Goal: Task Accomplishment & Management: Use online tool/utility

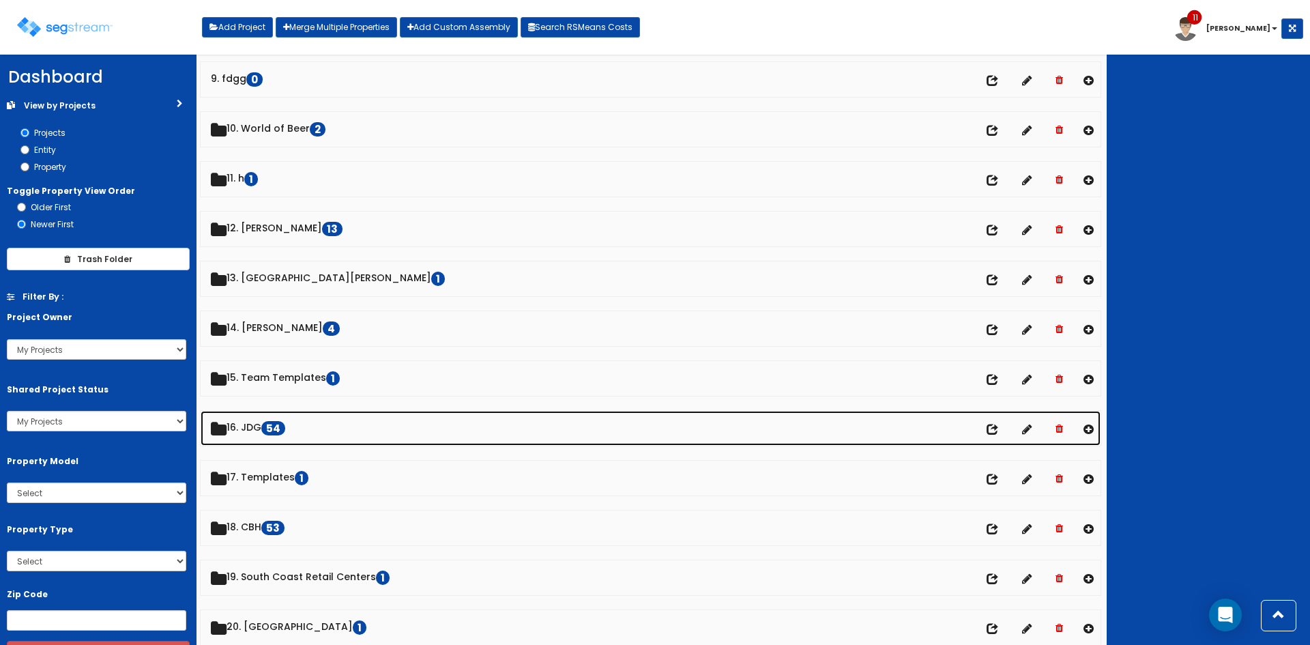
click at [256, 428] on link "16. JDG 54" at bounding box center [651, 428] width 900 height 35
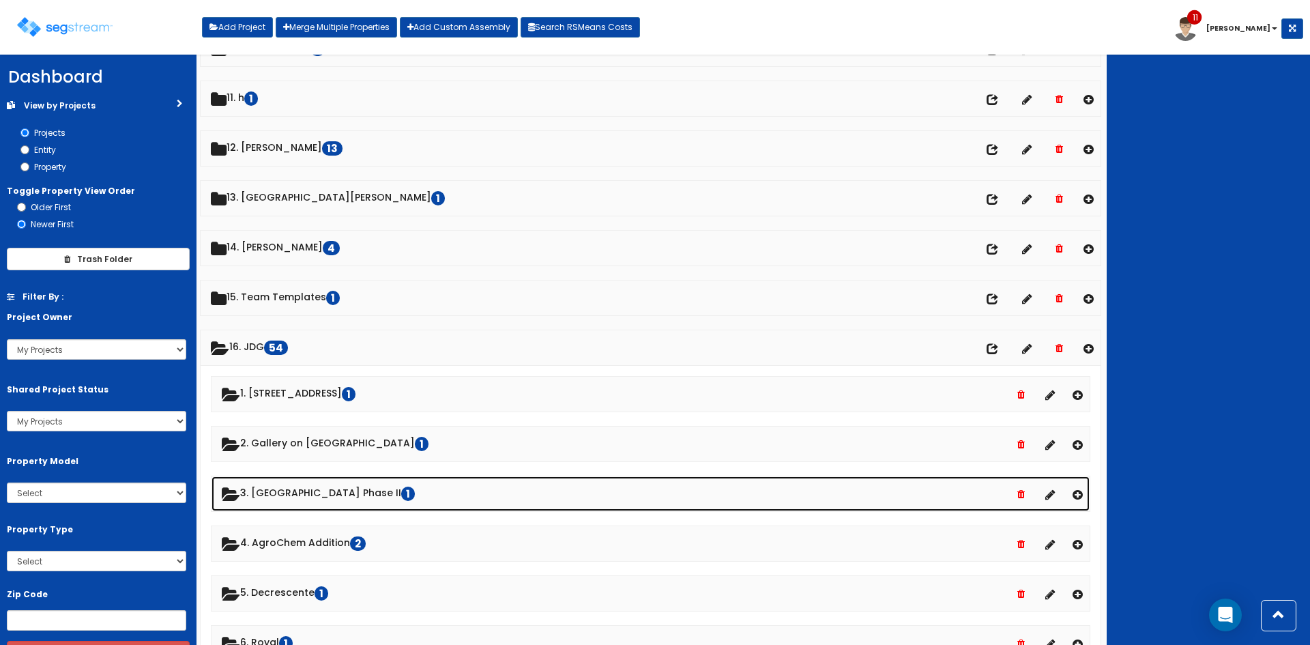
click at [310, 497] on link "3. [GEOGRAPHIC_DATA] Phase II 1" at bounding box center [650, 493] width 878 height 35
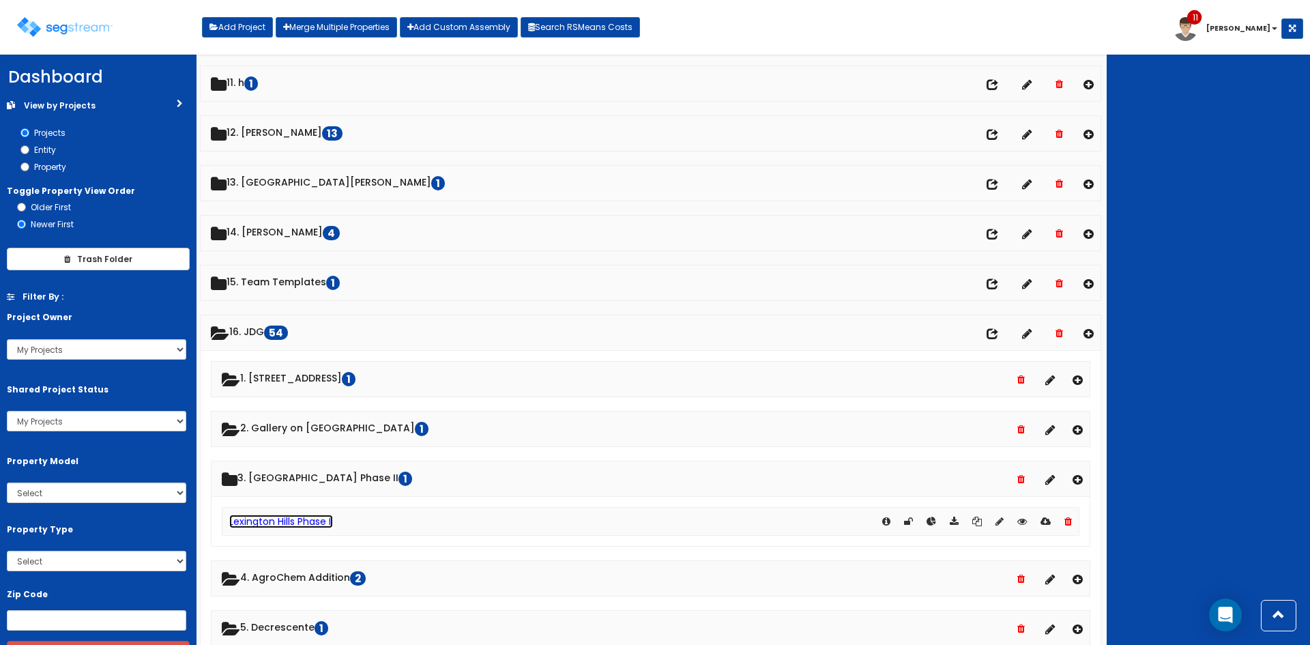
click at [310, 518] on link "Lexington Hills Phase II" at bounding box center [281, 521] width 104 height 14
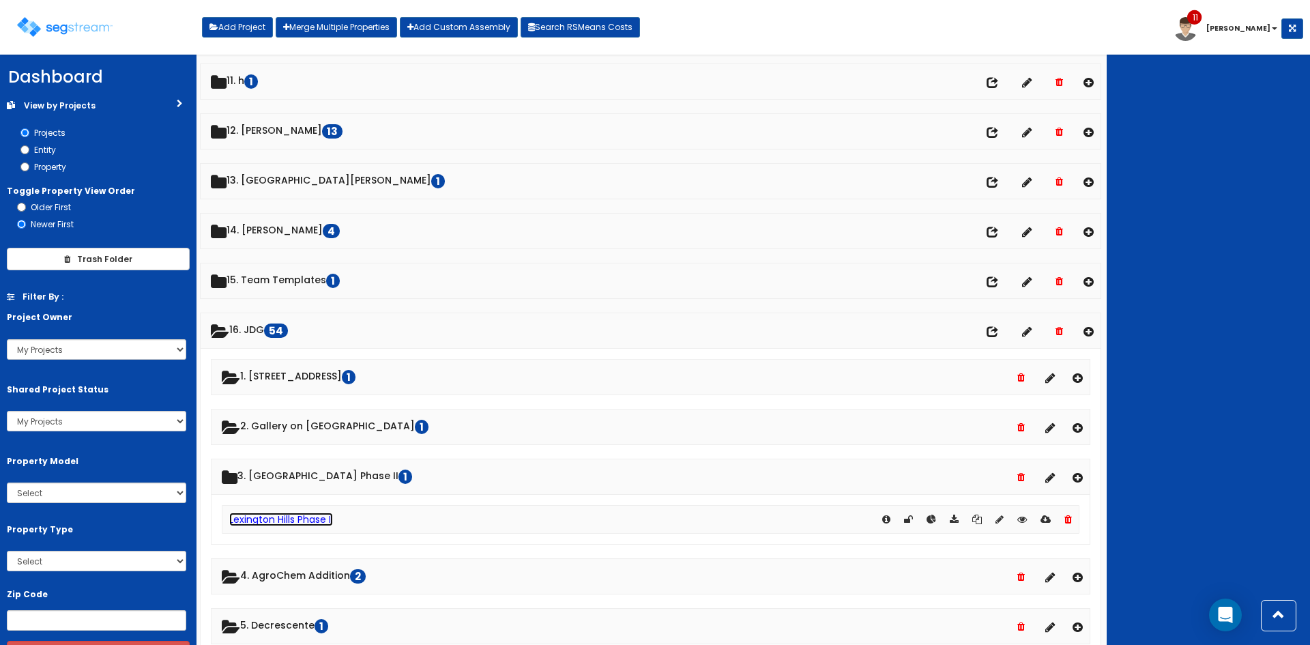
scroll to position [543, 0]
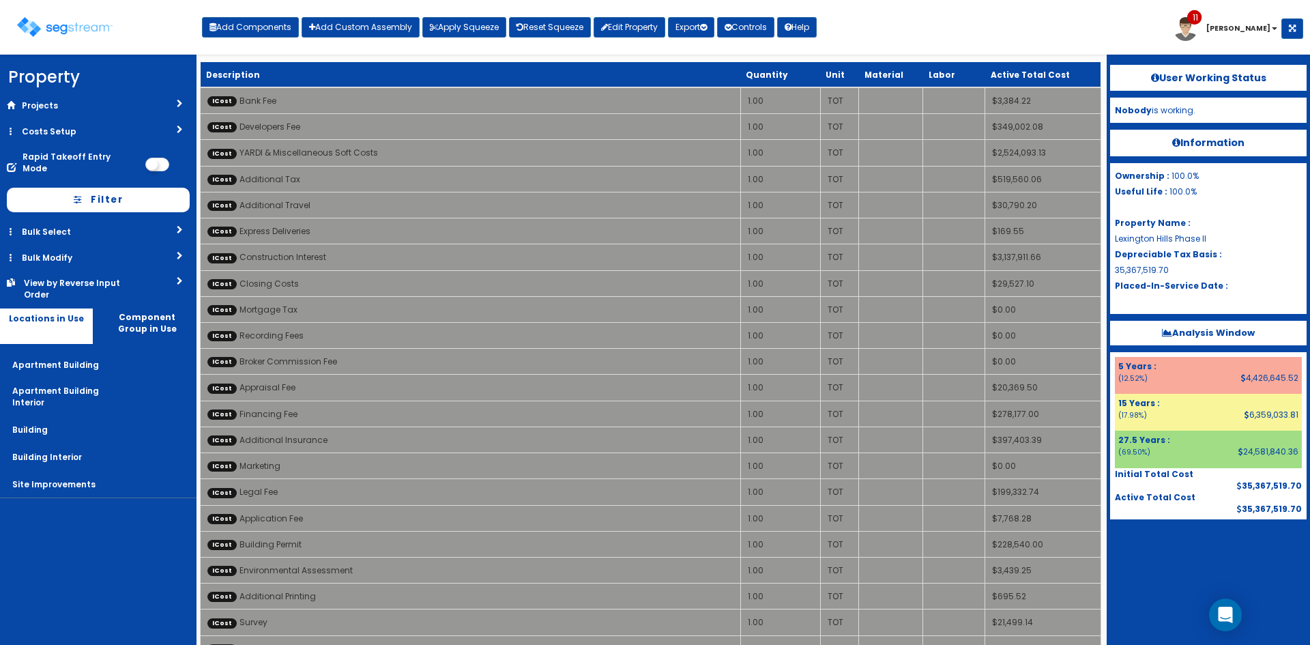
click at [935, 44] on div "Toggle navigation Add Components Add Custom Assembly Apply Squeeze Reset Squeez…" at bounding box center [655, 32] width 1296 height 44
click at [1191, 546] on div at bounding box center [1208, 553] width 196 height 68
click at [1210, 560] on div at bounding box center [1208, 553] width 196 height 68
click at [1161, 569] on div at bounding box center [1208, 553] width 196 height 68
click at [878, 26] on div "Toggle navigation Add Components Add Custom Assembly Apply Squeeze Reset Squeez…" at bounding box center [655, 32] width 1296 height 44
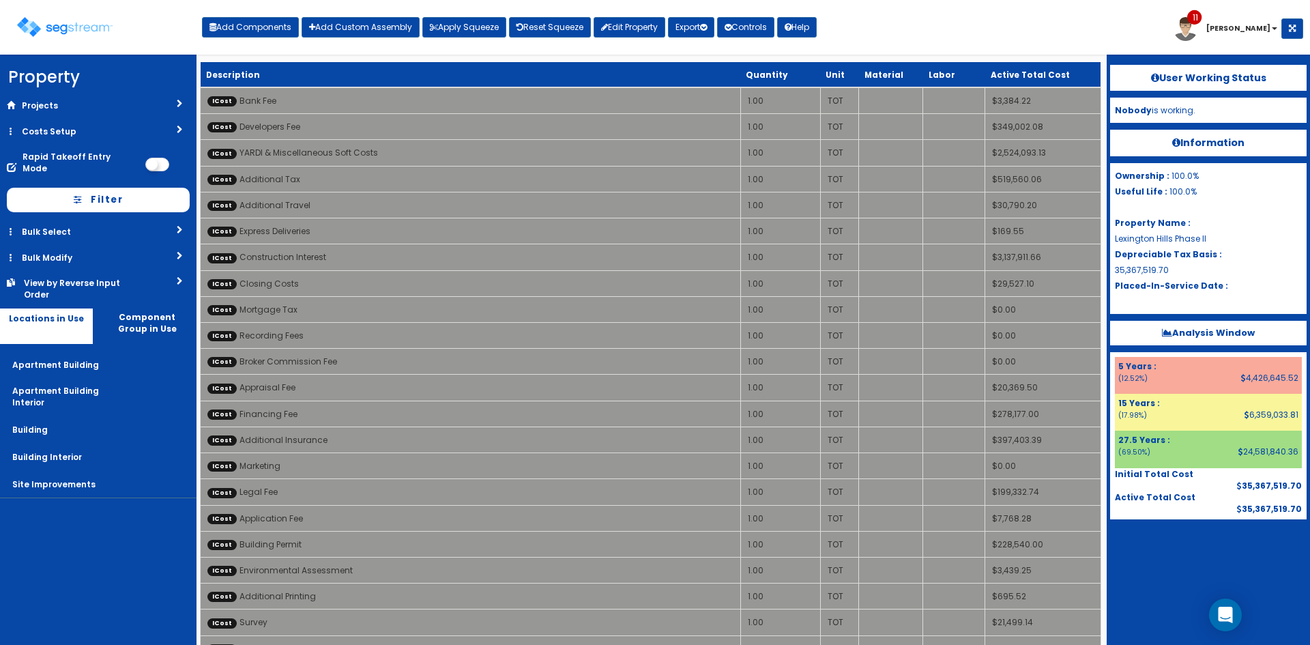
click at [1153, 560] on div at bounding box center [1208, 553] width 196 height 68
click at [942, 37] on div "Toggle navigation Add Components Add Custom Assembly Apply Squeeze Reset Squeez…" at bounding box center [655, 32] width 1296 height 44
click at [131, 277] on div "View by Reverse Input Order" at bounding box center [79, 288] width 110 height 23
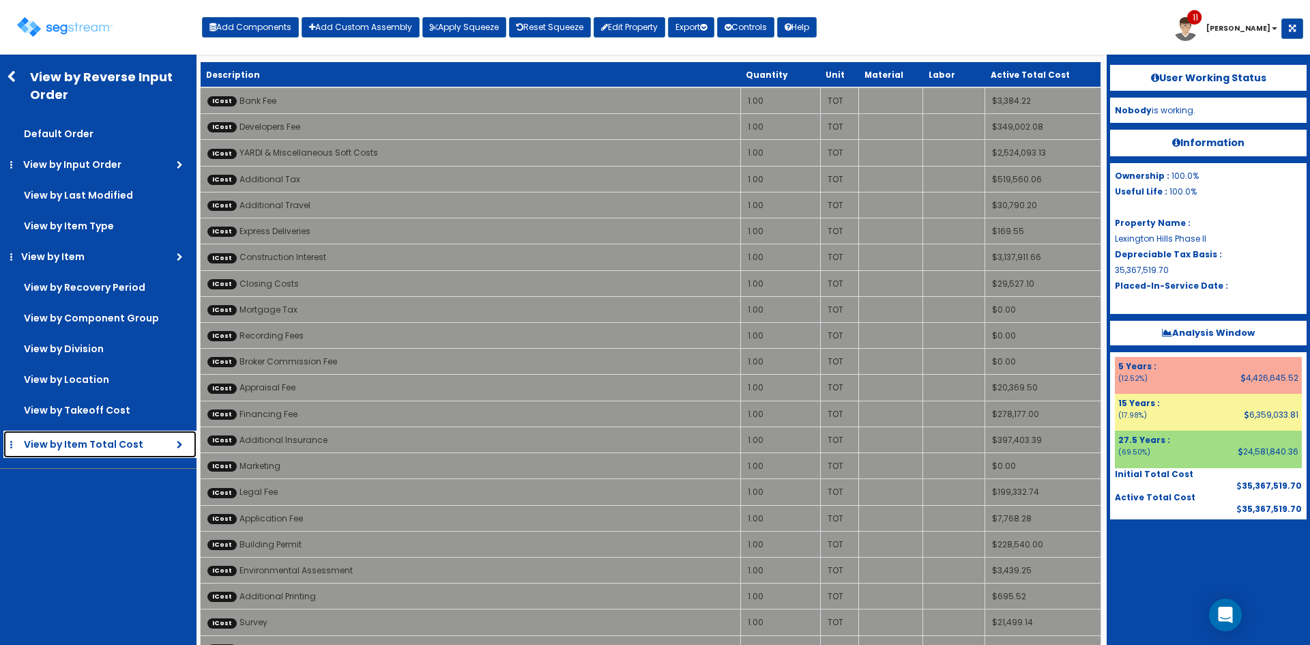
click at [91, 444] on span "View by Item Total Cost" at bounding box center [91, 444] width 135 height 14
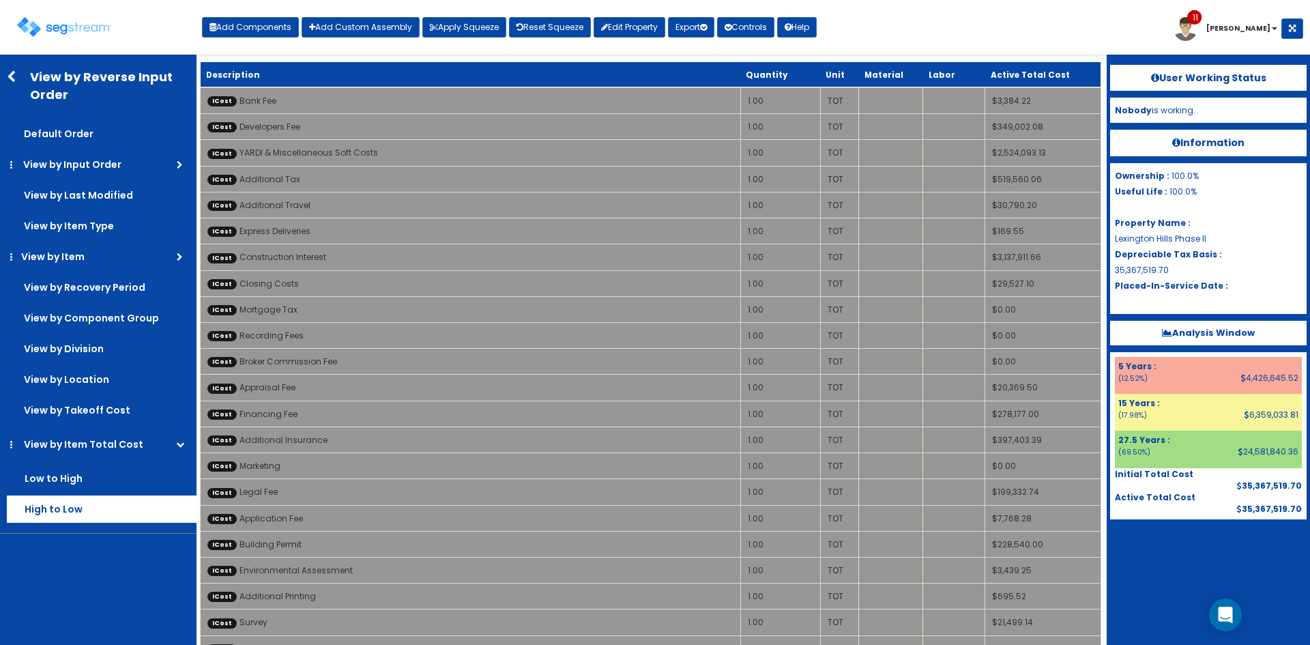
click at [69, 518] on label "High to Low" at bounding box center [102, 508] width 190 height 27
click at [0, 0] on input "High to Low" at bounding box center [0, 0] width 0 height 0
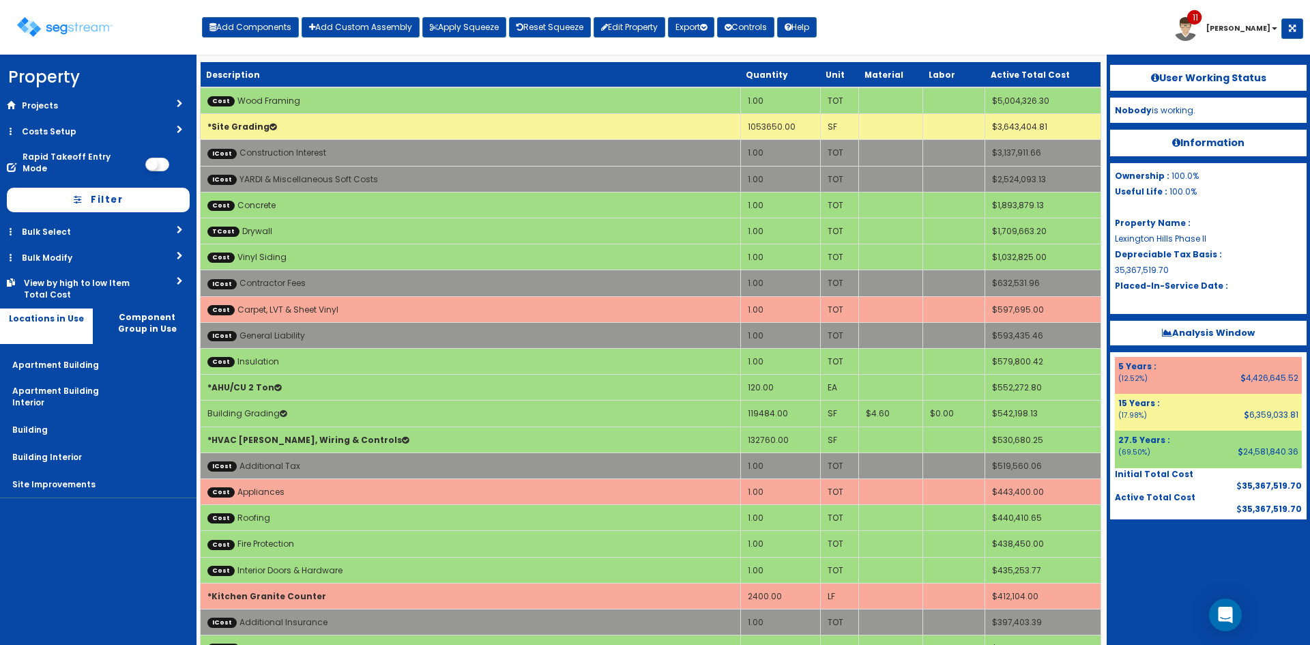
drag, startPoint x: 108, startPoint y: 540, endPoint x: 100, endPoint y: 533, distance: 10.7
click at [108, 540] on nav "Property DB Projects Recent Properties 33 Granite Street Gallery on Holland Hin…" at bounding box center [98, 350] width 196 height 590
click at [32, 25] on img at bounding box center [64, 27] width 95 height 20
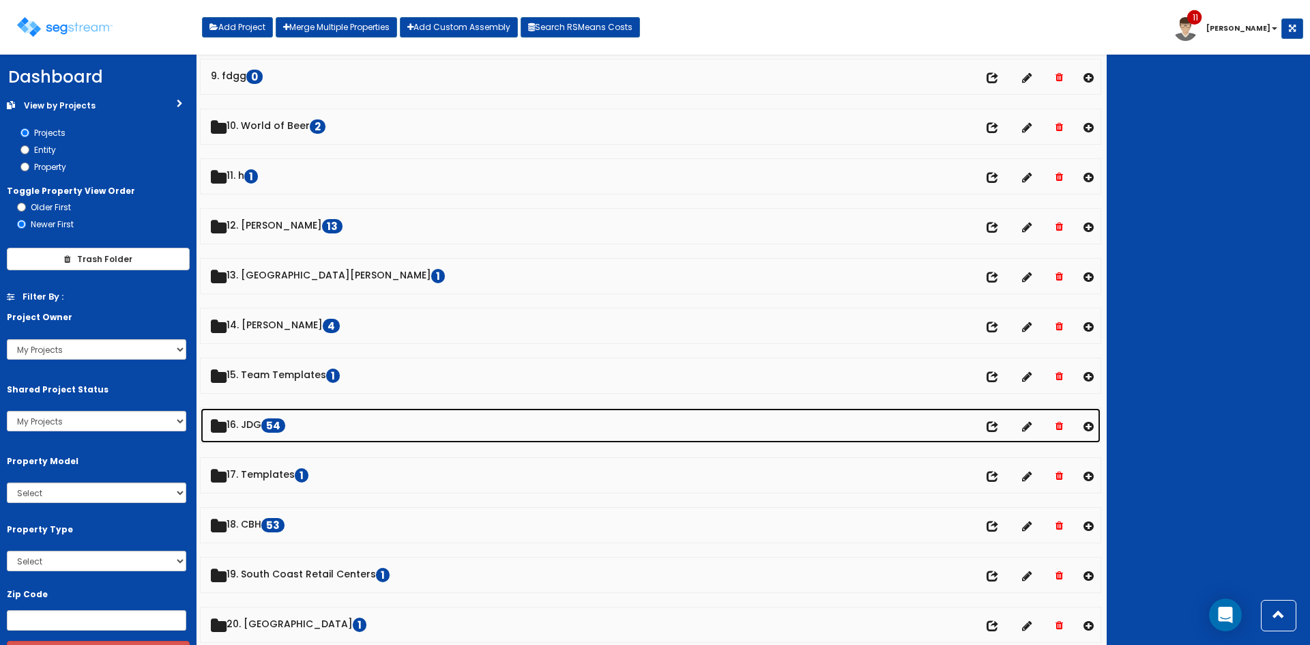
click at [254, 426] on link "16. JDG 54" at bounding box center [651, 425] width 900 height 35
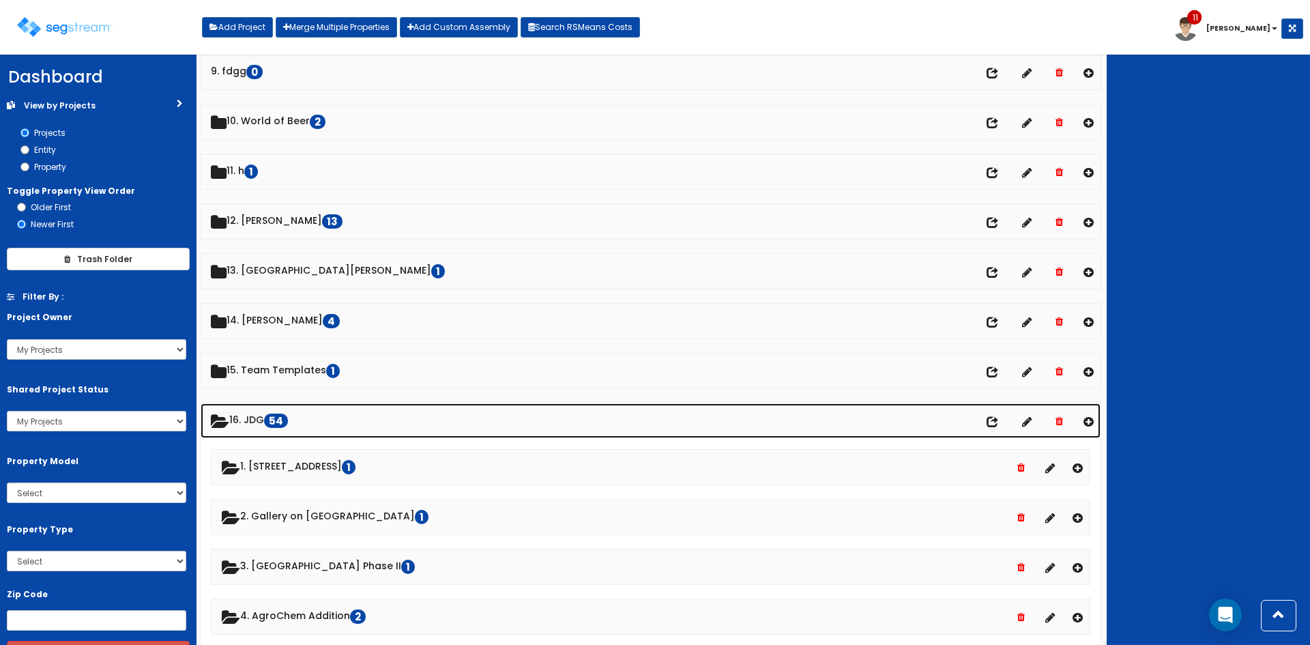
scroll to position [453, 0]
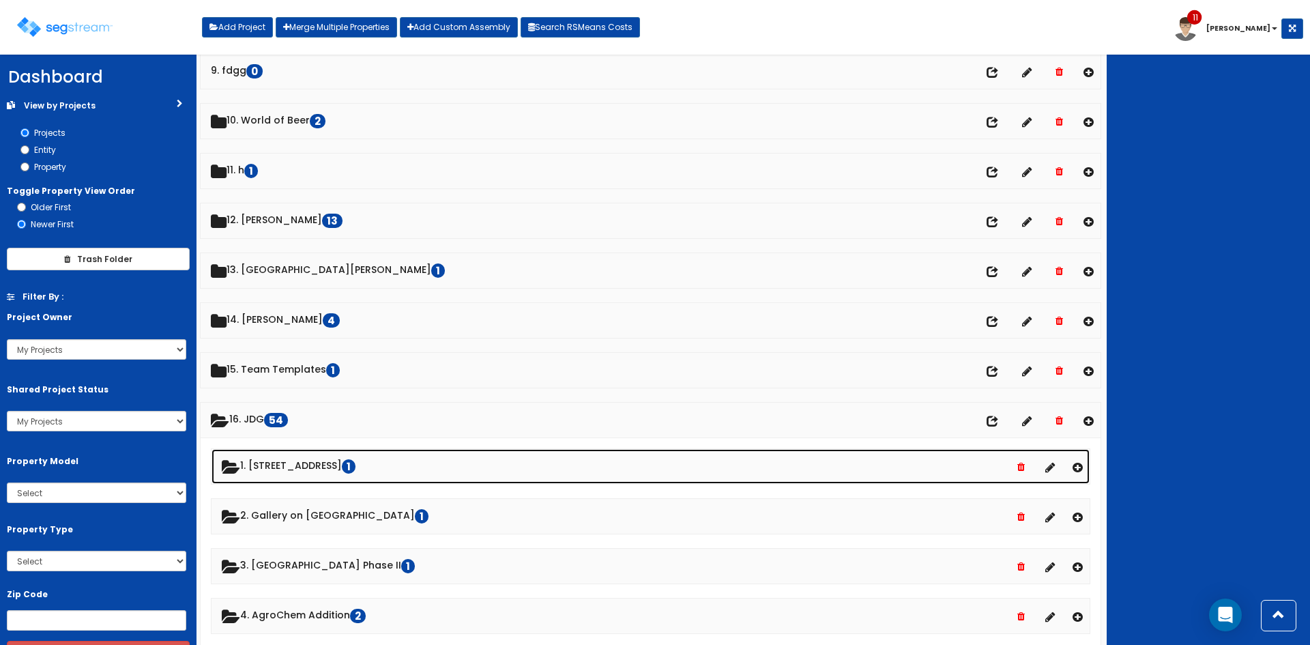
click at [310, 467] on link "1. 33 Granite Street 1" at bounding box center [650, 466] width 878 height 35
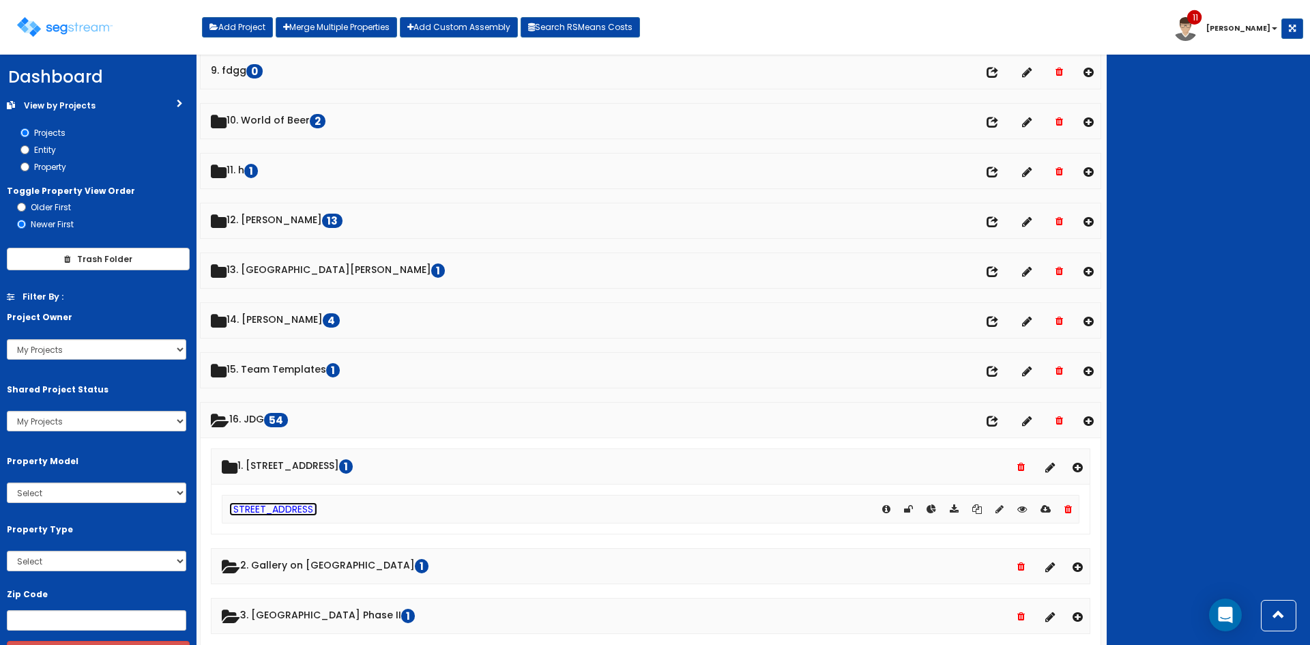
click at [290, 508] on link "[STREET_ADDRESS]" at bounding box center [273, 509] width 88 height 14
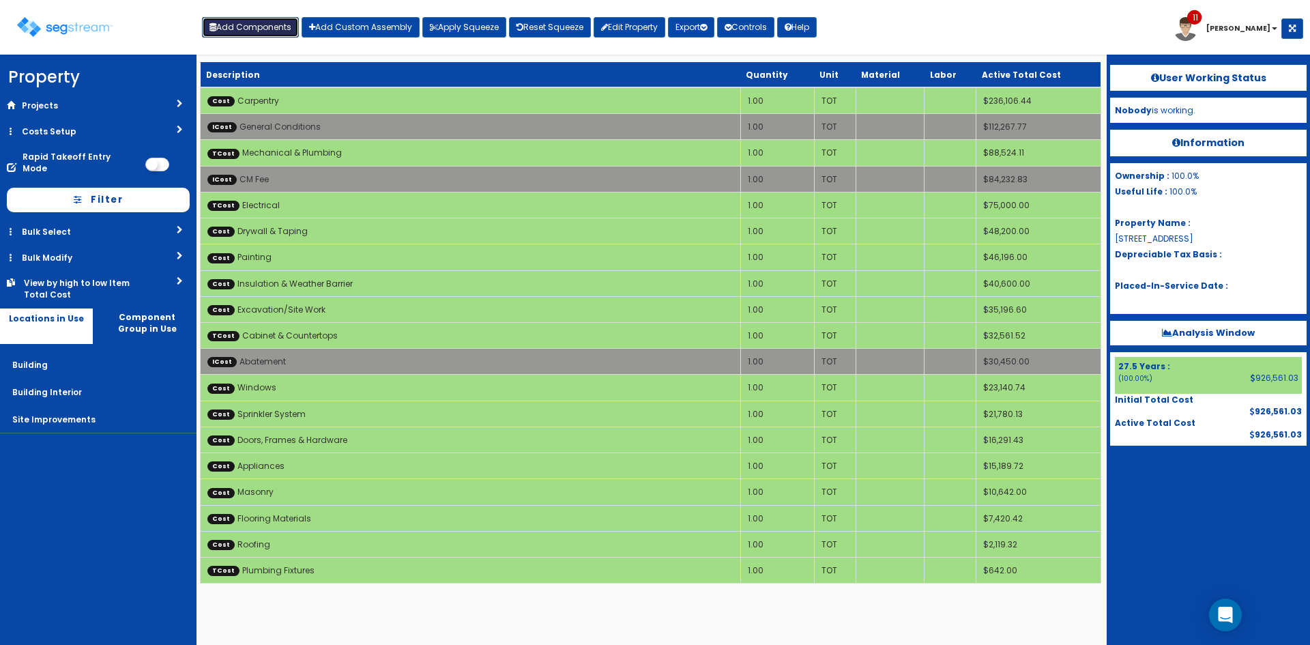
click at [247, 33] on button "Add Components" at bounding box center [250, 27] width 97 height 20
select select "26000000"
select select "275Y"
select select "default"
select select "27"
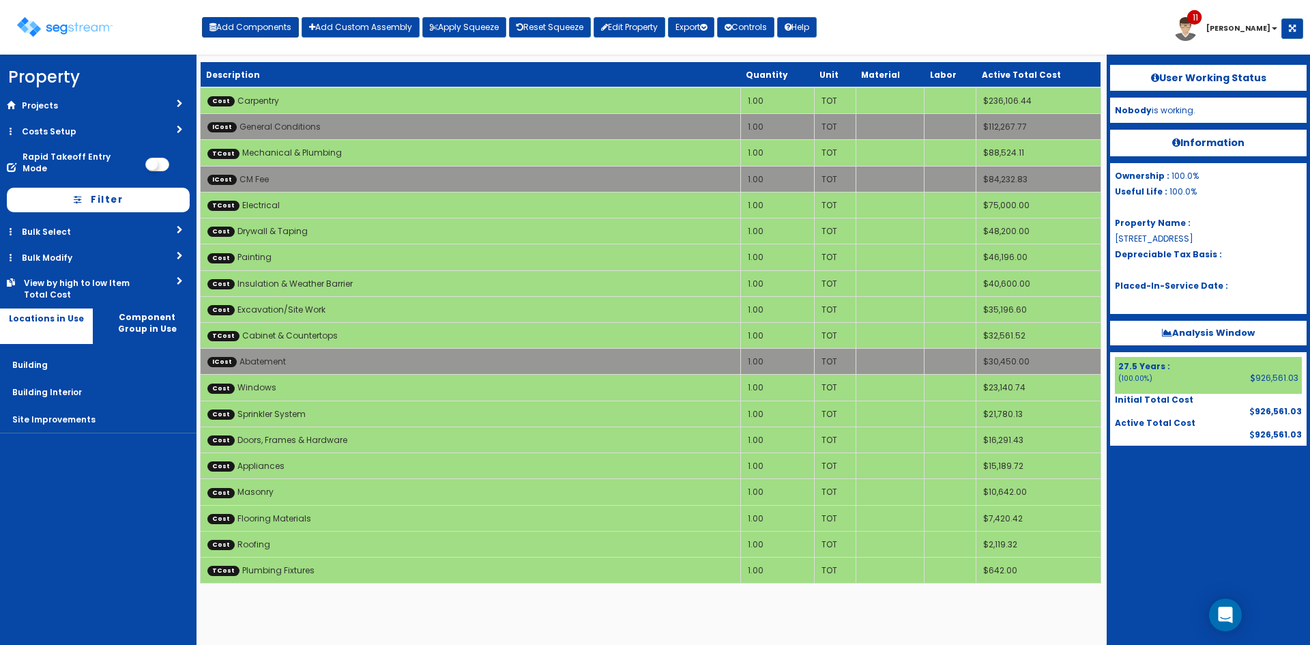
select select
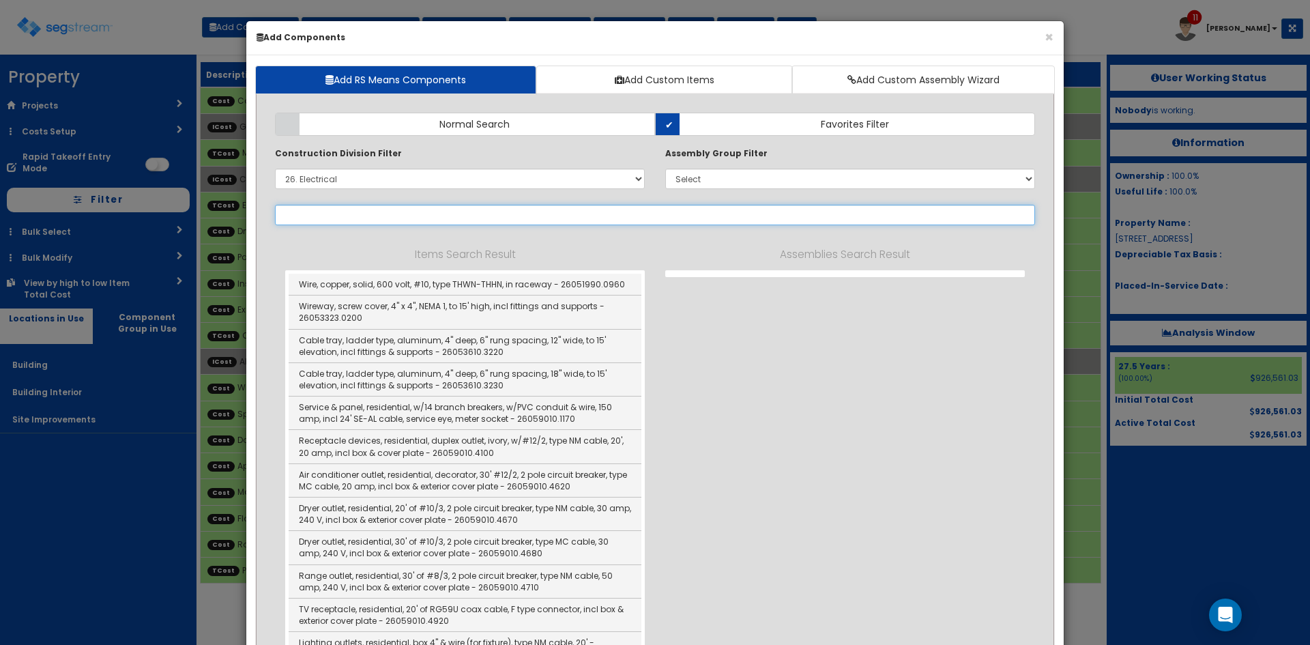
select select
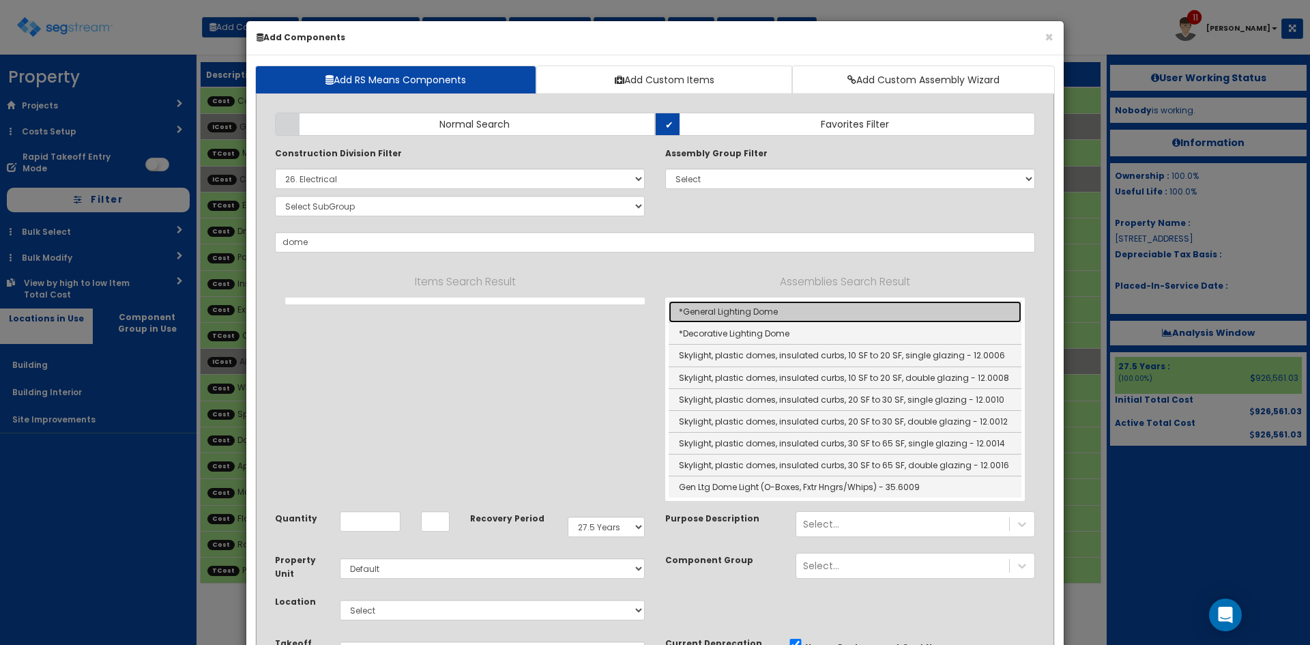
click at [773, 312] on link "*General Lighting Dome" at bounding box center [844, 312] width 353 height 22
type input "*General Lighting Dome"
type input "EA"
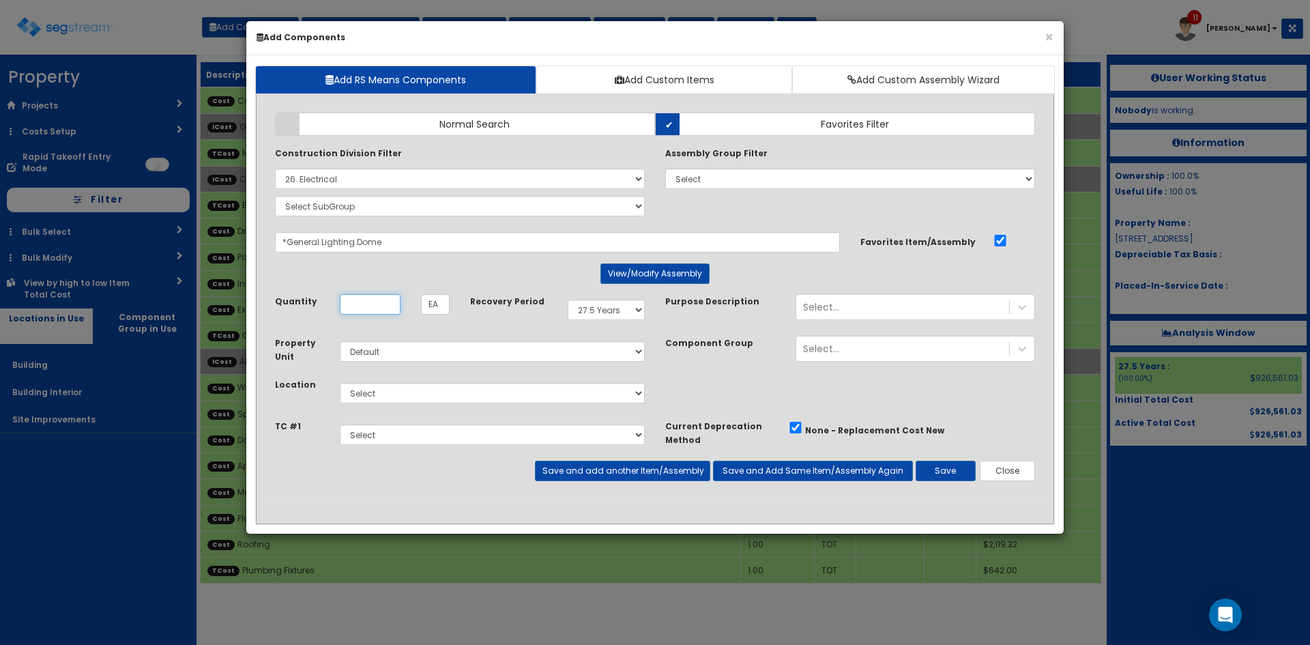
click at [366, 303] on input "Quantity" at bounding box center [370, 304] width 61 height 20
type input "12"
click at [444, 390] on select "Select Building Building Interior Site Improvements Add Additional Location" at bounding box center [492, 393] width 305 height 20
select select "7"
click at [340, 383] on select "Select Building Building Interior Site Improvements Add Additional Location" at bounding box center [492, 393] width 305 height 20
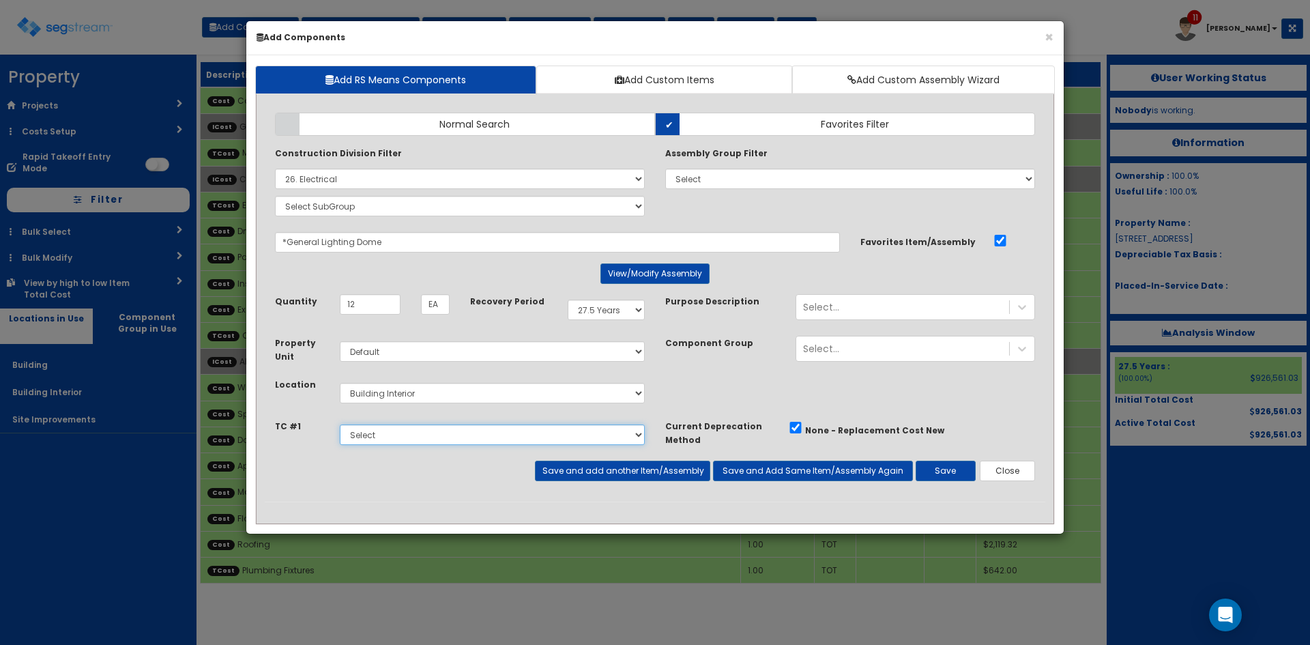
click at [416, 437] on select "Select Cabinet & Countertops Plumbing Fixtures Mechanical & Plumbing Electrical" at bounding box center [492, 434] width 305 height 20
select select "5276171"
click at [340, 424] on select "Select Cabinet & Countertops Plumbing Fixtures Mechanical & Plumbing Electrical" at bounding box center [492, 434] width 305 height 20
click at [800, 471] on button "Save and Add Same Item/Assembly Again" at bounding box center [813, 470] width 200 height 20
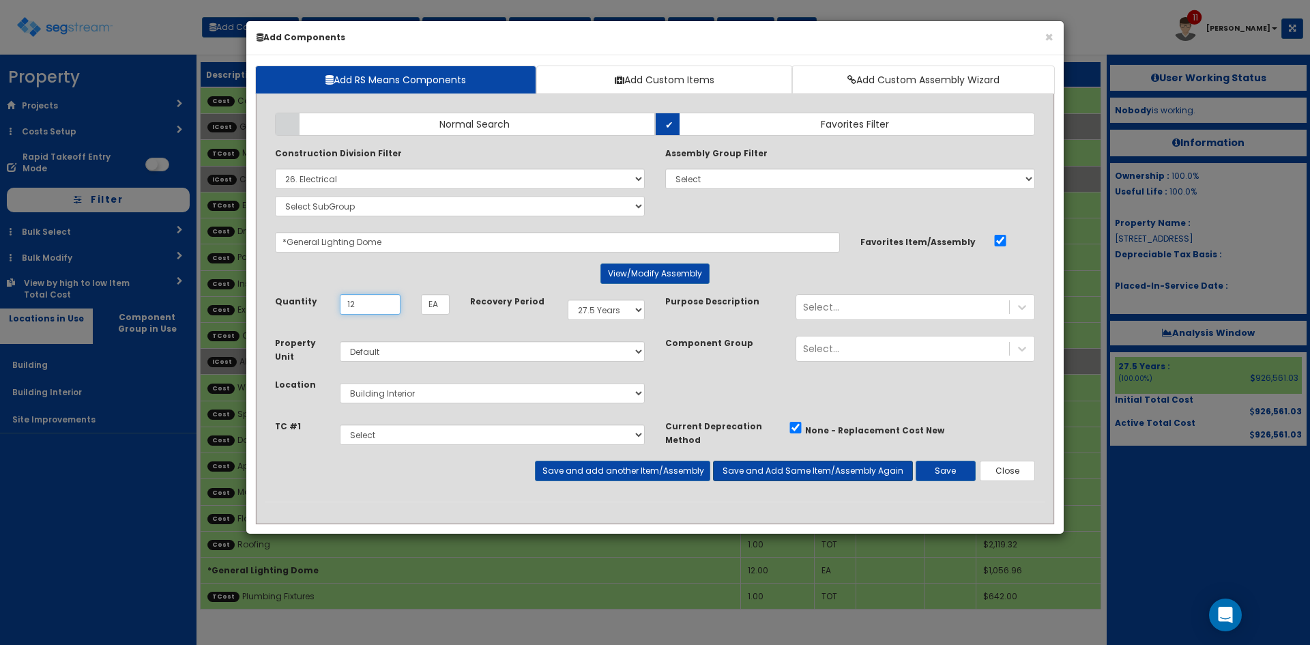
type input "12"
click at [802, 472] on button "Save and Add Same Item/Assembly Again" at bounding box center [813, 470] width 200 height 20
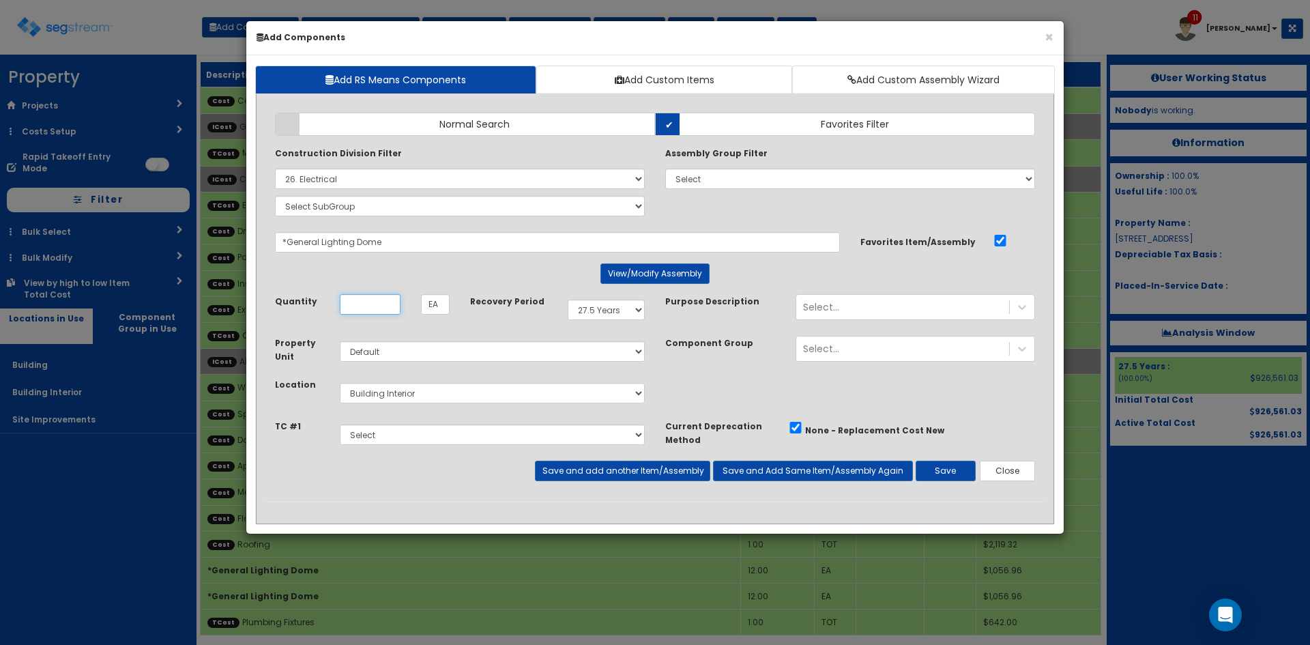
click at [381, 302] on input "Quantity" at bounding box center [370, 304] width 61 height 20
type input "1"
type input "20"
click at [654, 473] on button "Save and add another Item/Assembly" at bounding box center [622, 470] width 175 height 20
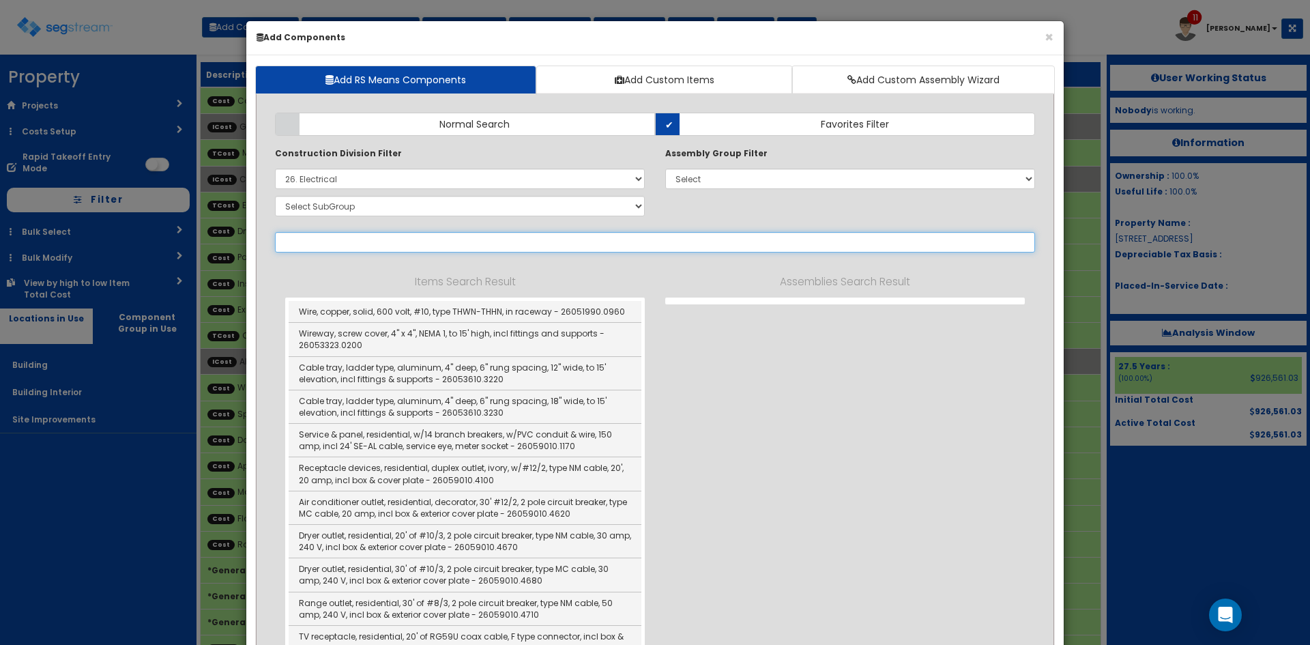
click at [421, 240] on input "text" at bounding box center [655, 242] width 760 height 20
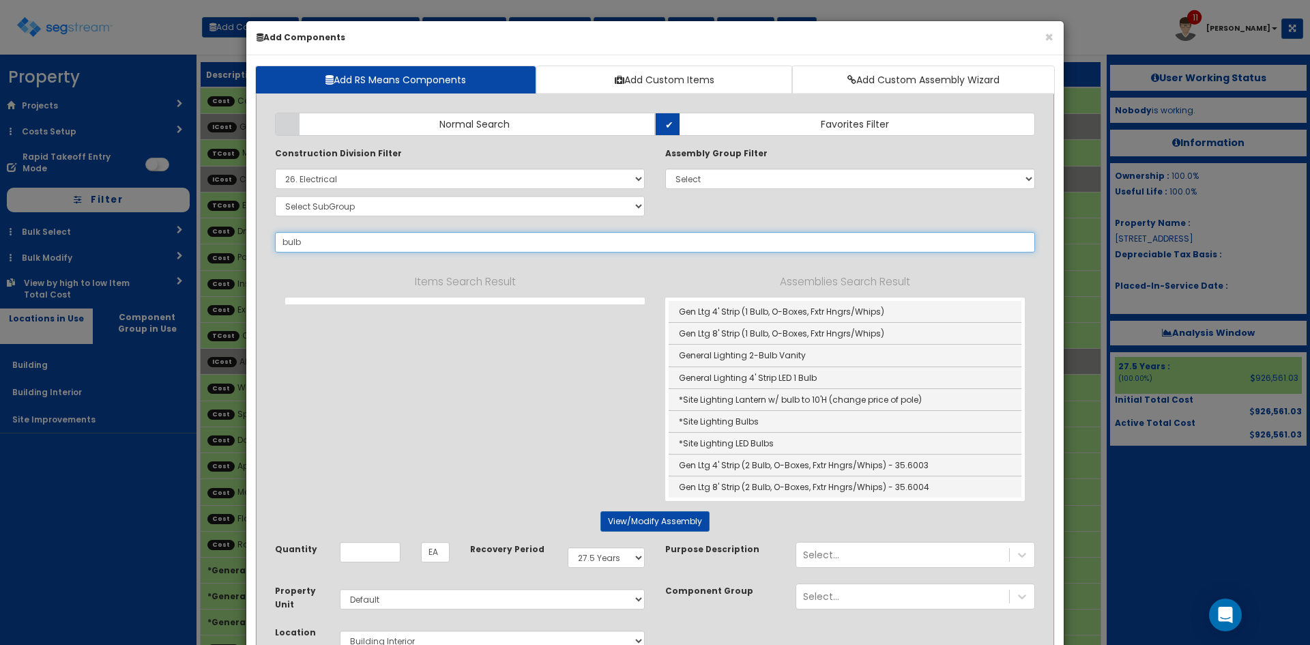
click at [344, 242] on input "bulb" at bounding box center [655, 242] width 760 height 20
drag, startPoint x: 328, startPoint y: 241, endPoint x: 213, endPoint y: 238, distance: 115.3
click at [213, 238] on div "× Add Components Add RS Means Components Add Custom Items Add Custom Assembly W…" at bounding box center [655, 322] width 1310 height 645
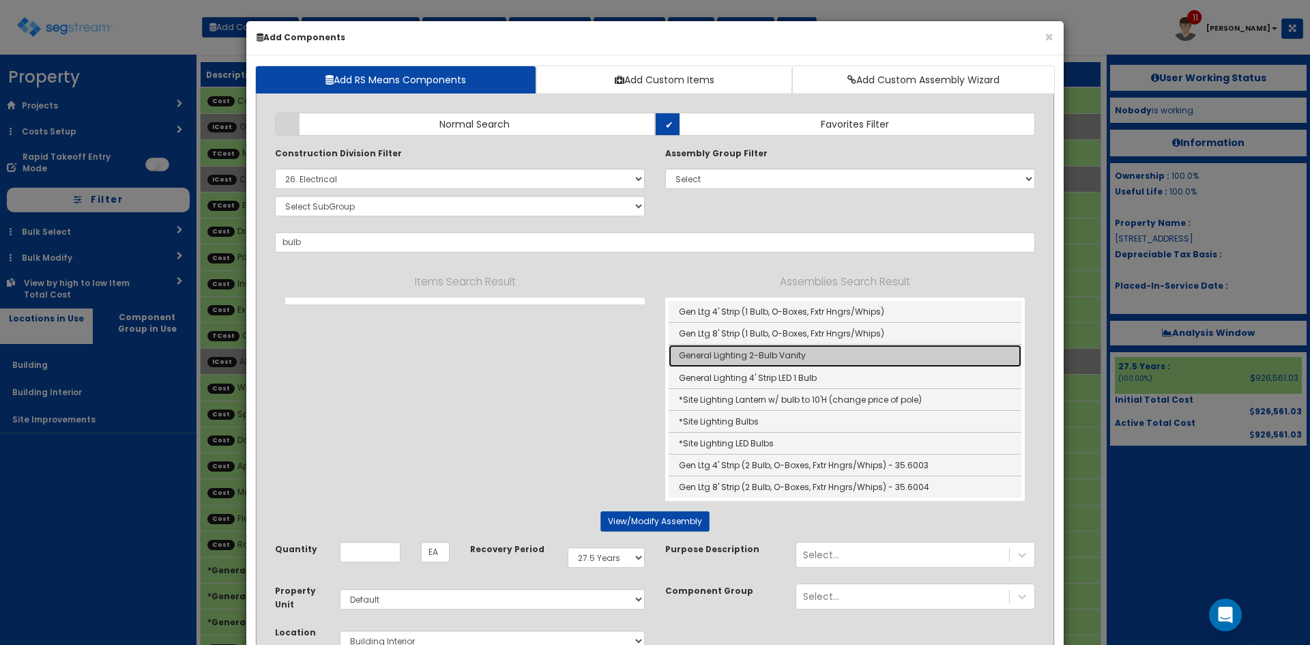
click at [755, 355] on link "General Lighting 2-Bulb Vanity" at bounding box center [844, 355] width 353 height 22
type input "General Lighting 2-Bulb Vanity"
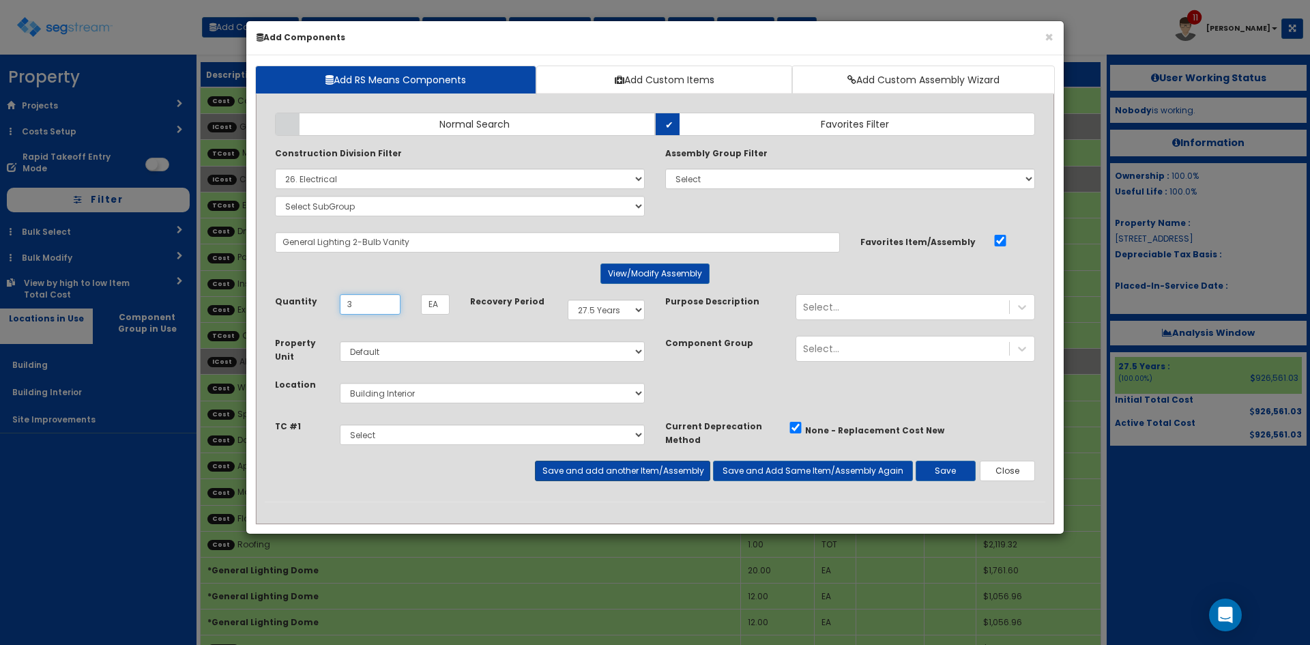
type input "3"
click at [673, 476] on button "Save and add another Item/Assembly" at bounding box center [622, 470] width 175 height 20
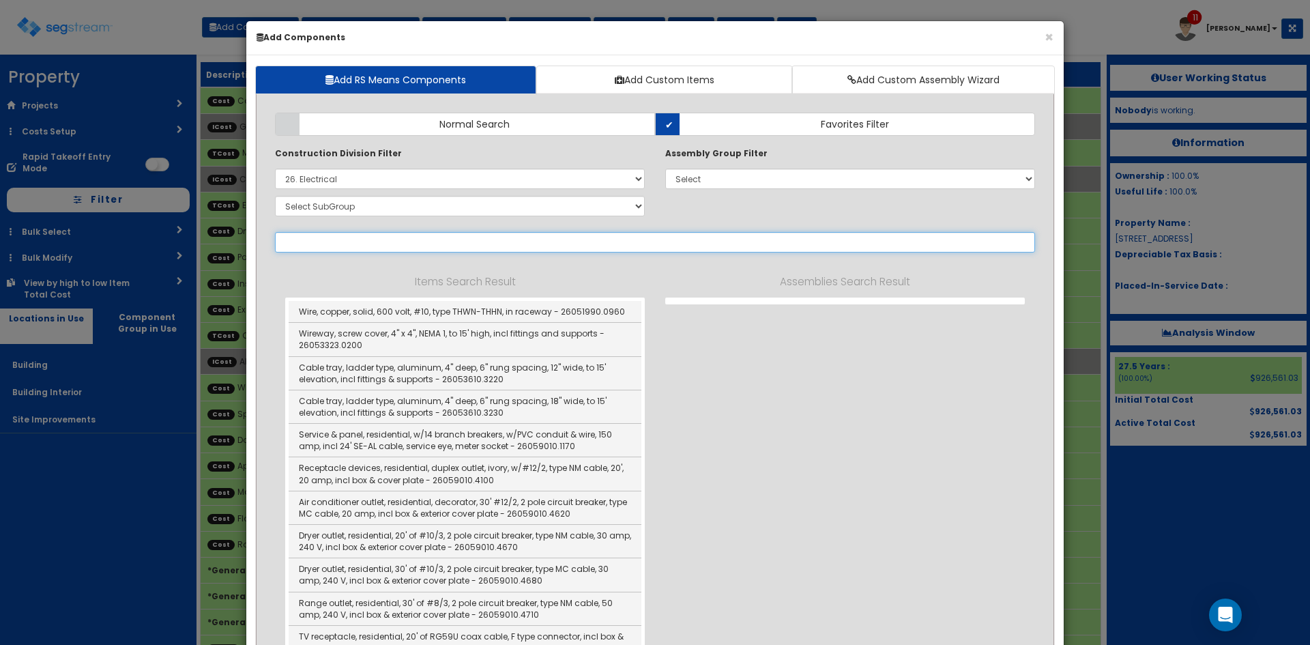
click at [473, 237] on input "text" at bounding box center [655, 242] width 760 height 20
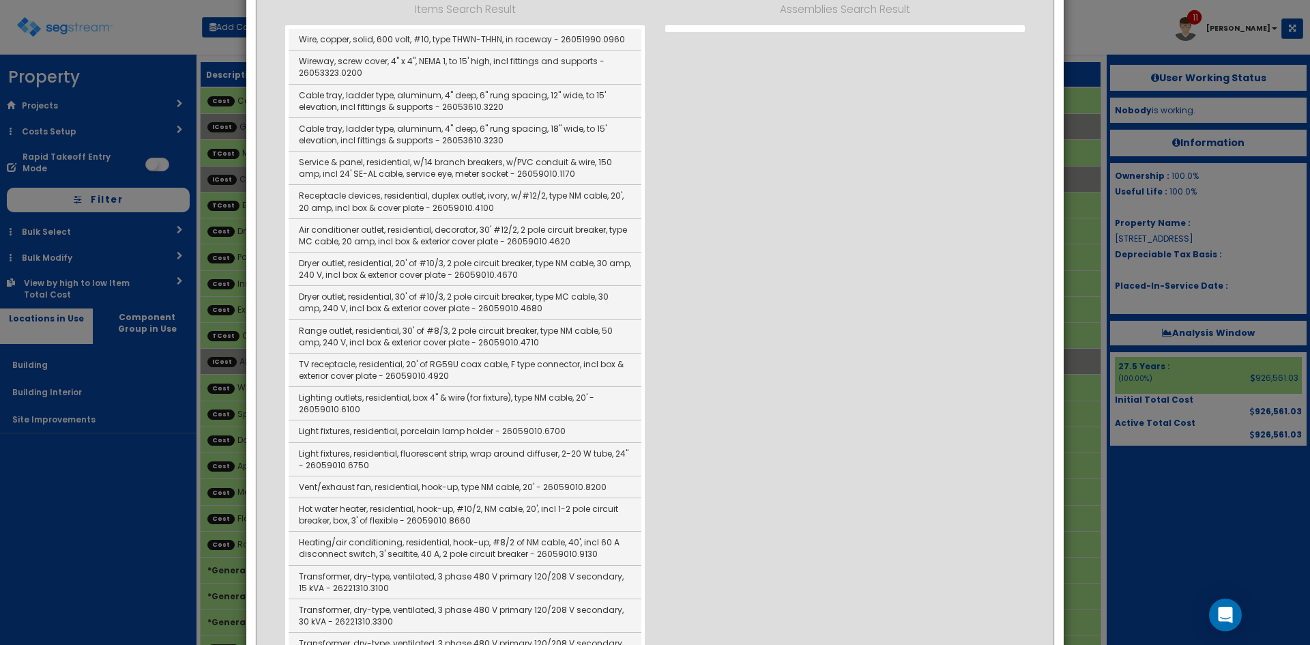
scroll to position [273, 0]
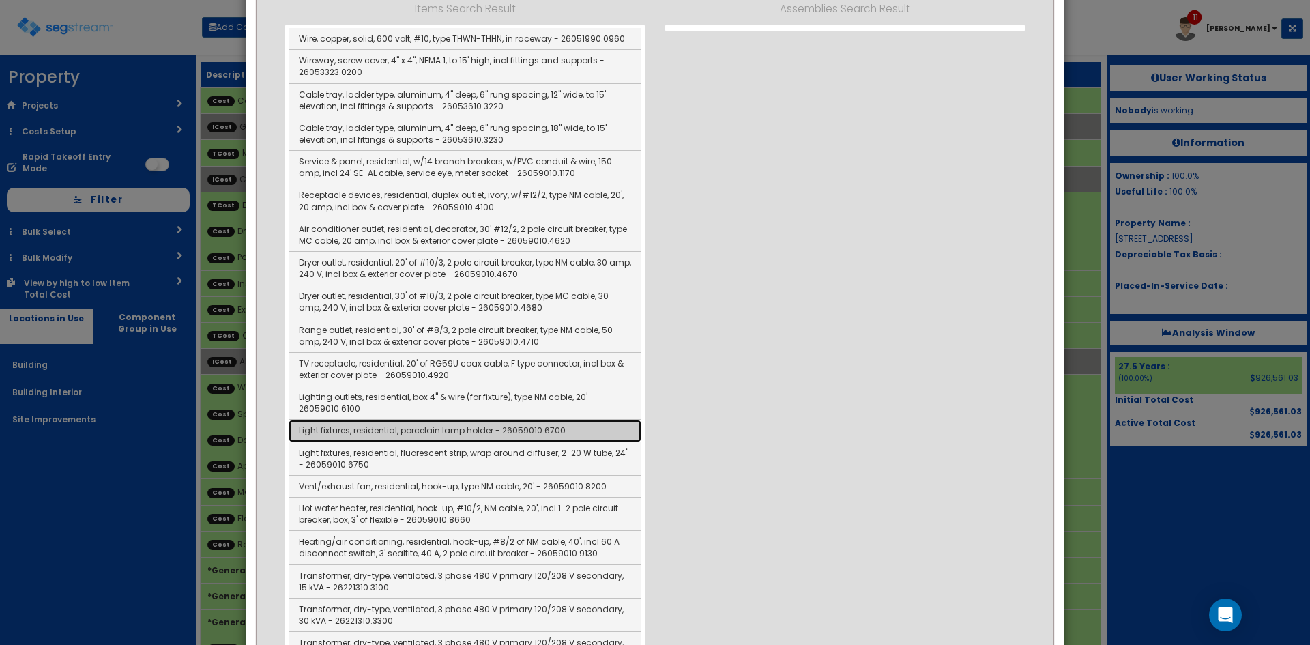
click at [433, 438] on link "Light fixtures, residential, porcelain lamp holder - 26059010.6700" at bounding box center [465, 430] width 353 height 22
type input "Light fixtures, residential, porcelain lamp holder - 26059010.6700"
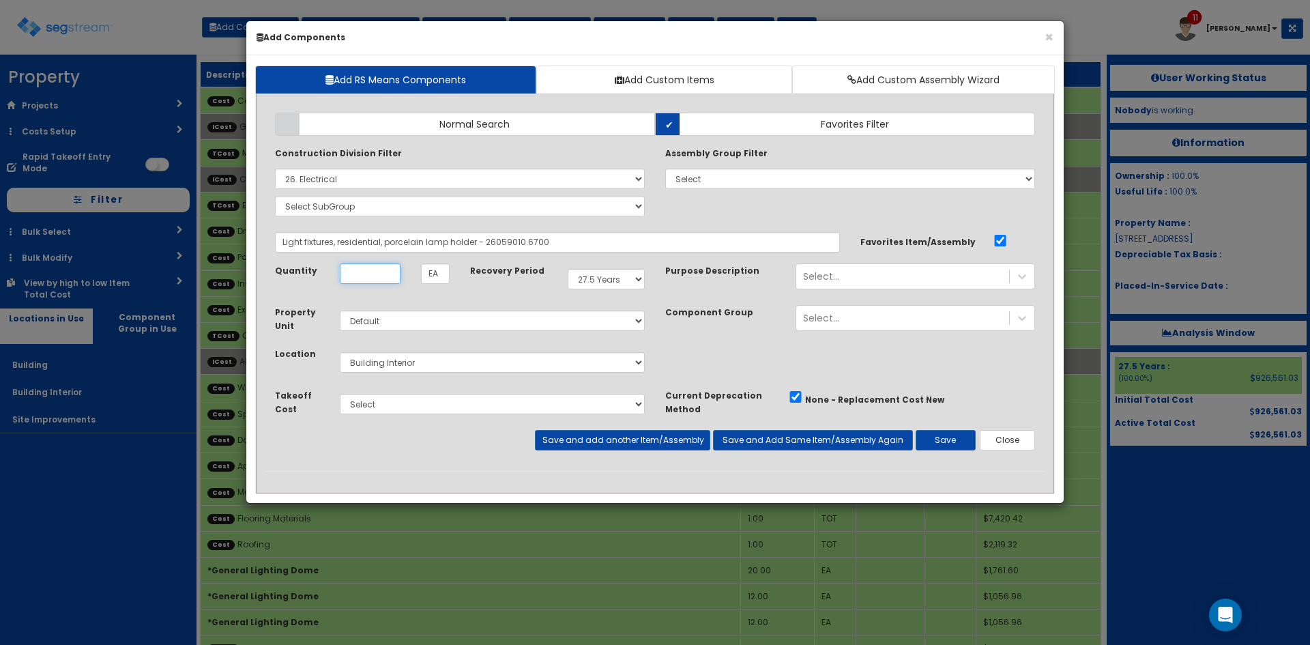
scroll to position [0, 0]
click at [381, 277] on input "Quantity" at bounding box center [370, 273] width 61 height 20
type input "10"
click at [645, 440] on button "Save and add another Item/Assembly" at bounding box center [622, 440] width 175 height 20
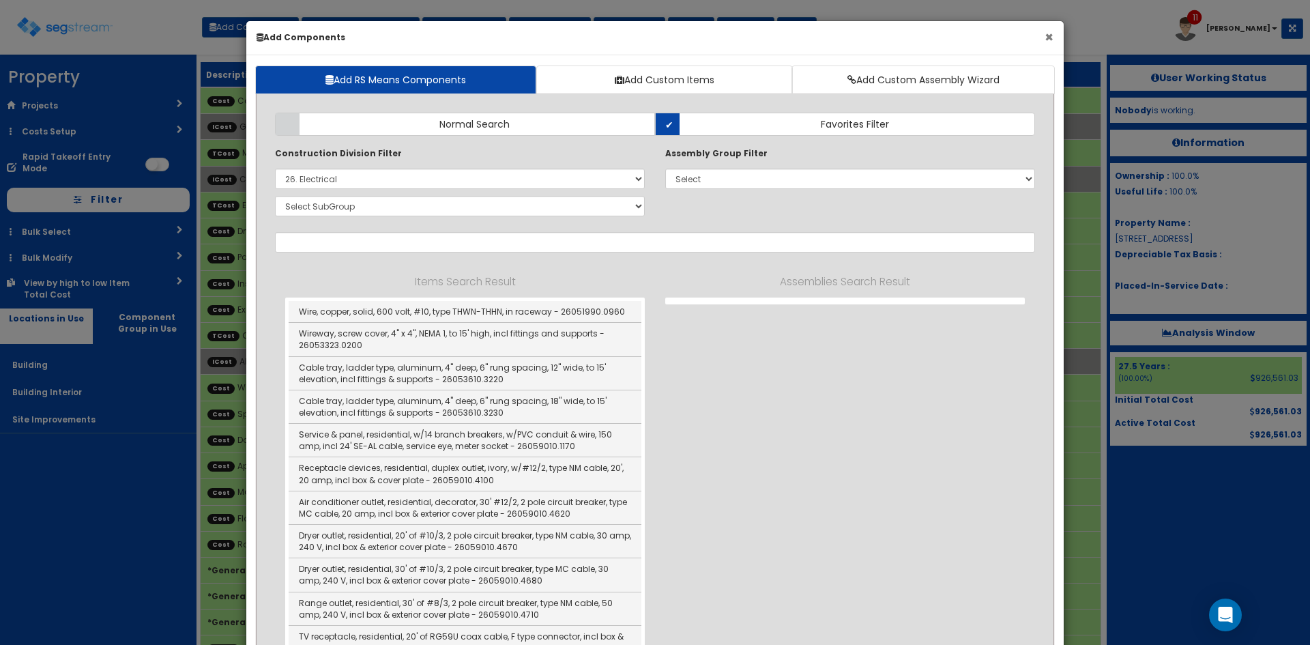
click at [1048, 38] on button "×" at bounding box center [1048, 37] width 9 height 14
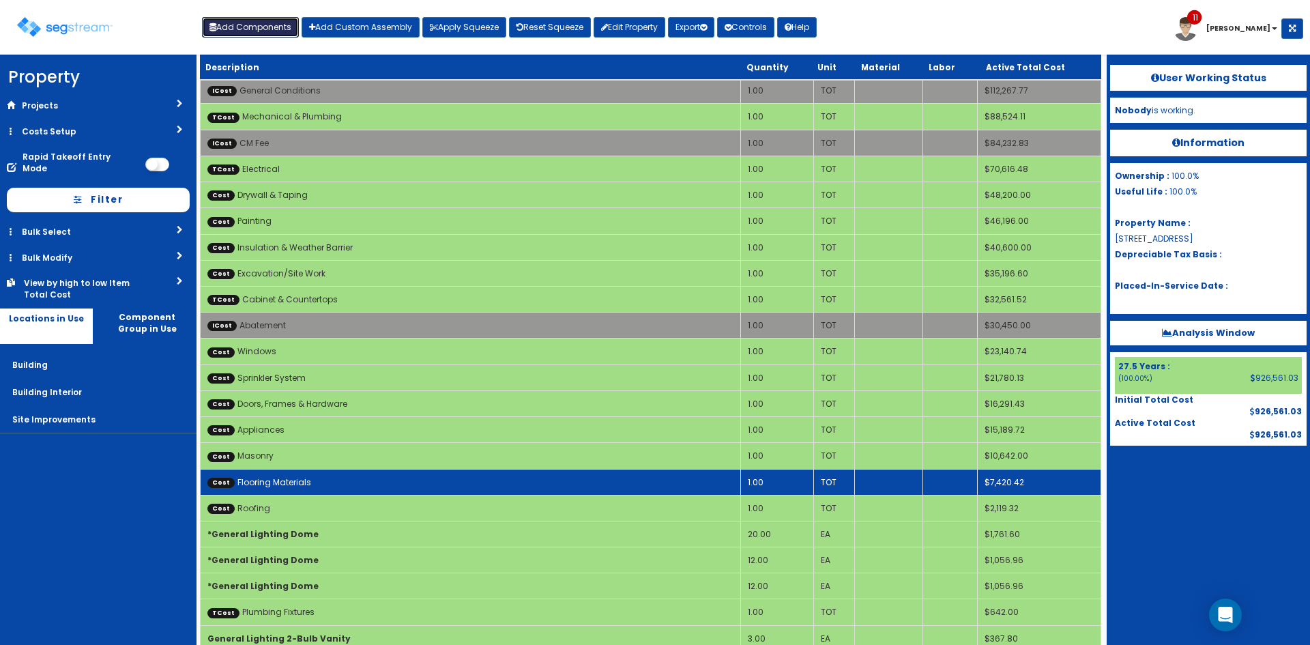
scroll to position [83, 0]
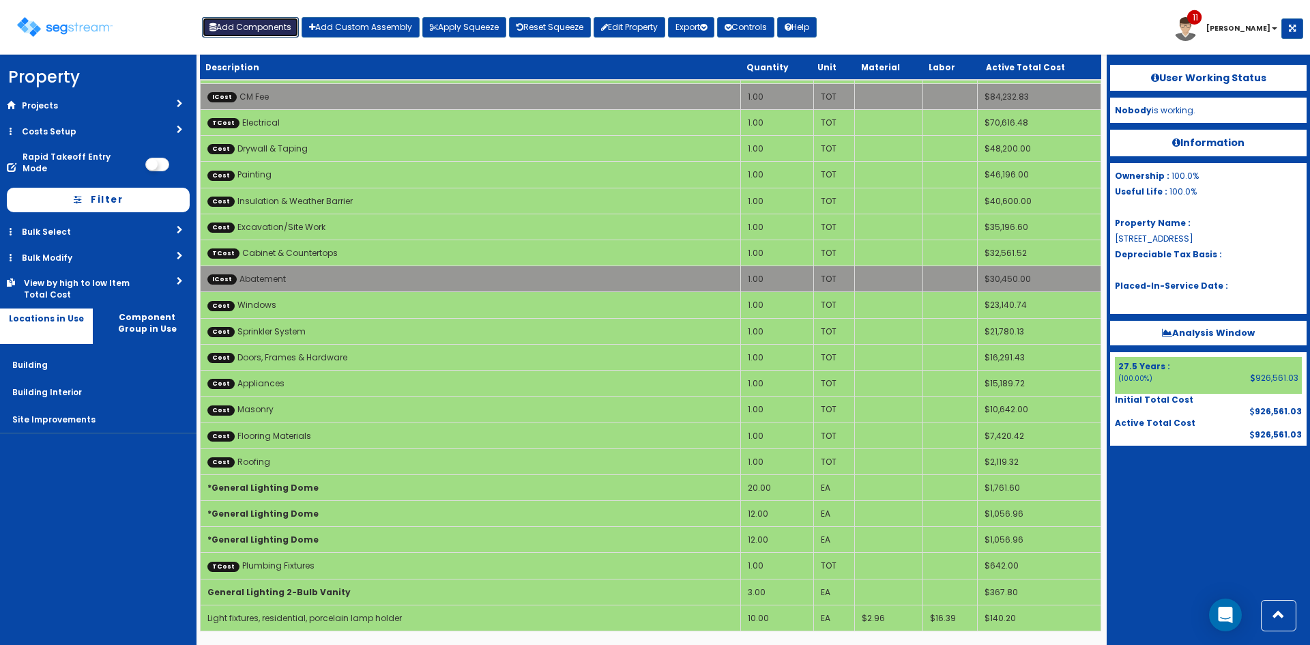
click at [262, 27] on button "Add Components" at bounding box center [250, 27] width 97 height 20
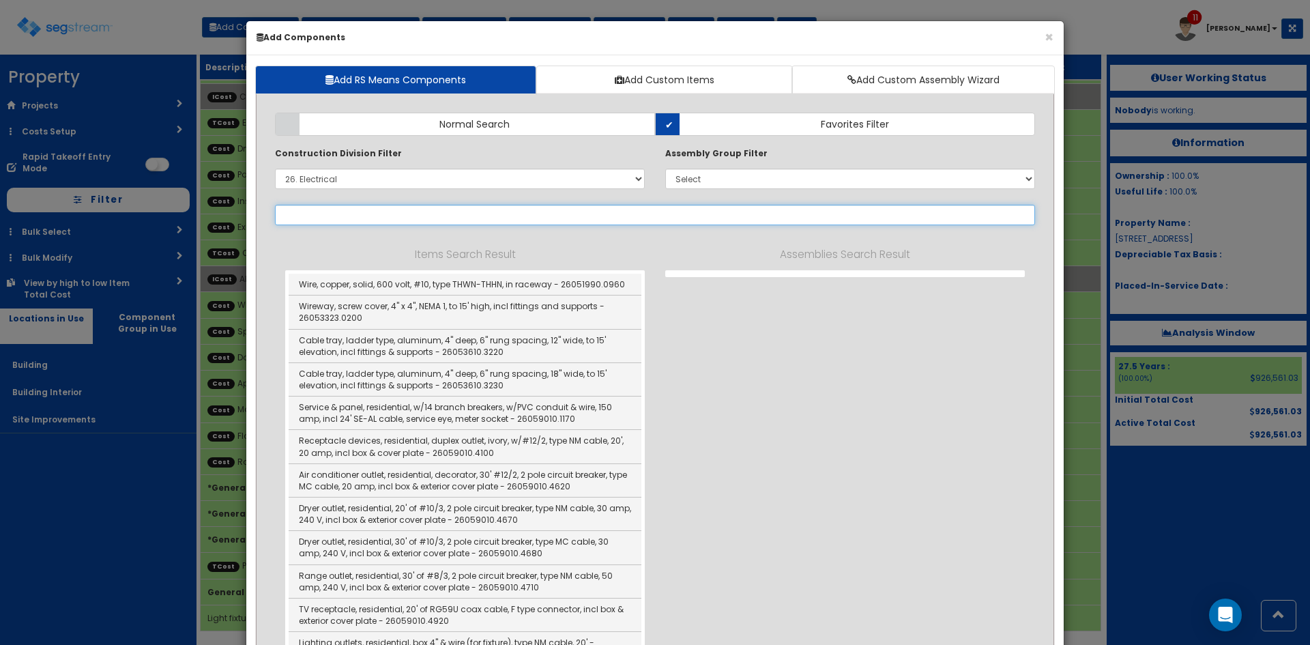
select select
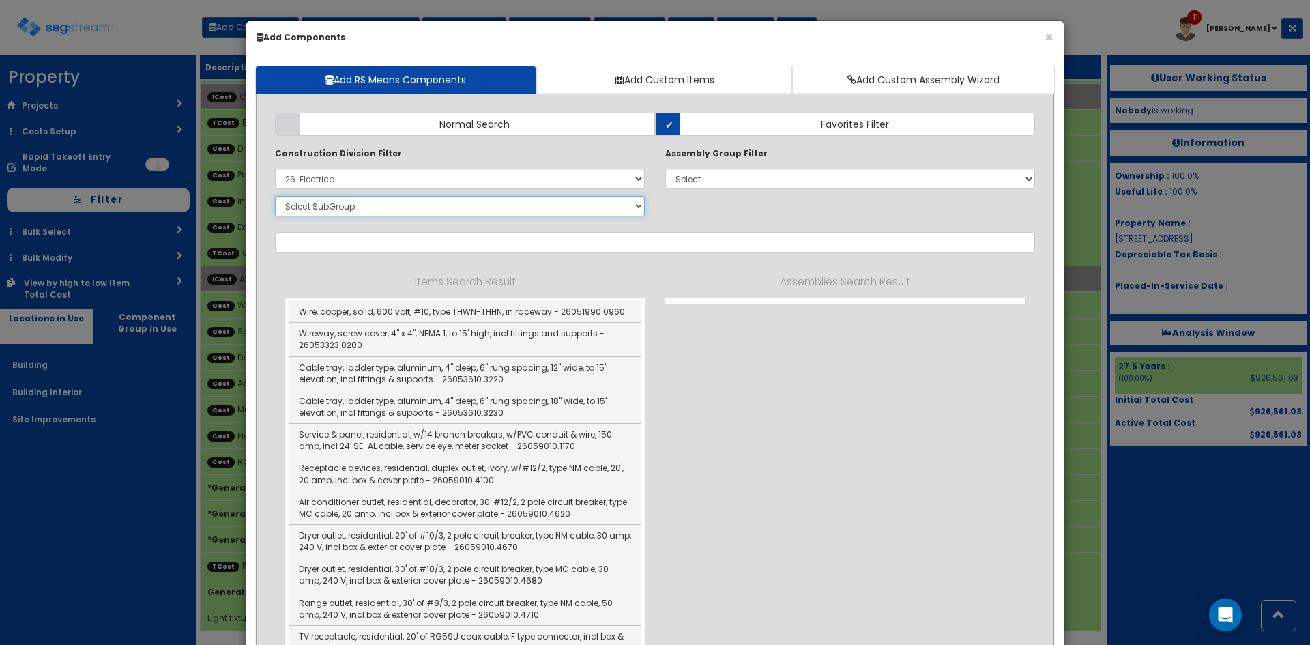
click at [402, 204] on select "Select SubGroup 1. Electrical Demolition (26050510) 2. Medium-Voltage, Single C…" at bounding box center [460, 206] width 370 height 20
select select "26059010"
click at [275, 196] on select "Select SubGroup 1. Electrical Demolition (26050510) 2. Medium-Voltage, Single C…" at bounding box center [460, 206] width 370 height 20
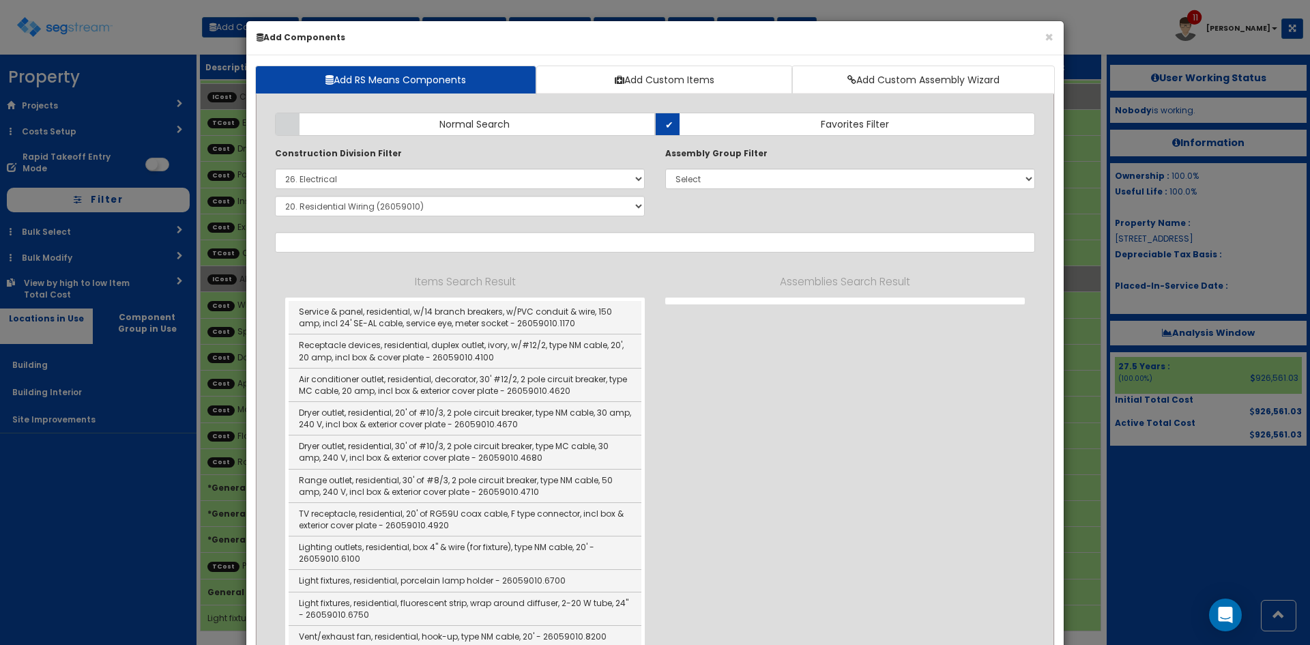
click at [720, 362] on div "Items Search Result Service & panel, residential, w/14 branch breakers, w/PVC c…" at bounding box center [655, 495] width 760 height 445
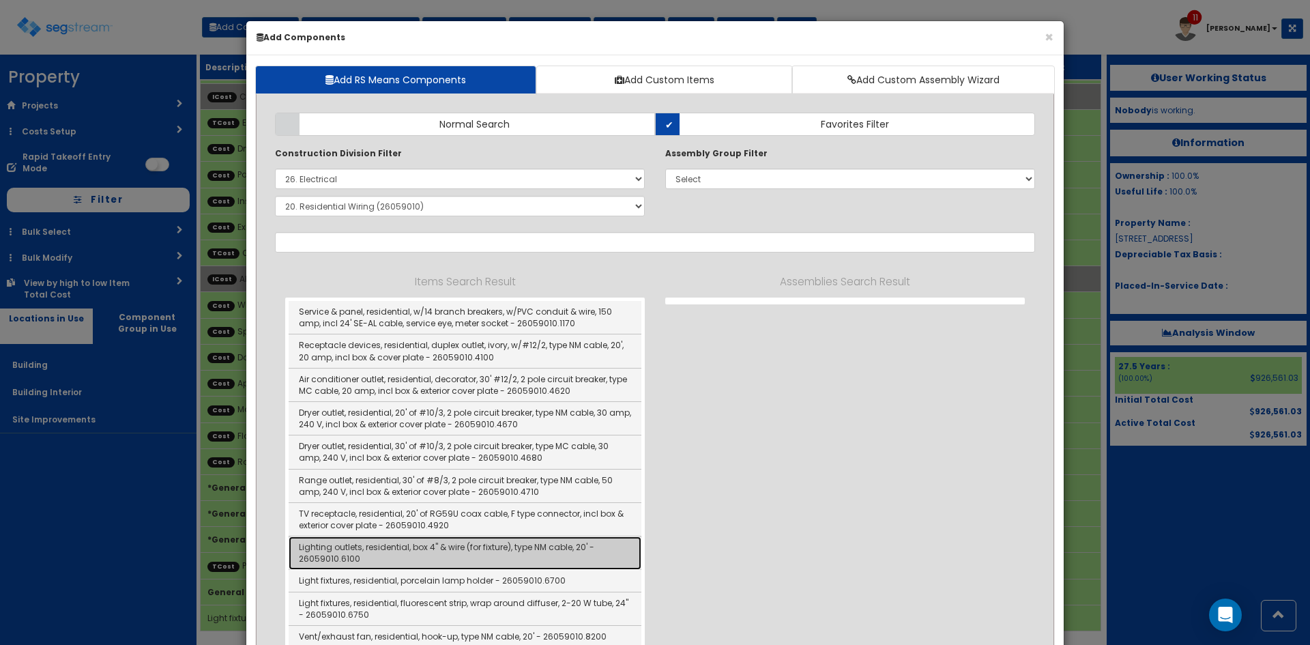
click at [490, 540] on link "Lighting outlets, residential, box 4" & wire (for fixture), type NM cable, 20' …" at bounding box center [465, 552] width 353 height 33
type input "Lighting outlets, residential, box 4" & wire (for fixture), type NM cable, 20' …"
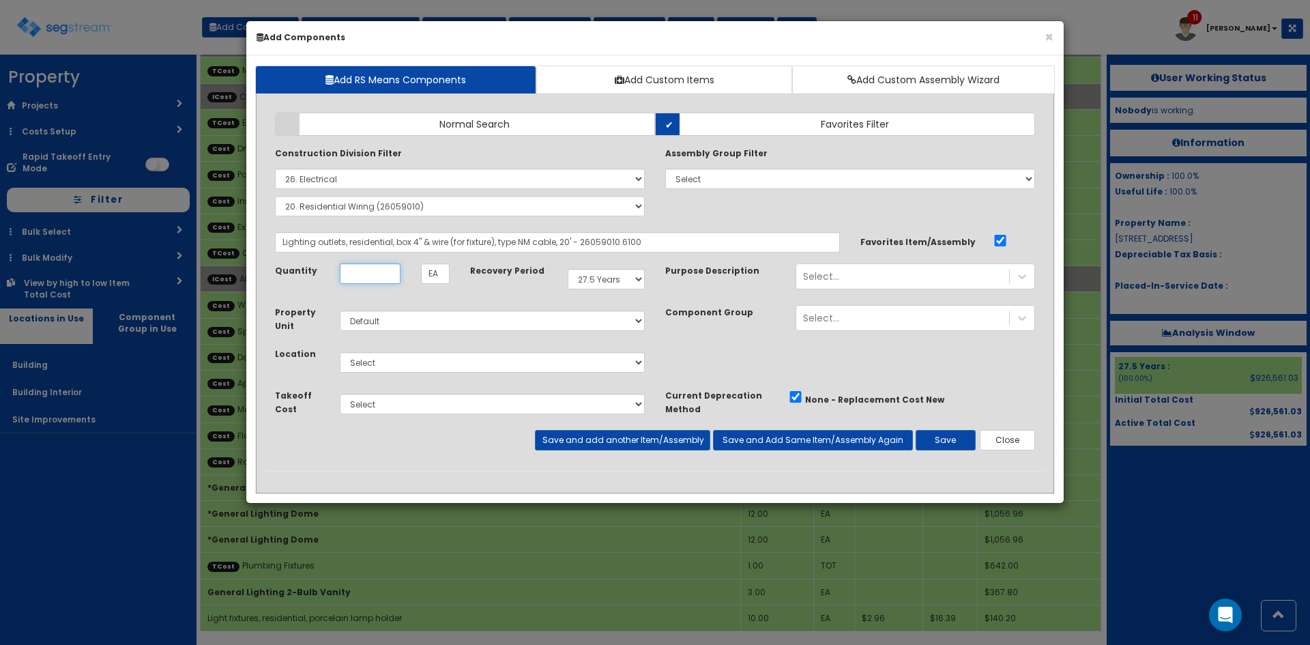
scroll to position [0, 0]
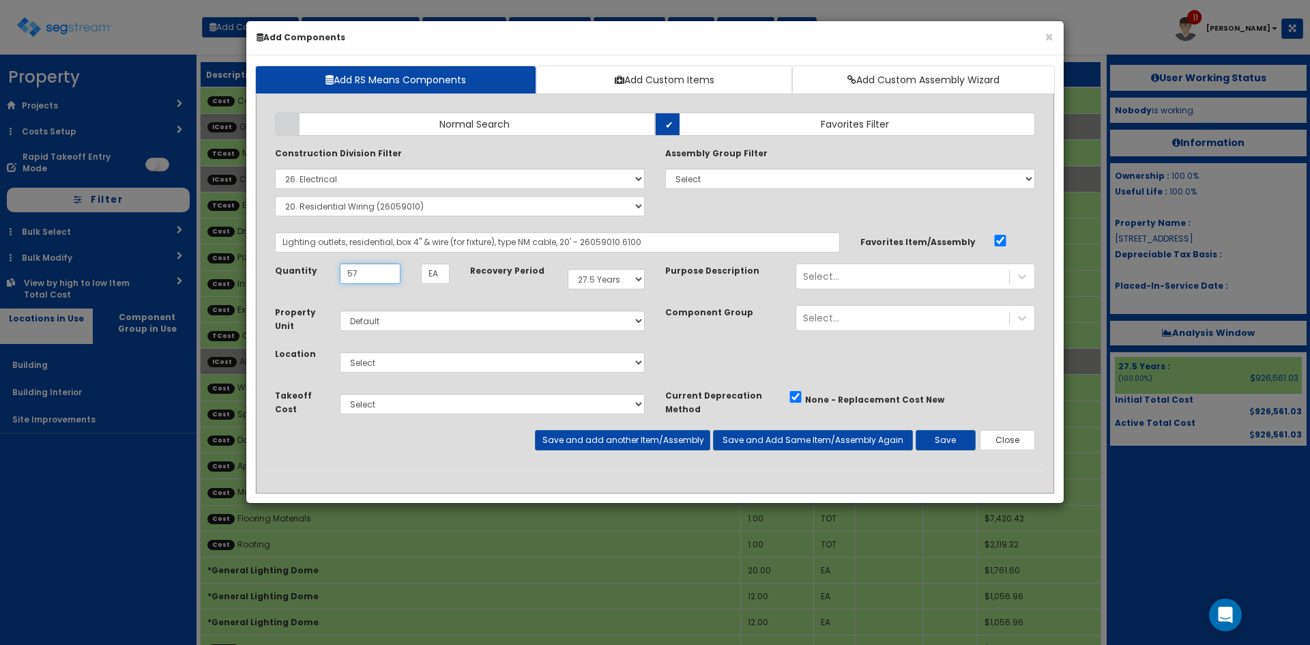
type input "57"
click at [589, 360] on select "Select Building Building Interior Site Improvements Add Additional Location" at bounding box center [492, 362] width 305 height 20
select select "7"
click at [340, 352] on select "Select Building Building Interior Site Improvements Add Additional Location" at bounding box center [492, 362] width 305 height 20
click at [938, 442] on button "Save" at bounding box center [945, 440] width 60 height 20
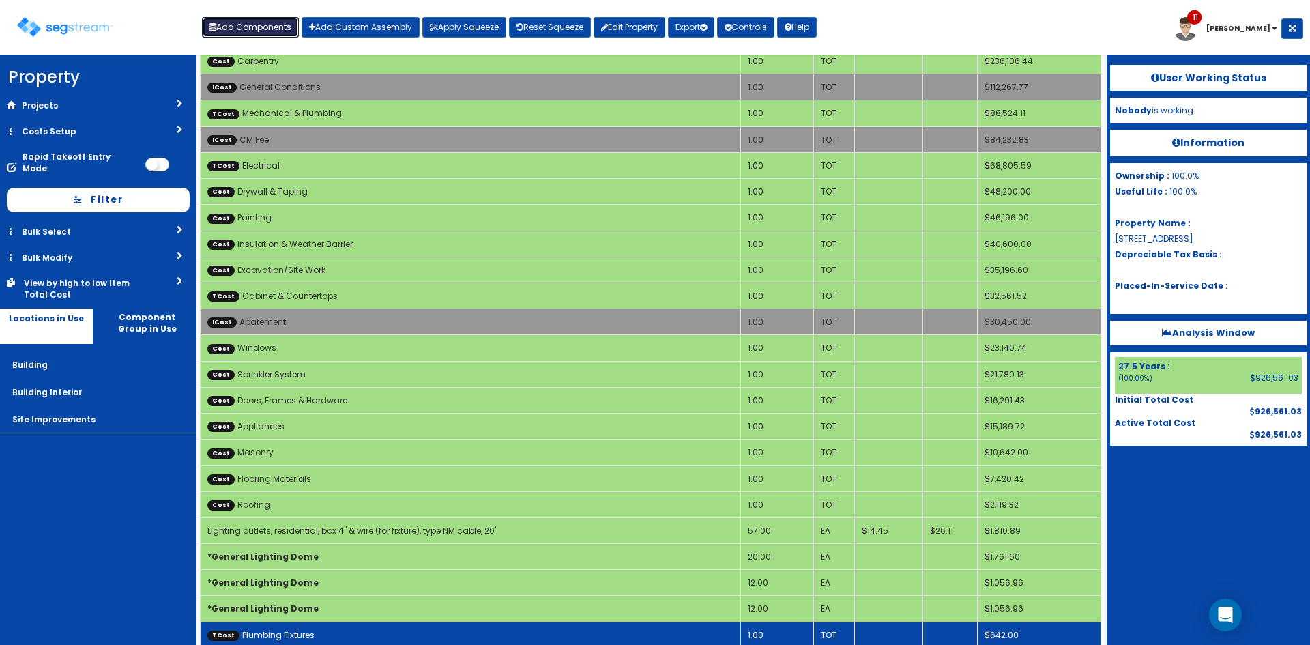
scroll to position [108, 0]
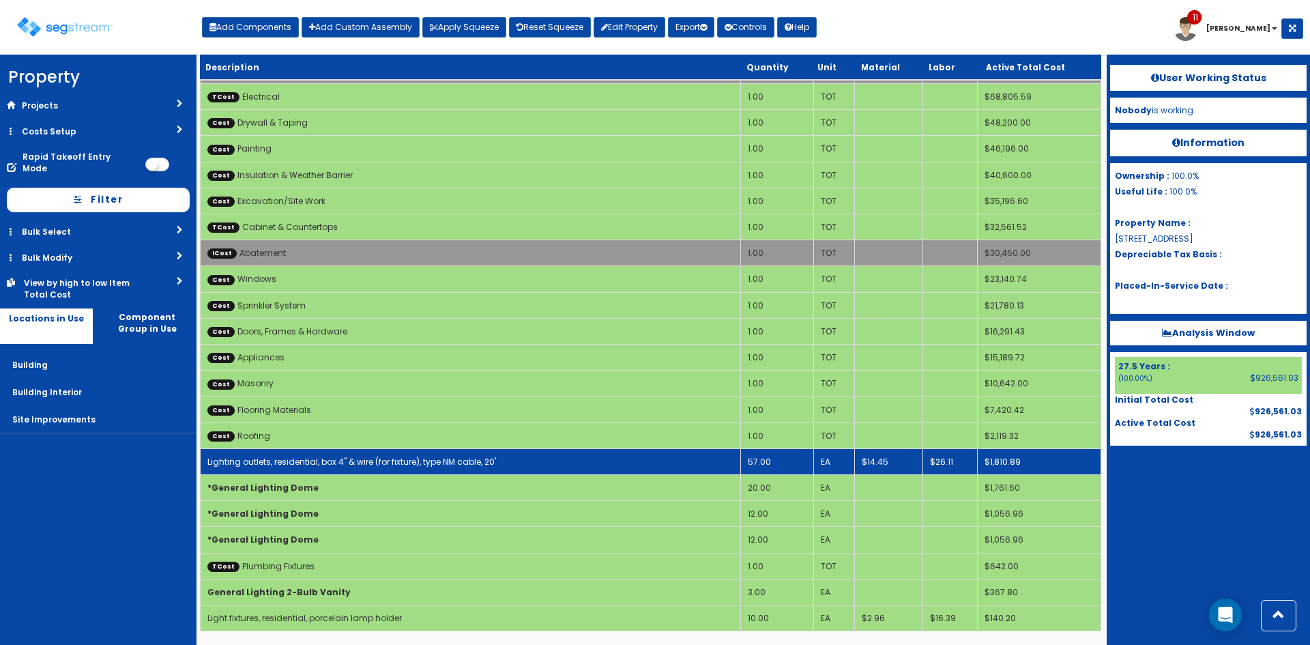
click at [351, 462] on link "Lighting outlets, residential, box 4" & wire (for fixture), type NM cable, 20'" at bounding box center [351, 462] width 289 height 12
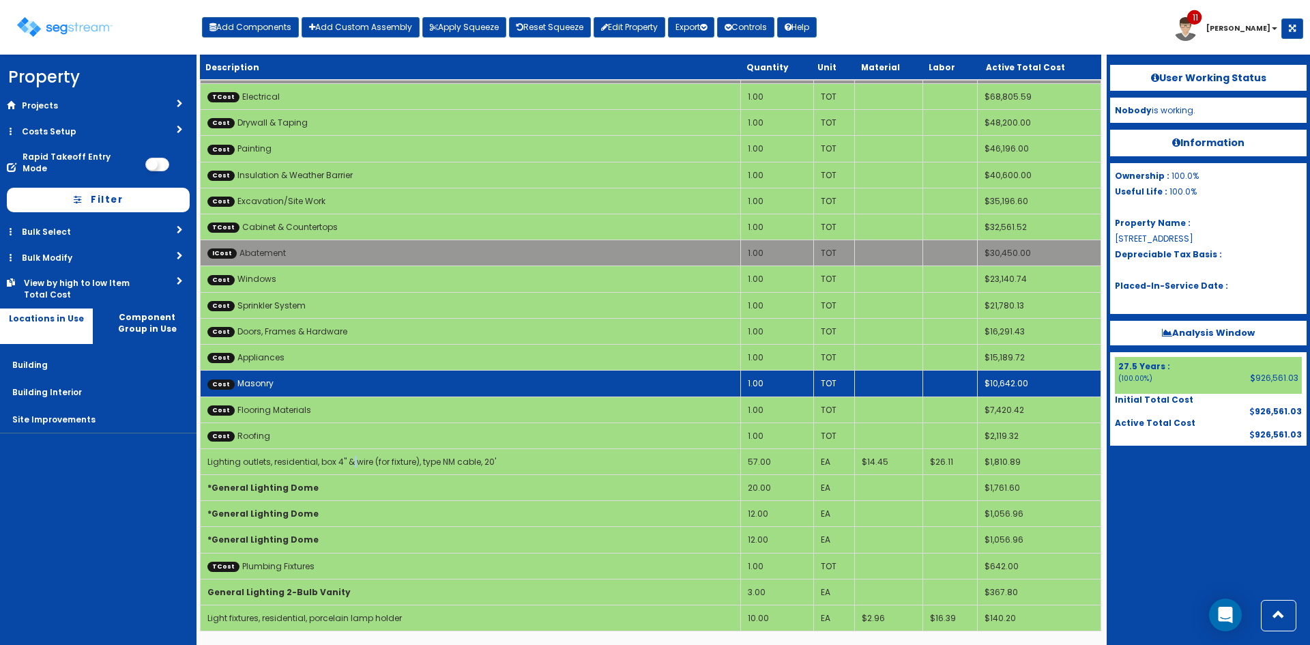
select select "5276171"
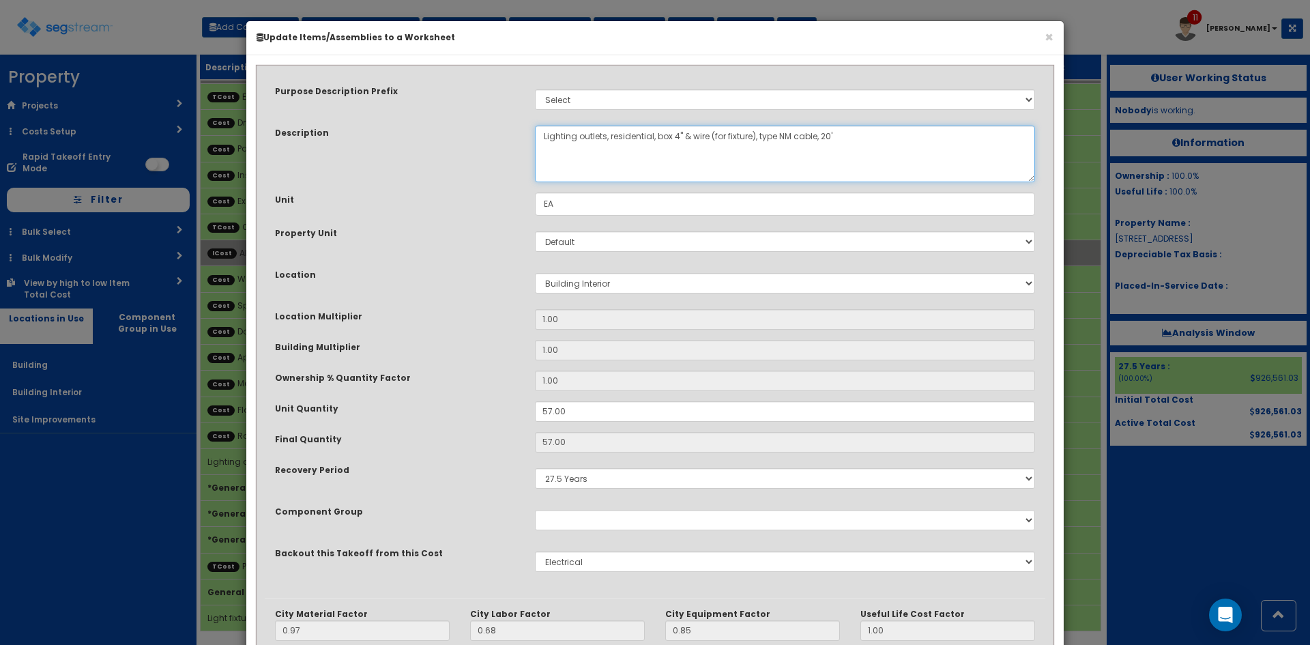
click at [540, 138] on textarea "Lighting outlets, residential, box 4" & wire (for fixture), type NM cable, 20'" at bounding box center [785, 153] width 500 height 57
drag, startPoint x: 614, startPoint y: 136, endPoint x: 489, endPoint y: 143, distance: 125.0
click at [489, 143] on div "Description Lighting outlets, residential, box 4" & wire (for fixture), type NM…" at bounding box center [655, 153] width 780 height 57
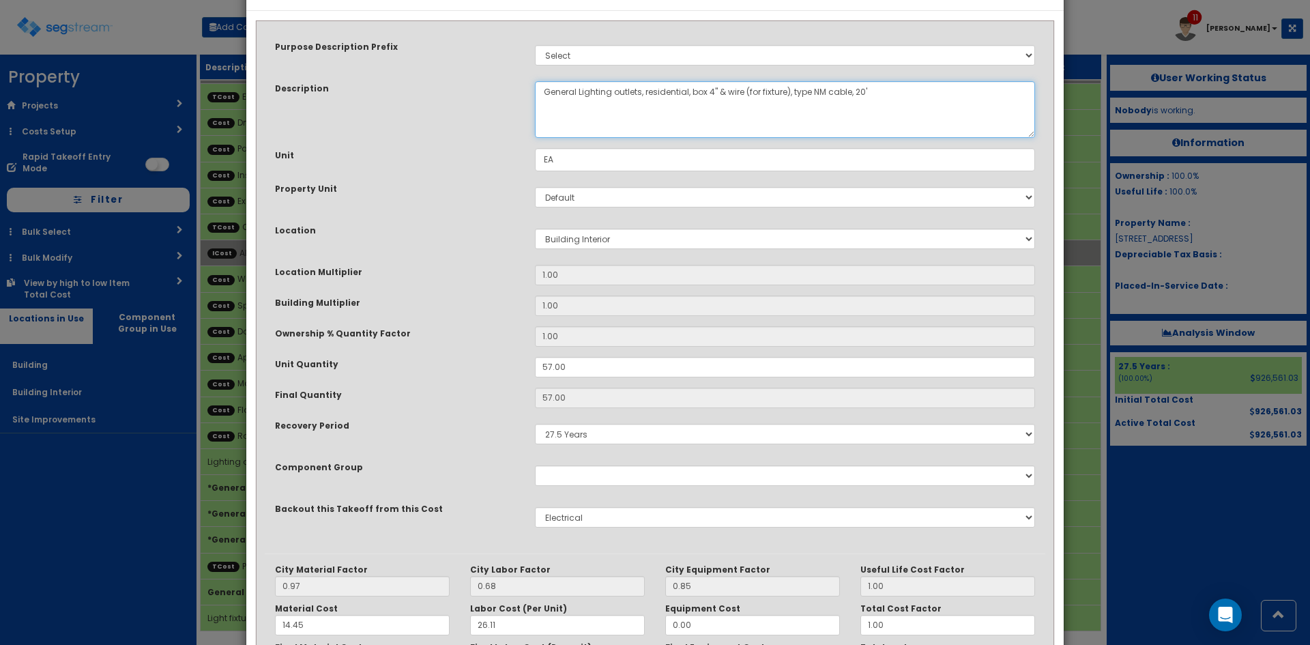
scroll to position [189, 0]
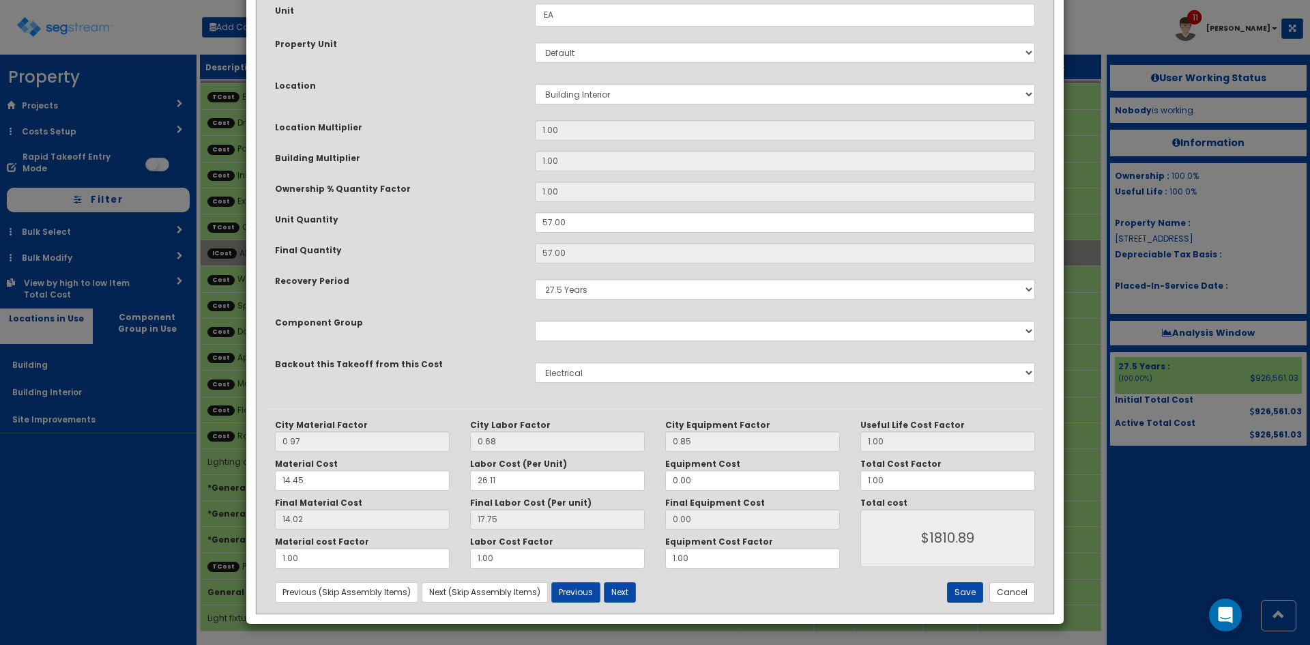
type textarea "General Lighting outlets, residential, box 4" & wire (for fixture), type NM cab…"
click at [962, 594] on button "Save" at bounding box center [965, 592] width 36 height 20
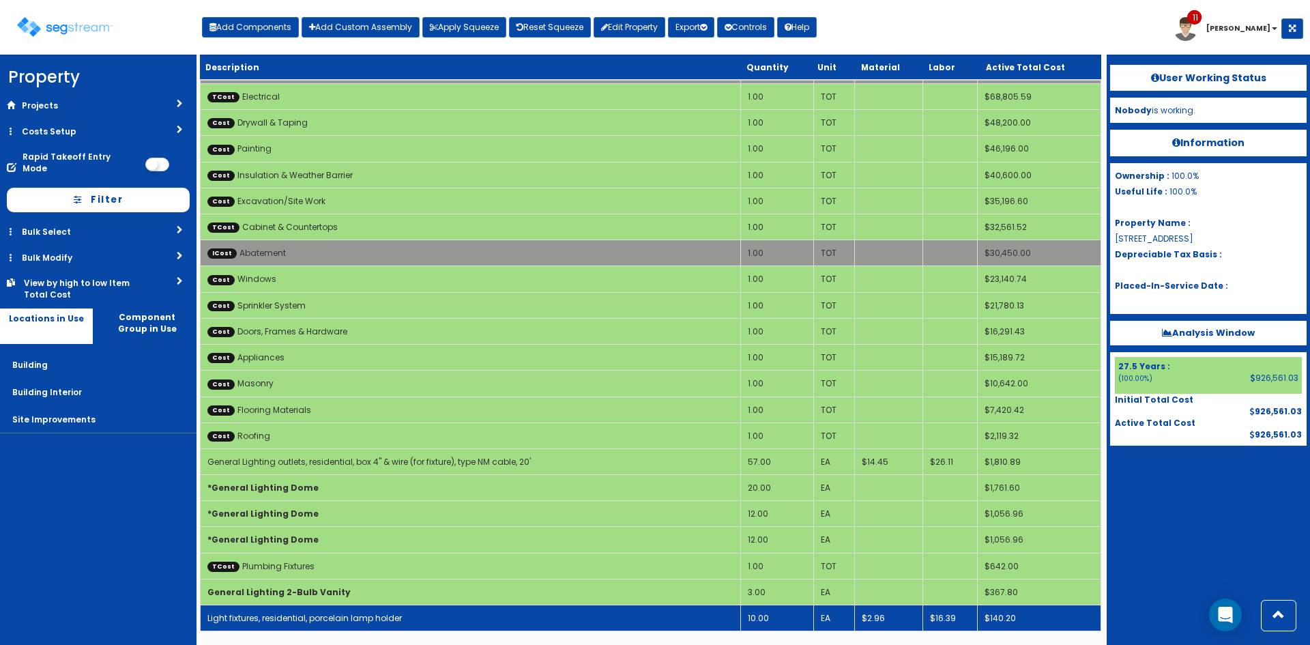
click at [333, 622] on link "Light fixtures, residential, porcelain lamp holder" at bounding box center [304, 618] width 194 height 12
select select "5276171"
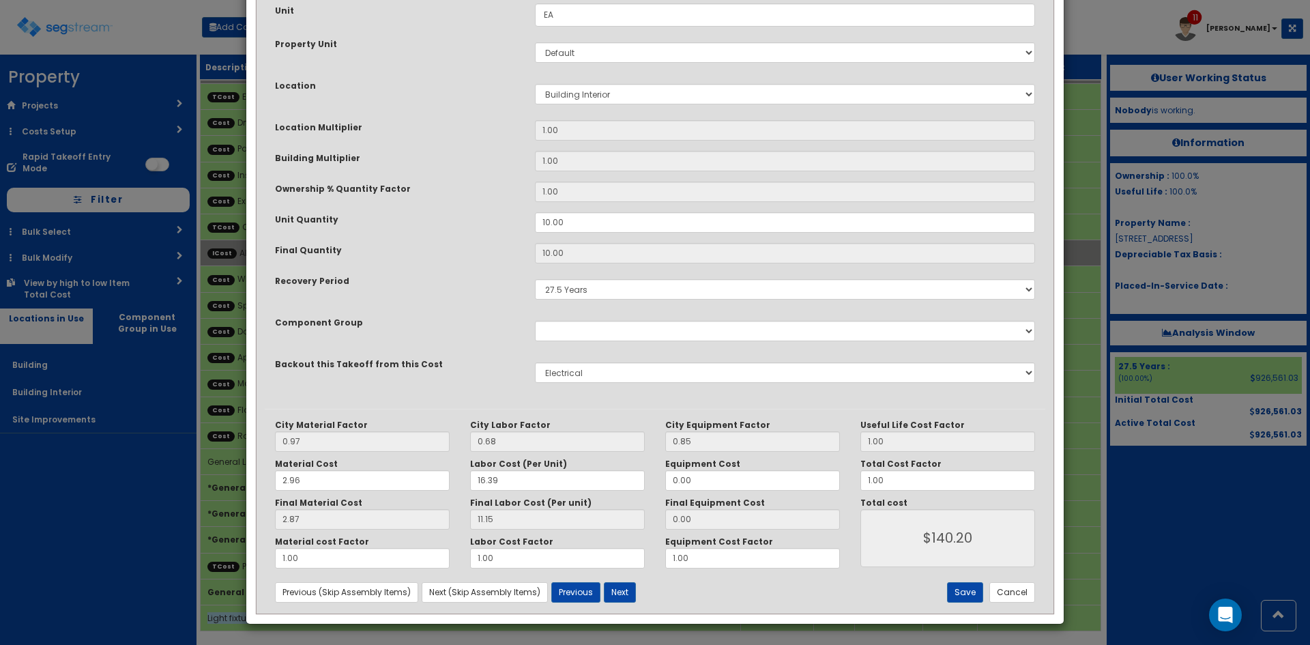
scroll to position [0, 0]
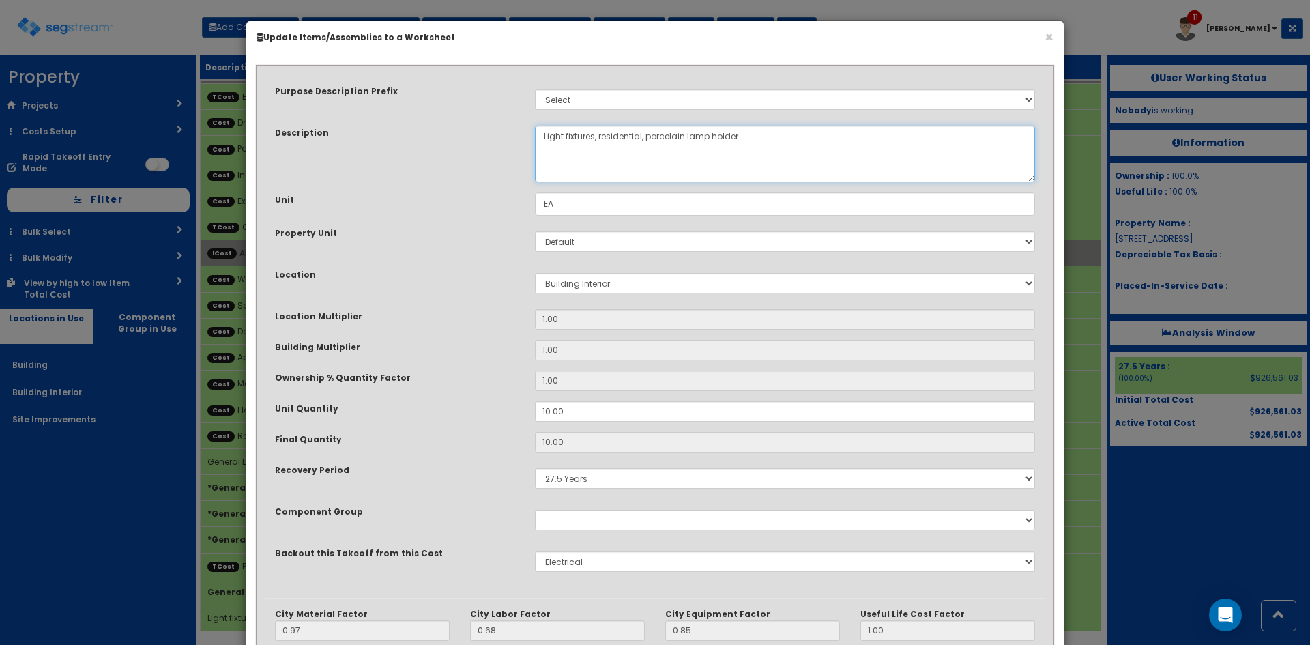
click at [552, 136] on textarea "Light fixtures, residential, porcelain lamp holder" at bounding box center [785, 153] width 500 height 57
paste textarea "General Lighting"
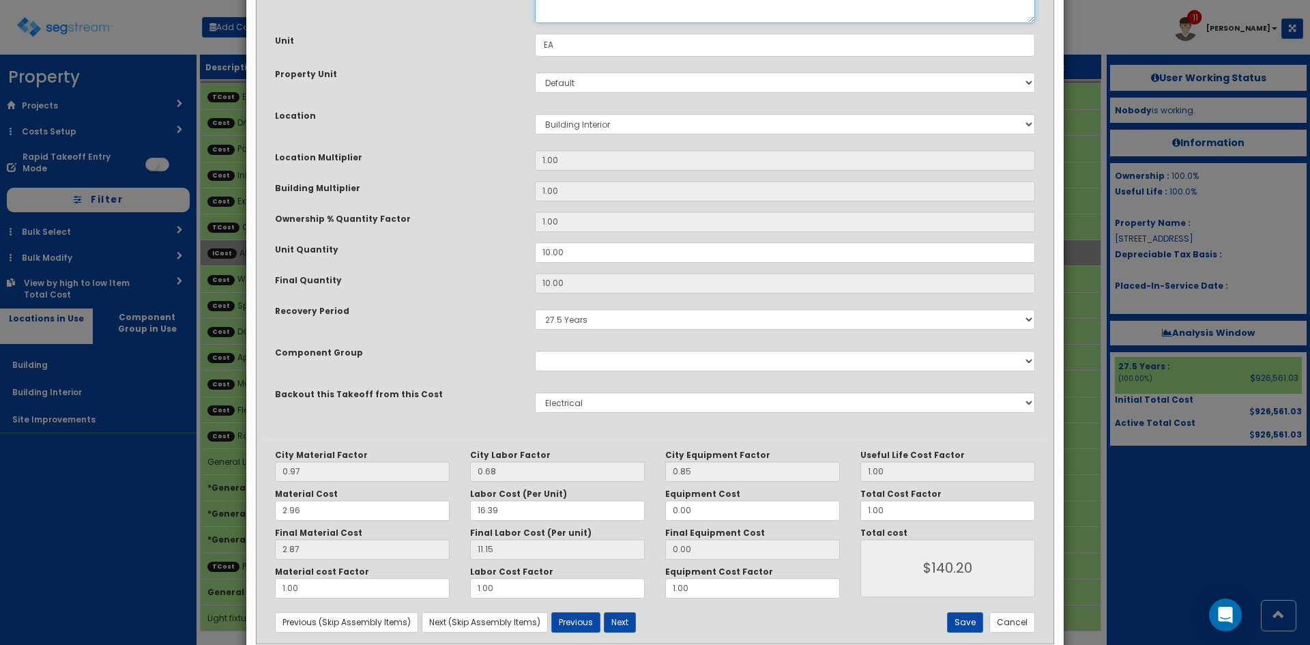
scroll to position [189, 0]
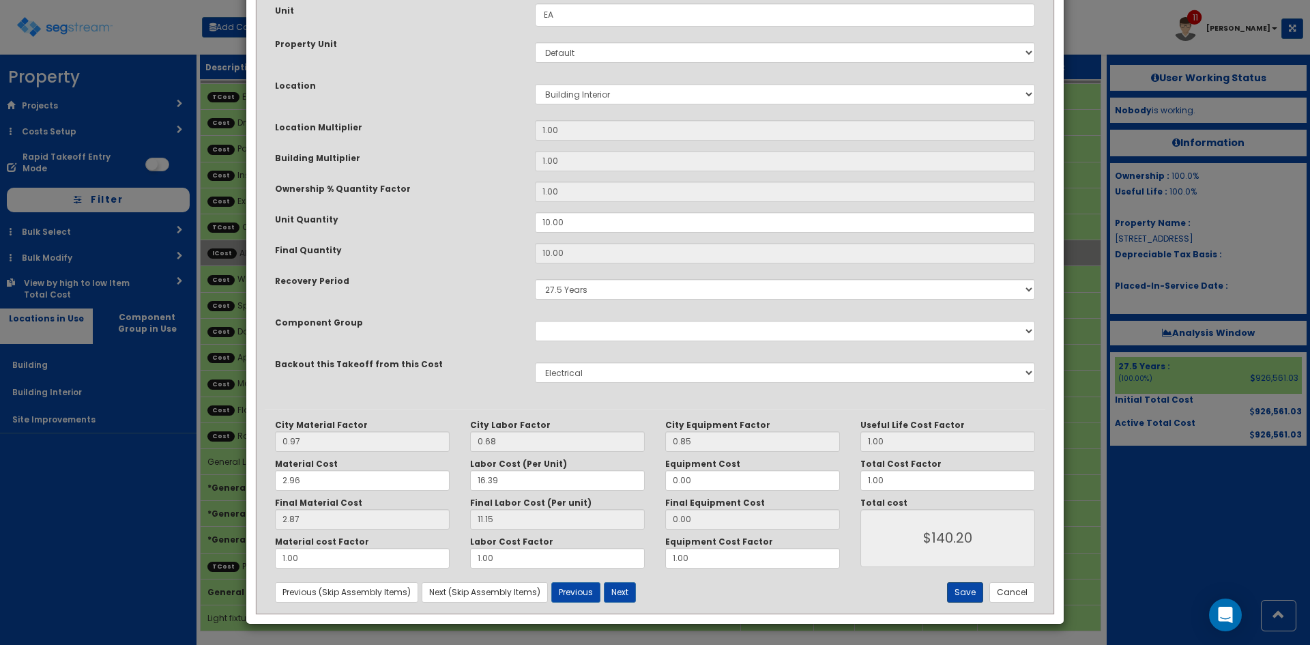
type textarea "General Lighting fixtures, residential, porcelain lamp holder"
click at [965, 591] on button "Save" at bounding box center [965, 592] width 36 height 20
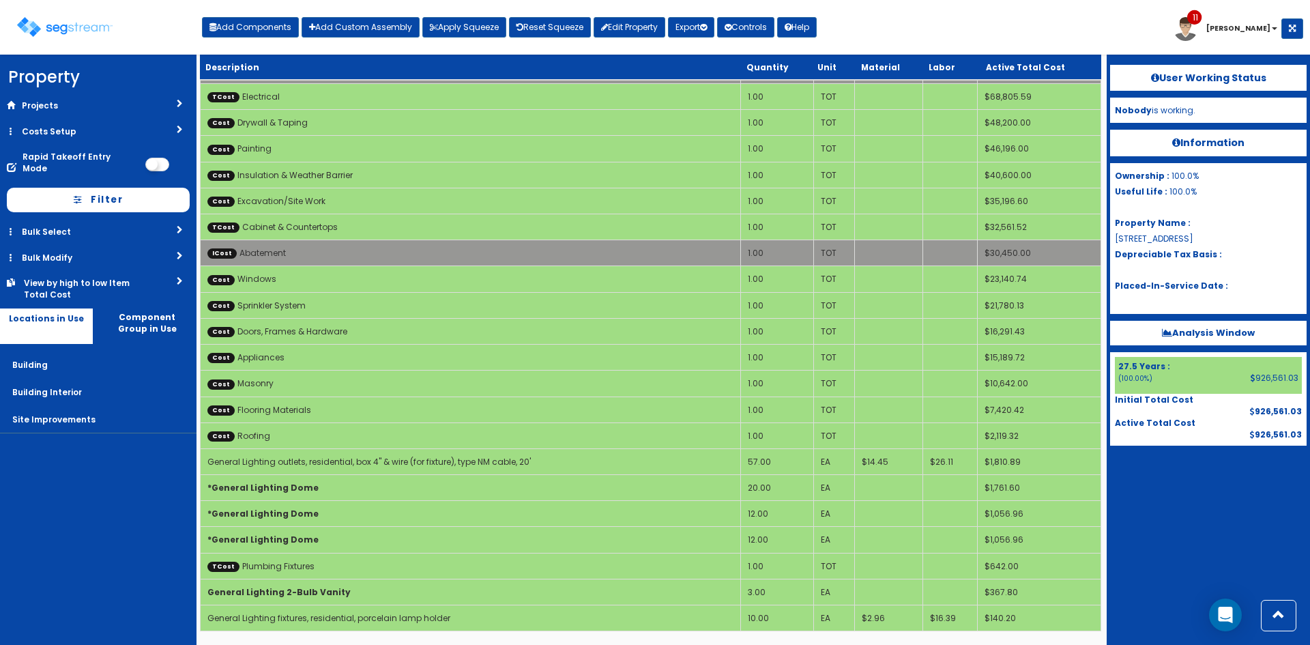
click at [1209, 545] on div "User Working Status Nobody is working. Information Ownership : 100.0% Useful Li…" at bounding box center [1207, 350] width 203 height 590
click at [1203, 539] on div "User Working Status Nobody is working. Information Ownership : 100.0% Useful Li…" at bounding box center [1207, 350] width 203 height 590
click at [1160, 31] on div "Toggle navigation Add Components Add Custom Assembly Apply Squeeze Reset Squeez…" at bounding box center [655, 32] width 1296 height 44
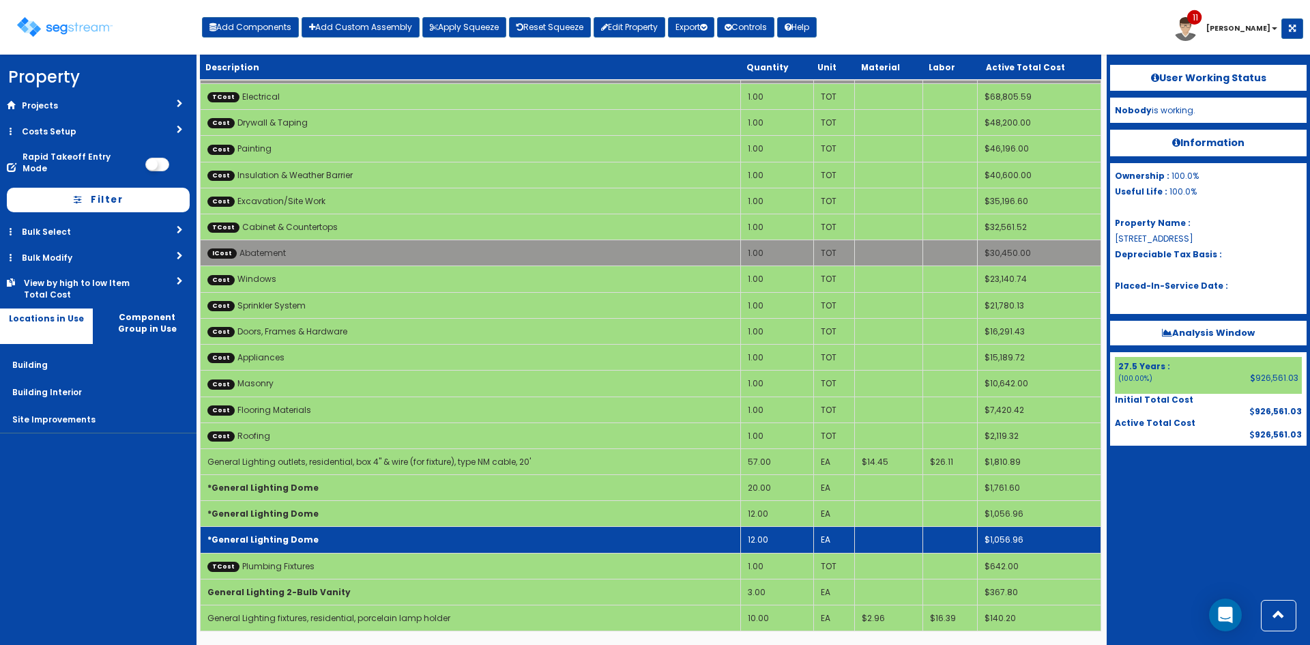
click at [261, 535] on b "*General Lighting Dome" at bounding box center [262, 539] width 111 height 12
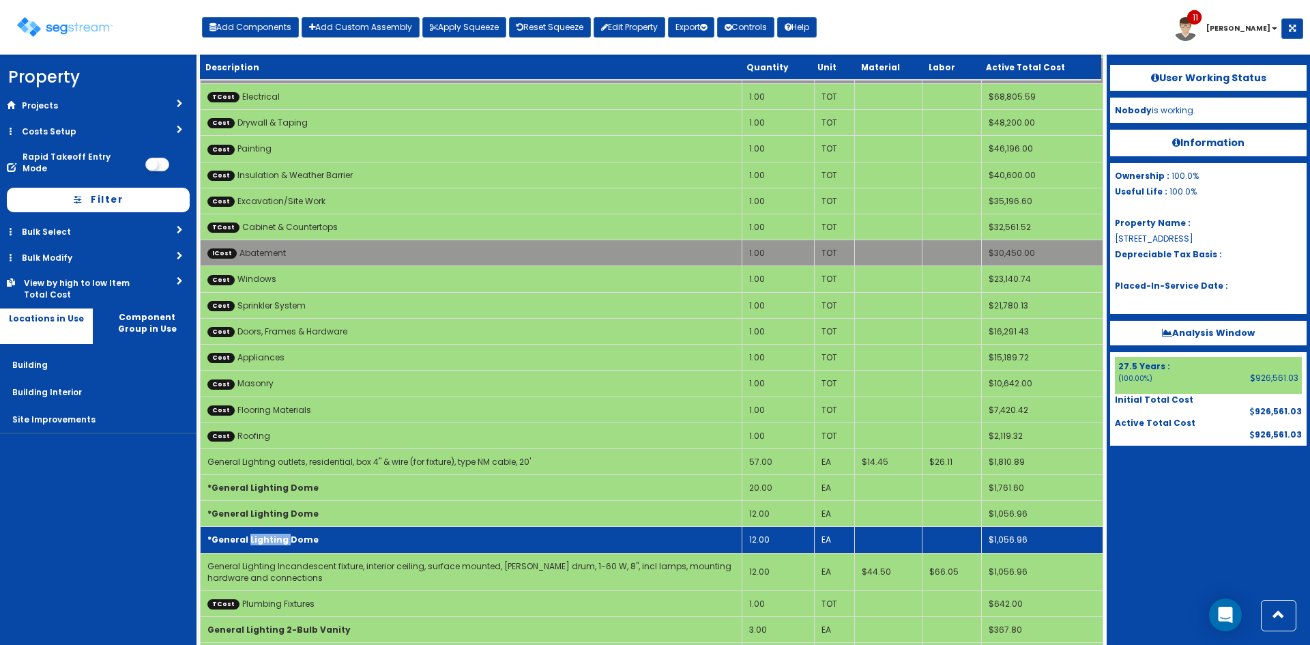
click at [261, 535] on b "*General Lighting Dome" at bounding box center [262, 539] width 111 height 12
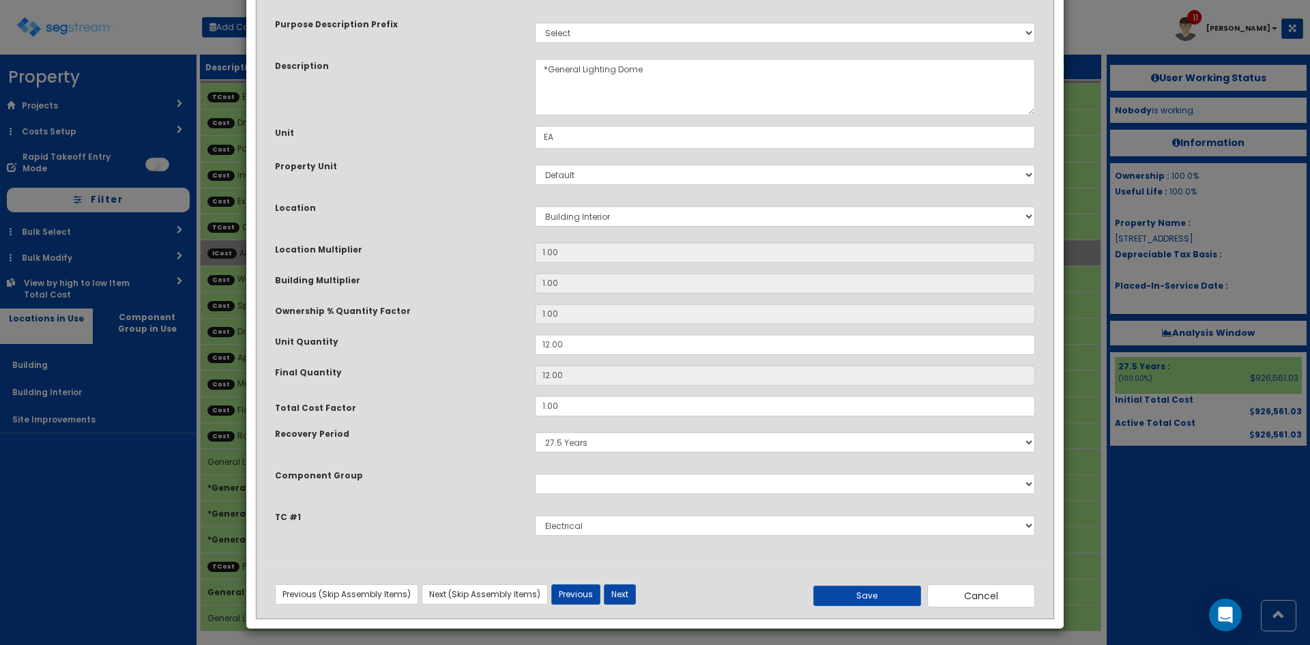
scroll to position [72, 0]
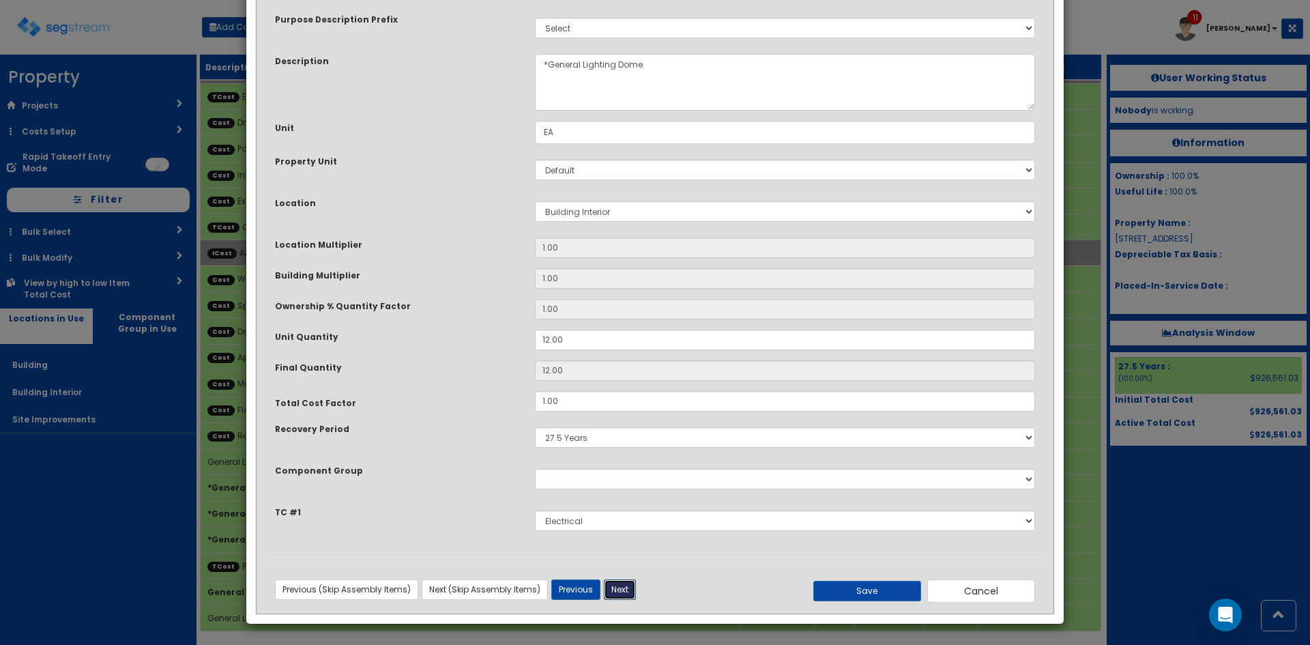
click at [617, 583] on button "Next" at bounding box center [620, 589] width 32 height 20
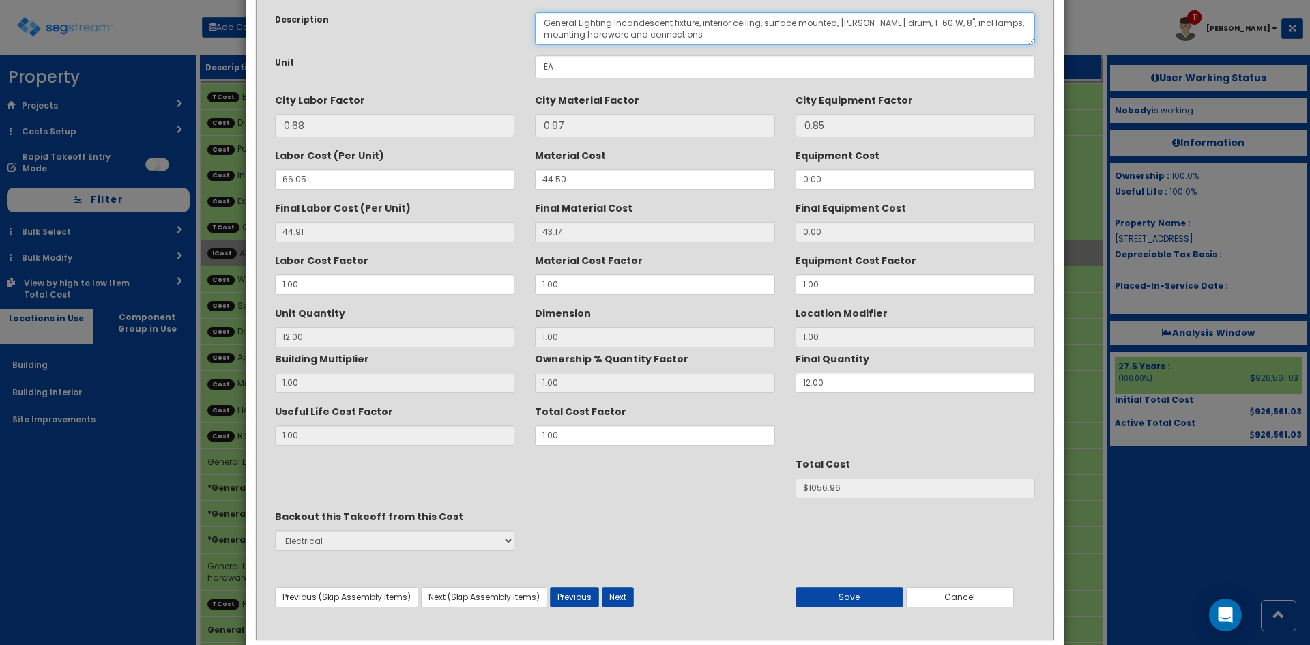
click at [942, 21] on textarea "General Lighting Incandescent fixture, interior ceiling, surface mounted, opal …" at bounding box center [785, 28] width 500 height 33
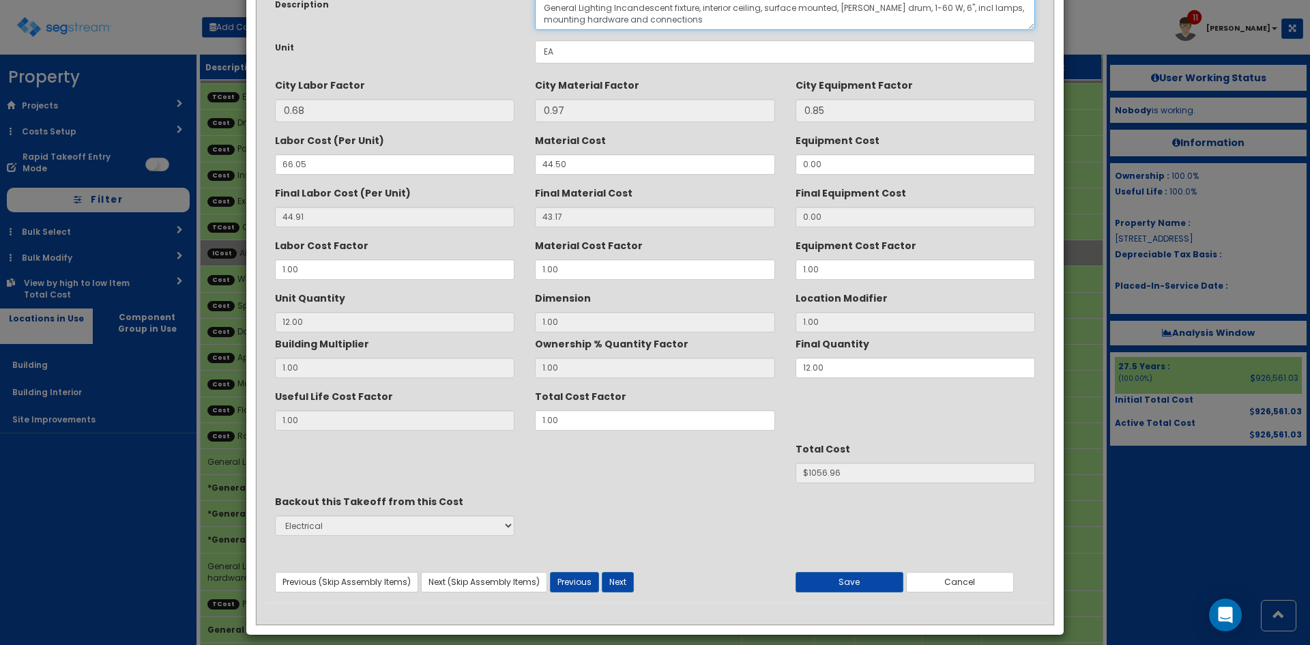
scroll to position [98, 0]
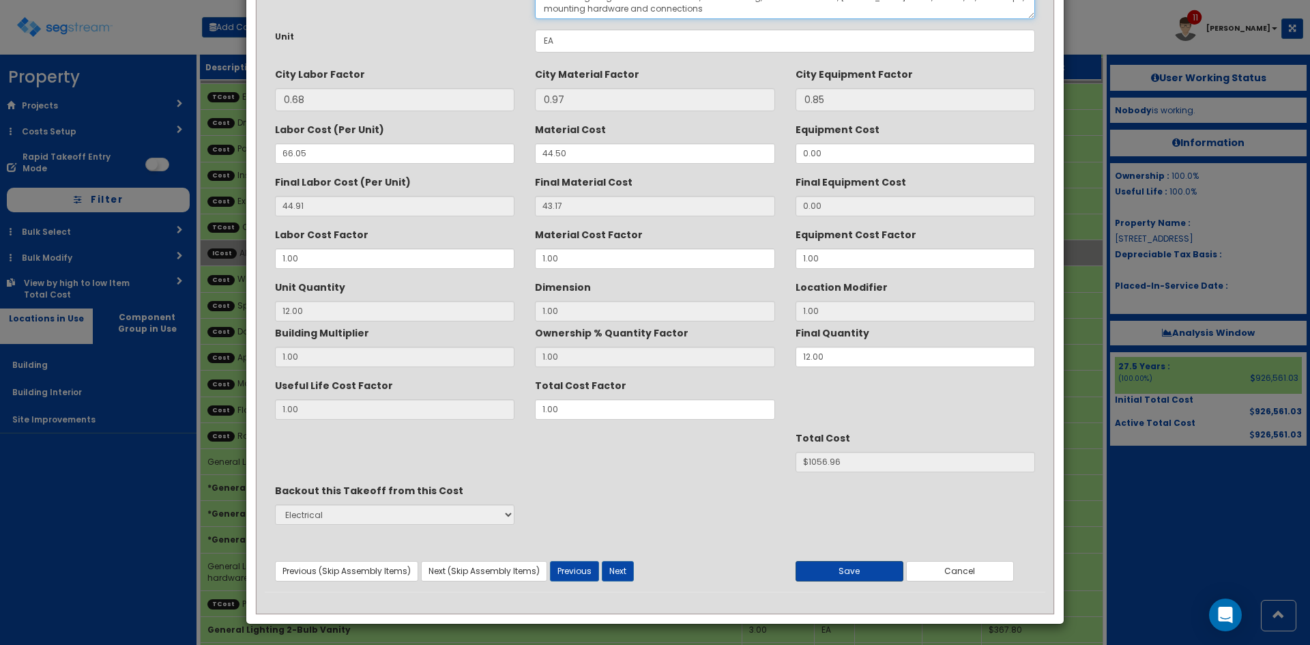
type textarea "General Lighting Incandescent fixture, interior ceiling, surface mounted, opal …"
click at [854, 571] on button "Save" at bounding box center [849, 571] width 108 height 20
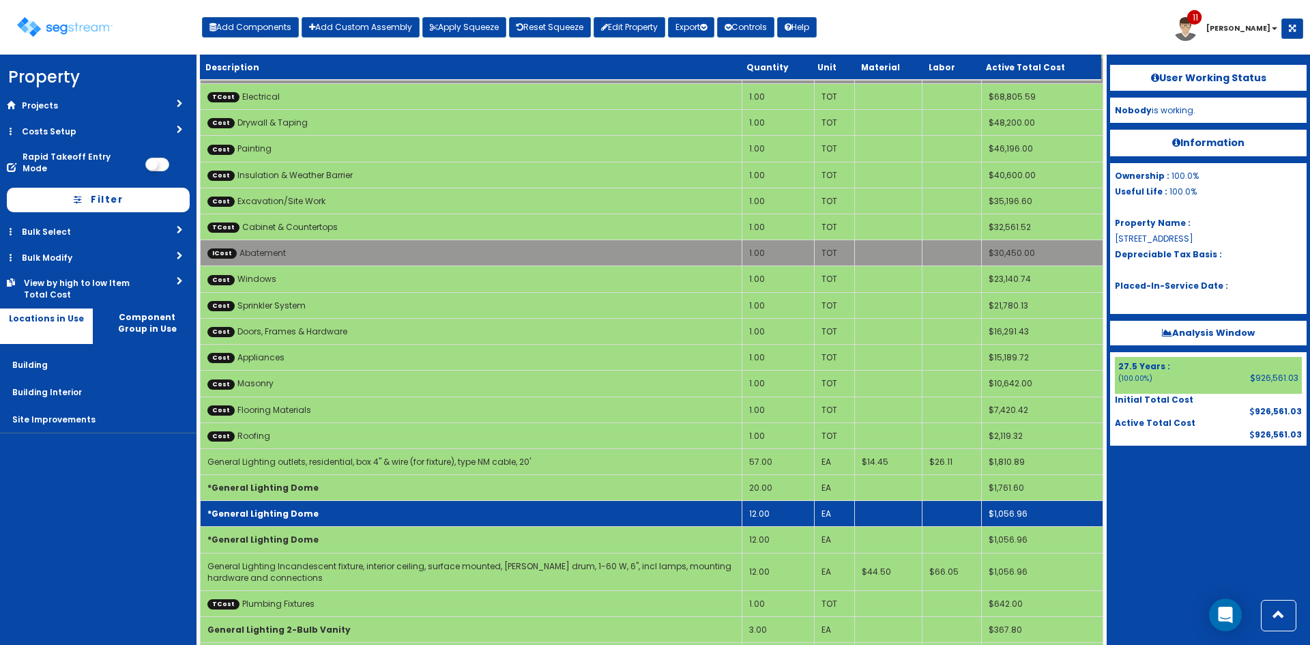
click at [351, 514] on td "*General Lighting Dome" at bounding box center [472, 514] width 542 height 26
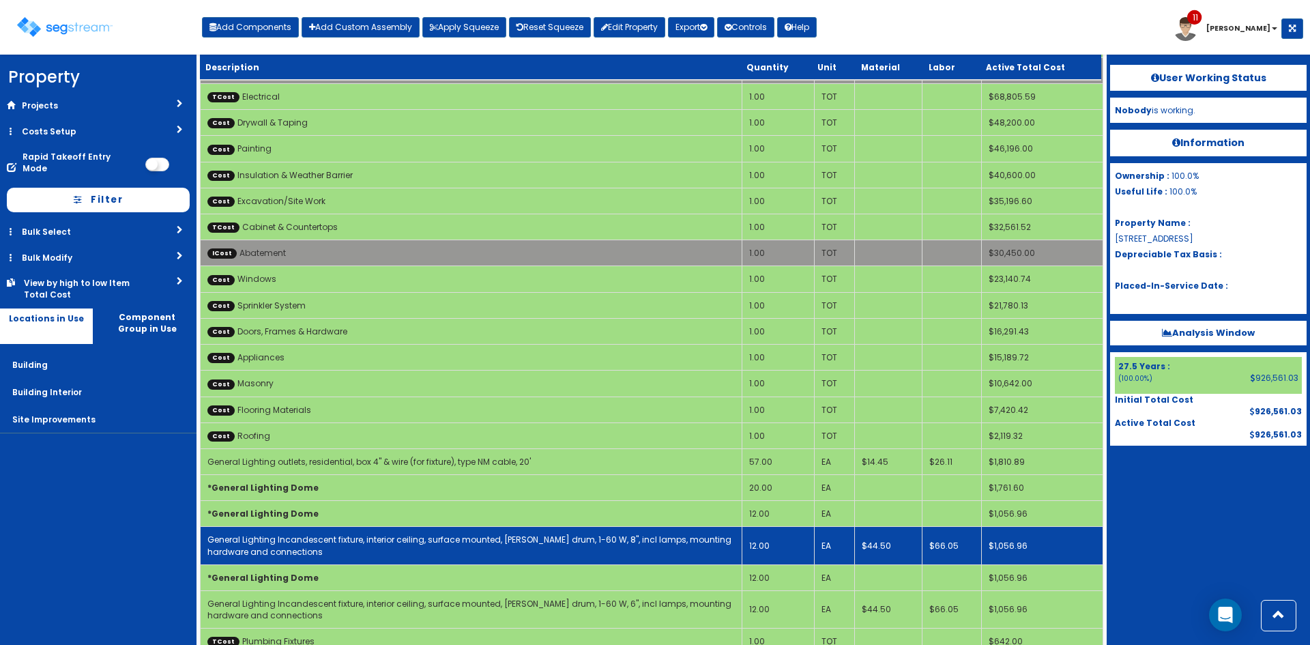
click at [340, 538] on link "General Lighting Incandescent fixture, interior ceiling, surface mounted, opal …" at bounding box center [469, 544] width 524 height 23
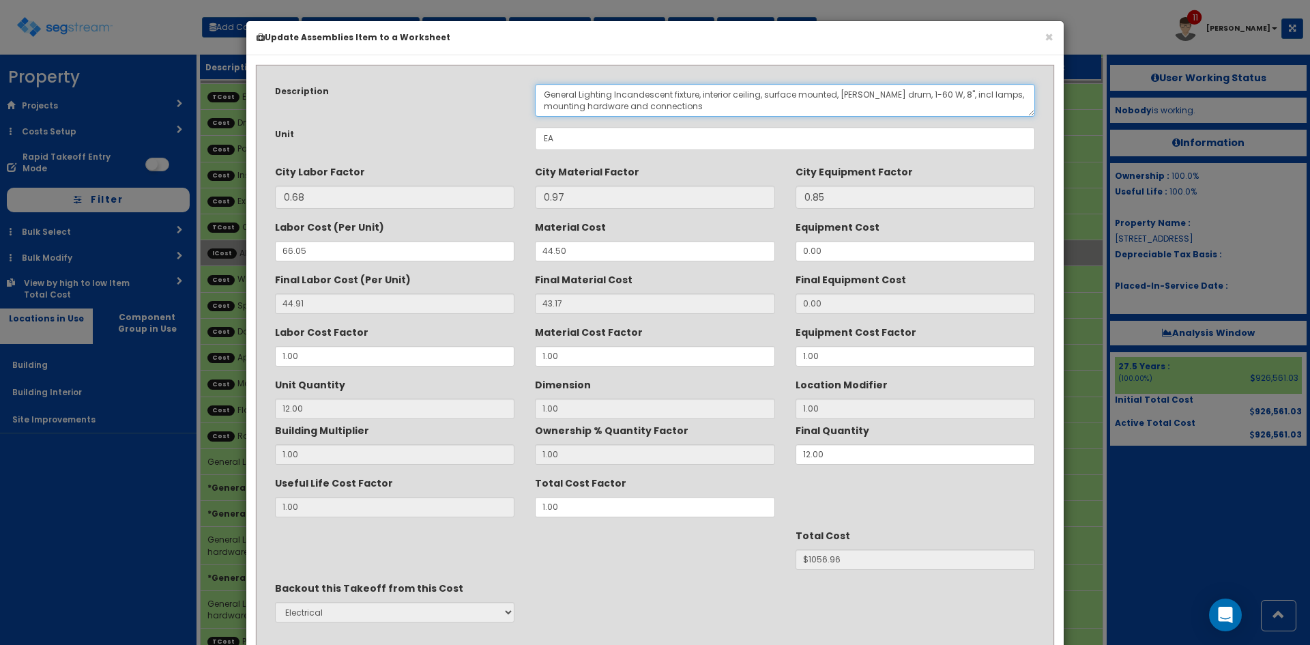
click at [942, 91] on textarea "General Lighting Incandescent fixture, interior ceiling, surface mounted, opal …" at bounding box center [785, 100] width 500 height 33
type textarea "General Lighting Incandescent fixture, interior ceiling, surface mounted, opal …"
click at [480, 501] on div "Useful Life Cost Factor 1.00 Total Cost Factor 1.00" at bounding box center [655, 494] width 780 height 46
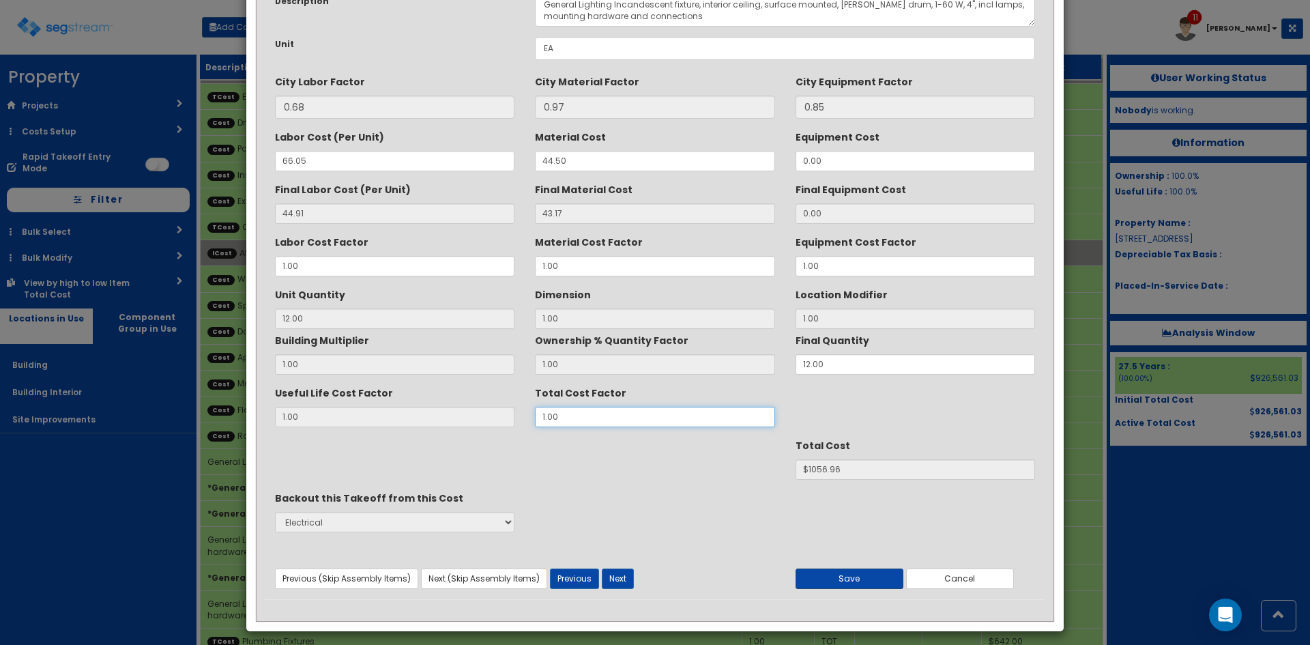
scroll to position [91, 0]
click at [859, 583] on button "Save" at bounding box center [849, 577] width 108 height 20
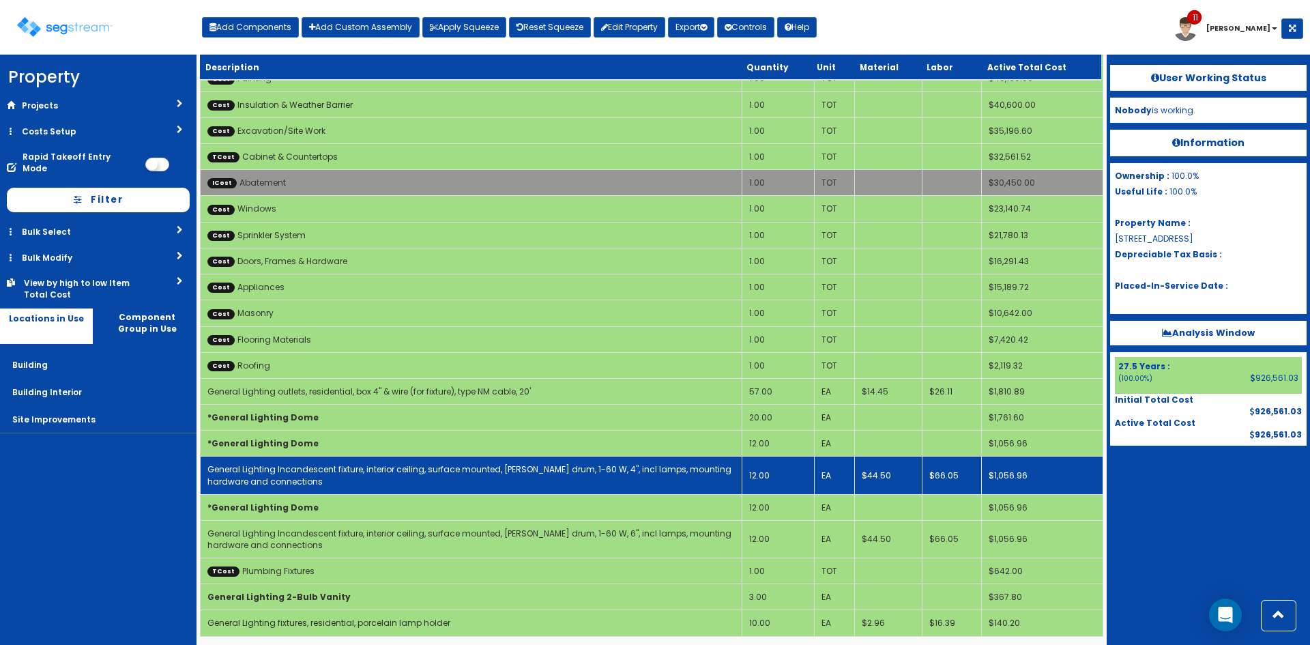
scroll to position [184, 0]
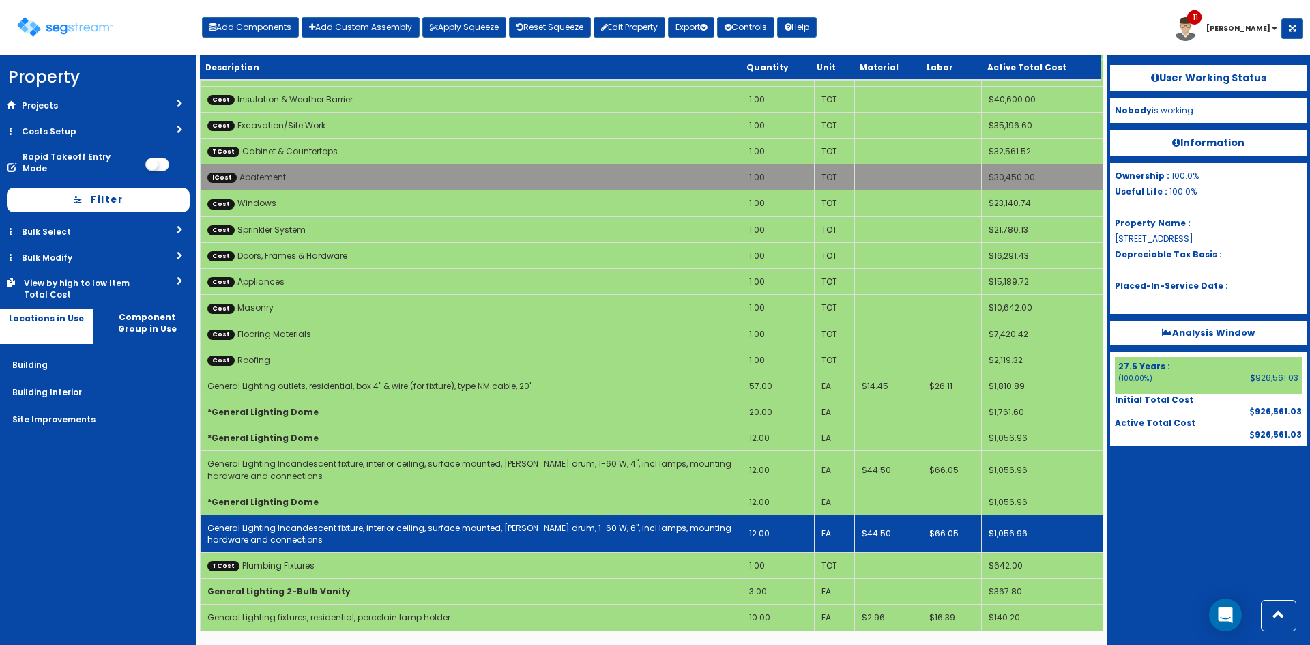
click at [434, 530] on link "General Lighting Incandescent fixture, interior ceiling, surface mounted, opal …" at bounding box center [469, 533] width 524 height 23
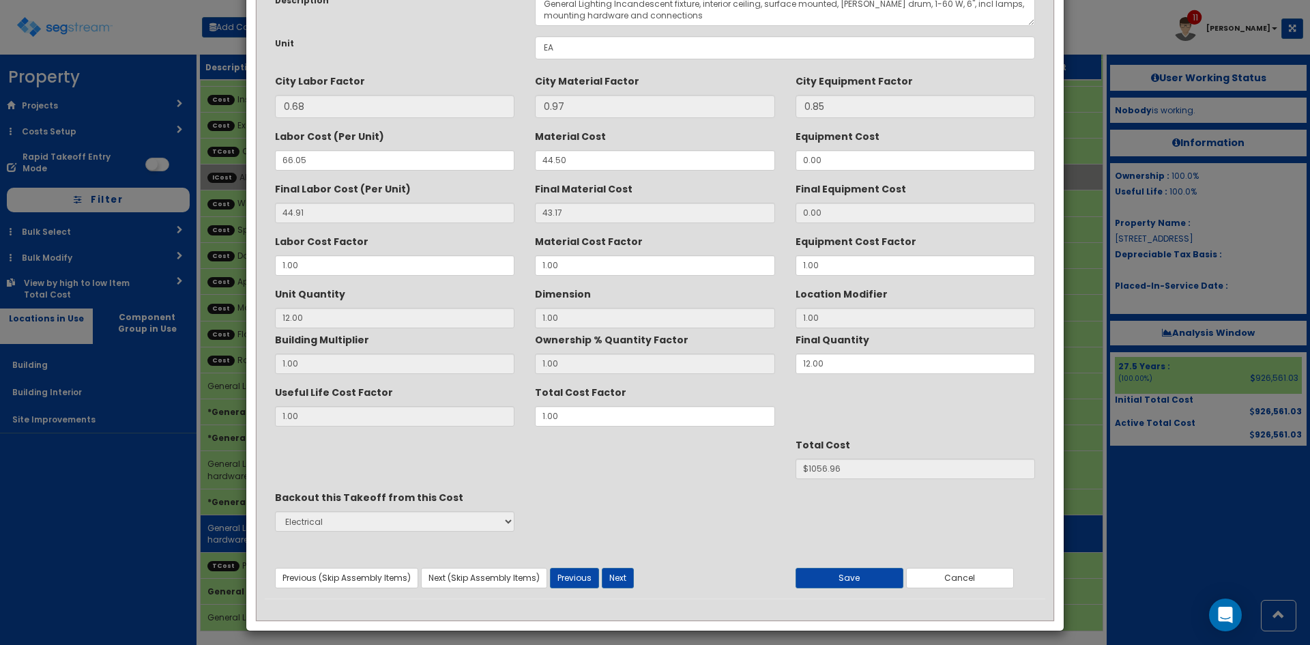
scroll to position [0, 0]
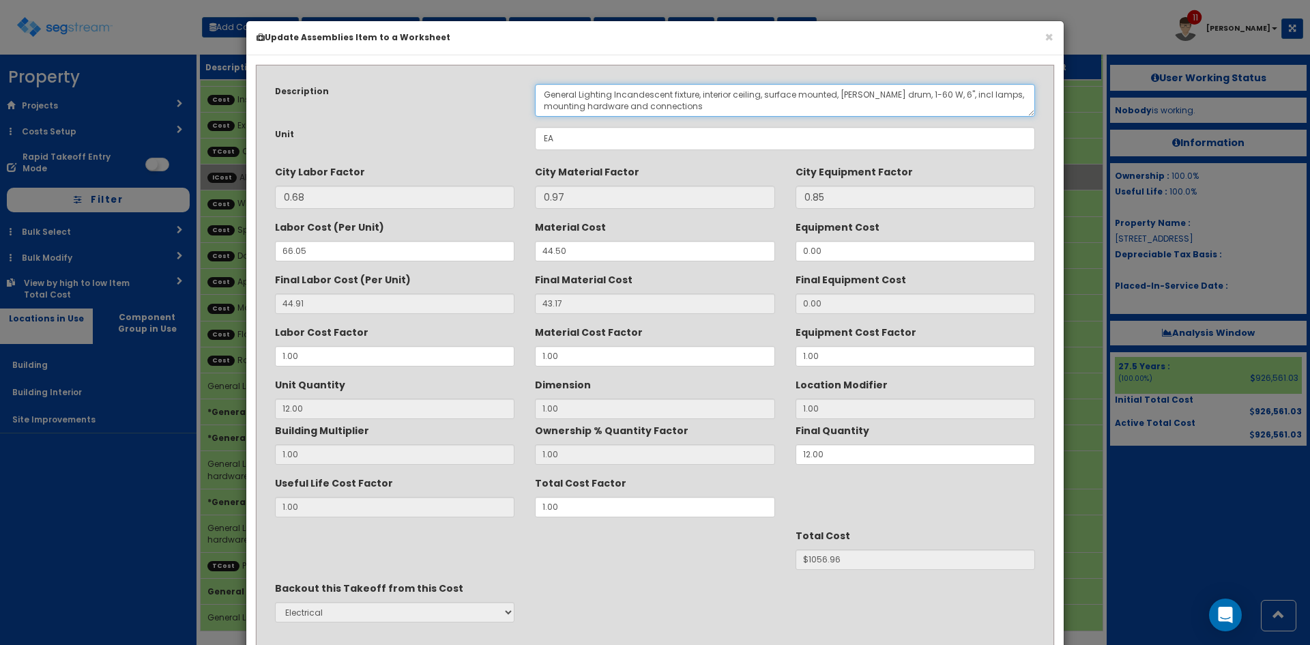
drag, startPoint x: 905, startPoint y: 93, endPoint x: 842, endPoint y: 96, distance: 63.5
click at [842, 96] on textarea "General Lighting Incandescent fixture, interior ceiling, surface mounted, opal …" at bounding box center [785, 100] width 500 height 33
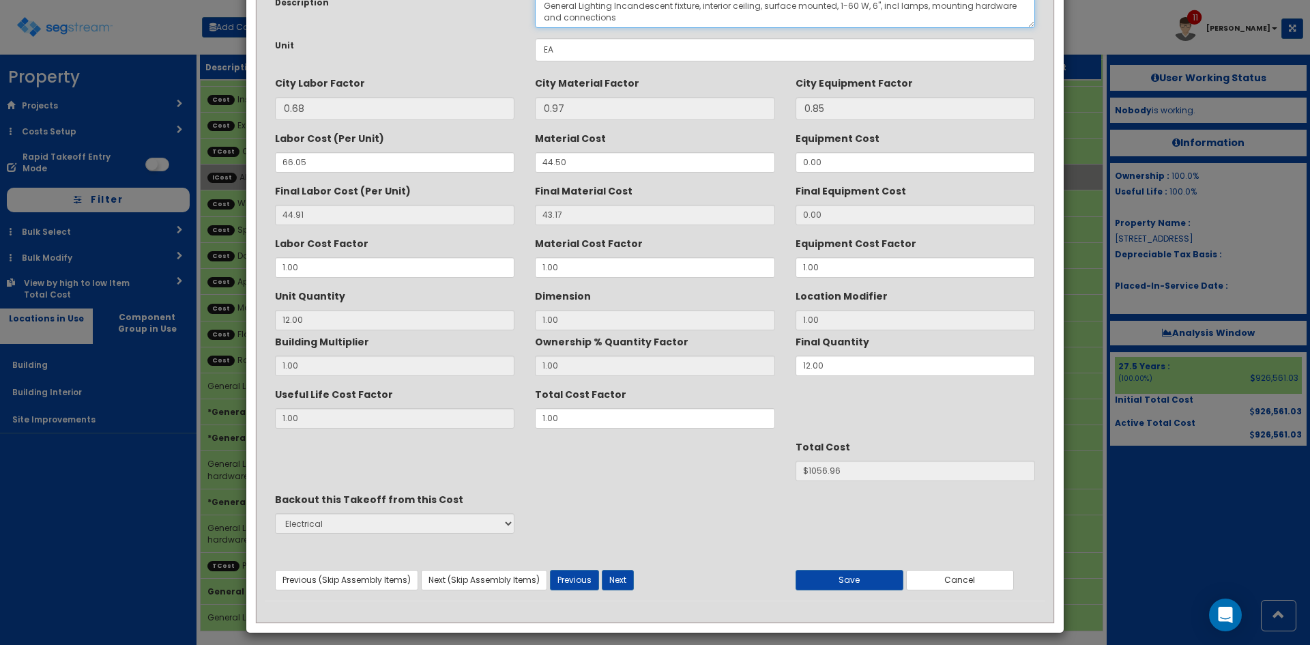
scroll to position [90, 0]
type textarea "General Lighting Incandescent fixture, interior ceiling, surface mounted, 1-60 …"
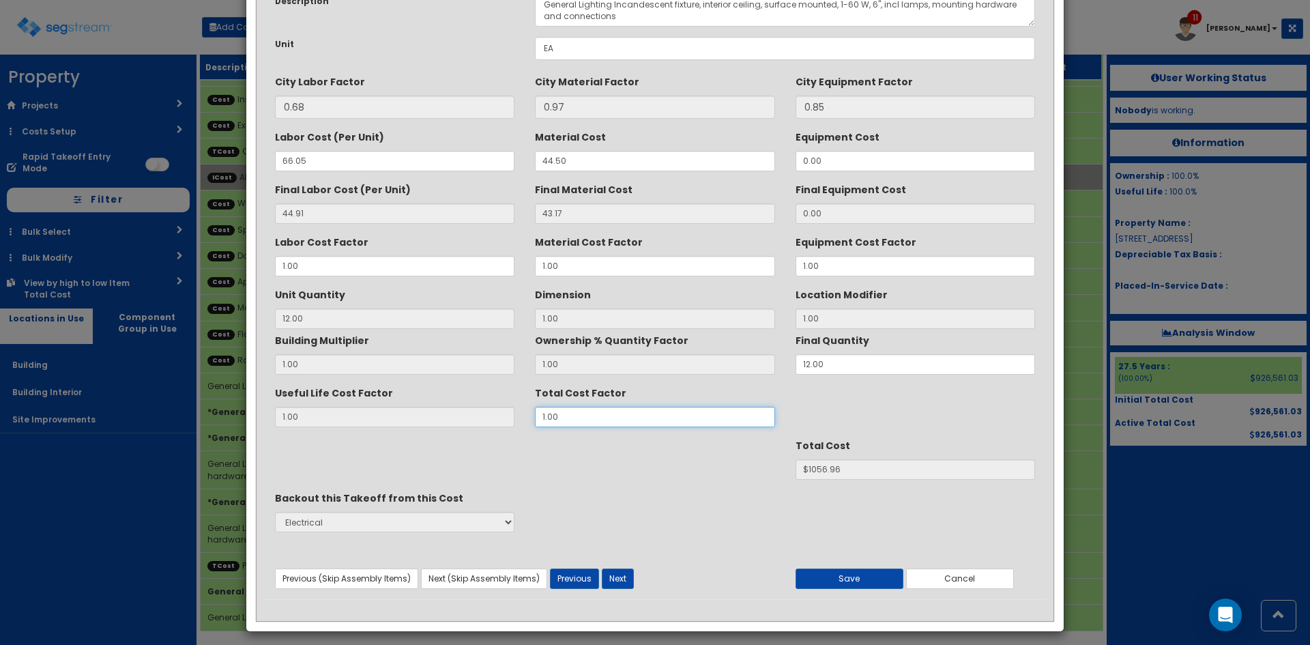
click at [482, 415] on div "Useful Life Cost Factor 1.00 Total Cost Factor 1.00" at bounding box center [655, 404] width 780 height 46
type input "1"
type input "43.16"
type input "12"
type input "$1056.84"
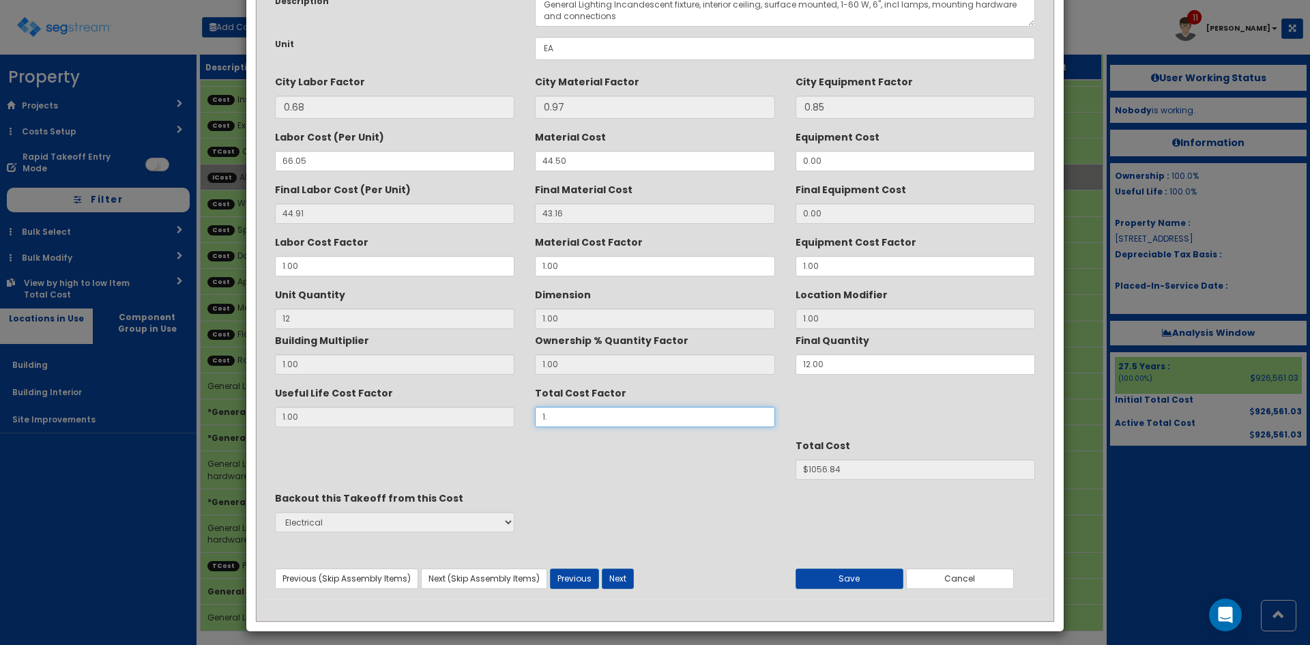
type input "1.3"
type input "$1373.89"
type input "1.35"
type input "$1426.73"
type input "1.35"
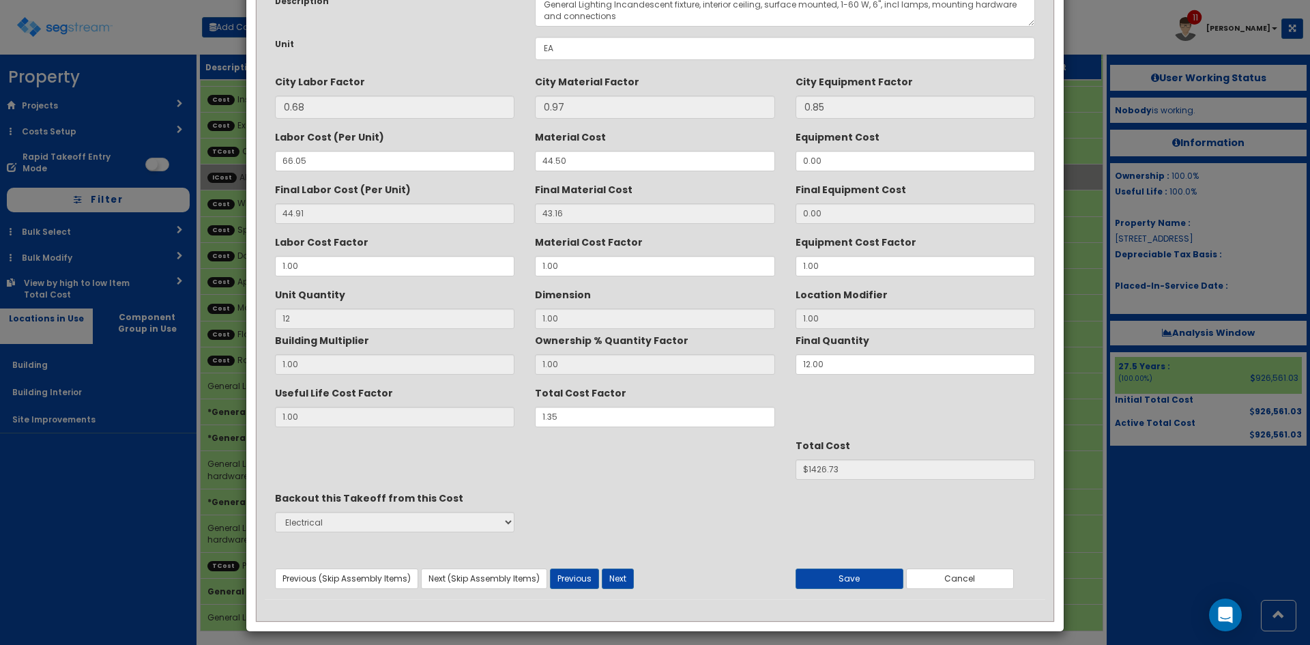
click at [846, 567] on div "Previous (Skip Assembly Items) Next (Skip Assembly Items) Previous Next Save Ca…" at bounding box center [655, 566] width 780 height 44
click at [853, 577] on button "Save" at bounding box center [849, 578] width 108 height 20
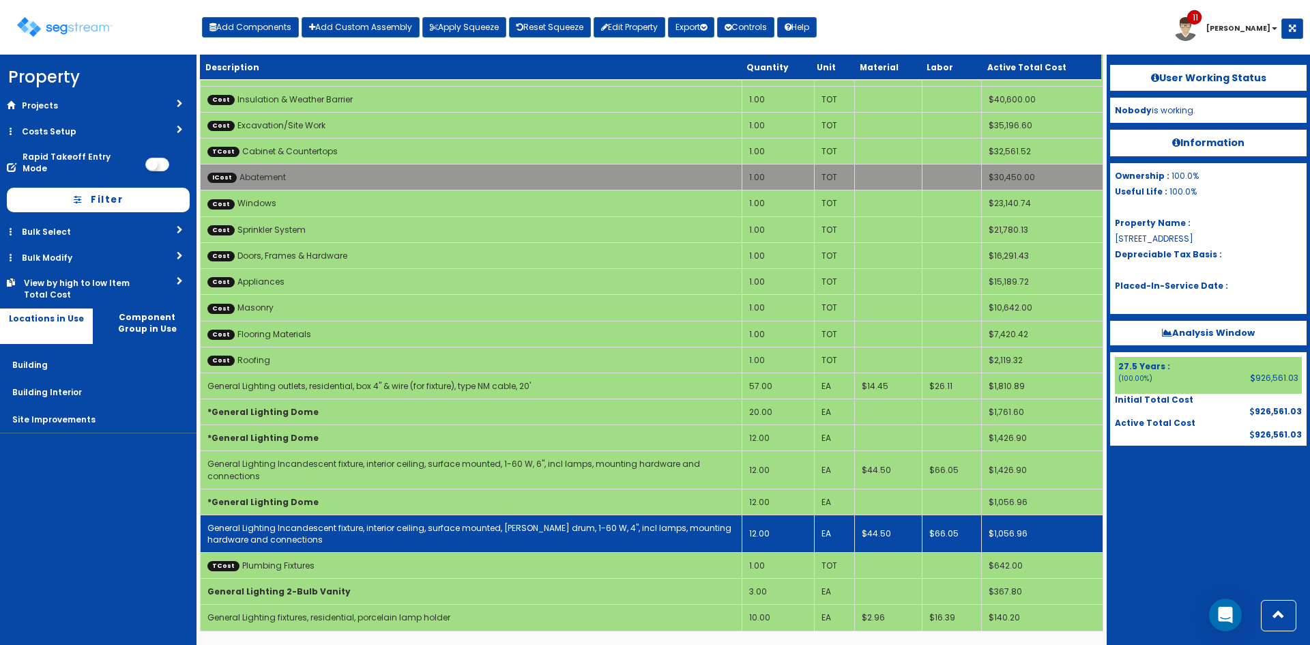
click at [383, 531] on link "General Lighting Incandescent fixture, interior ceiling, surface mounted, opal …" at bounding box center [469, 533] width 524 height 23
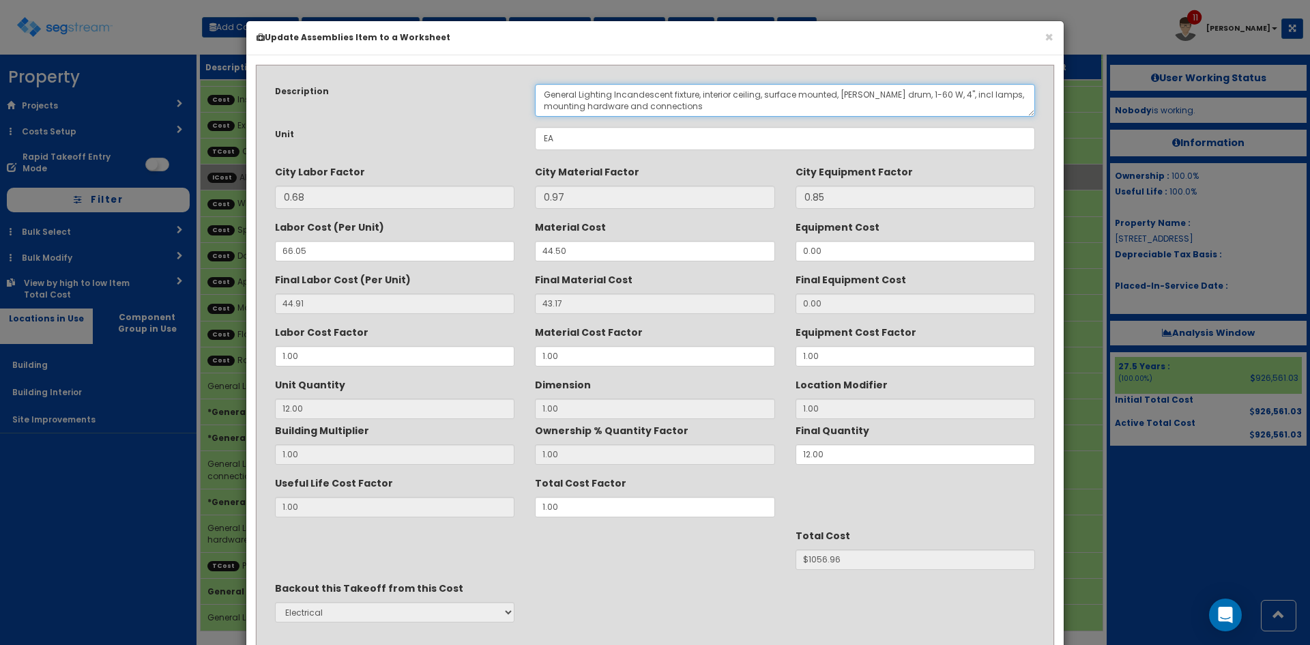
drag, startPoint x: 905, startPoint y: 95, endPoint x: 841, endPoint y: 95, distance: 64.1
click at [841, 95] on textarea "General Lighting Incandescent fixture, interior ceiling, surface mounted, opal …" at bounding box center [785, 100] width 500 height 33
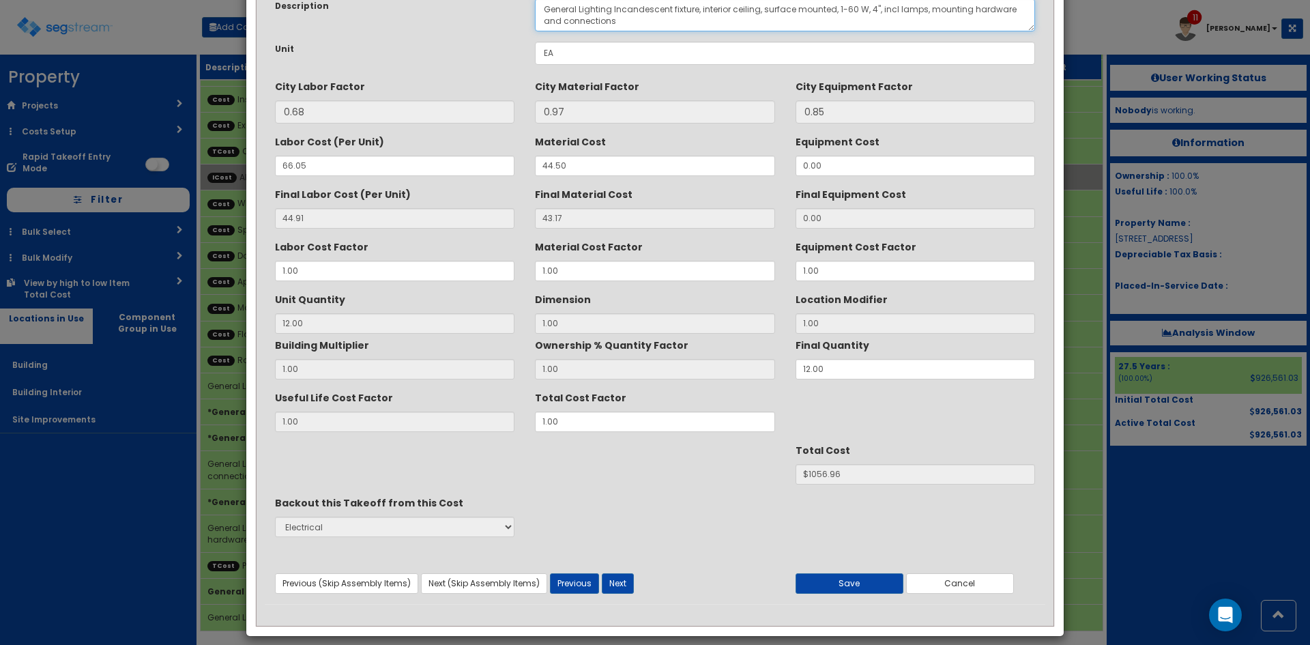
scroll to position [98, 0]
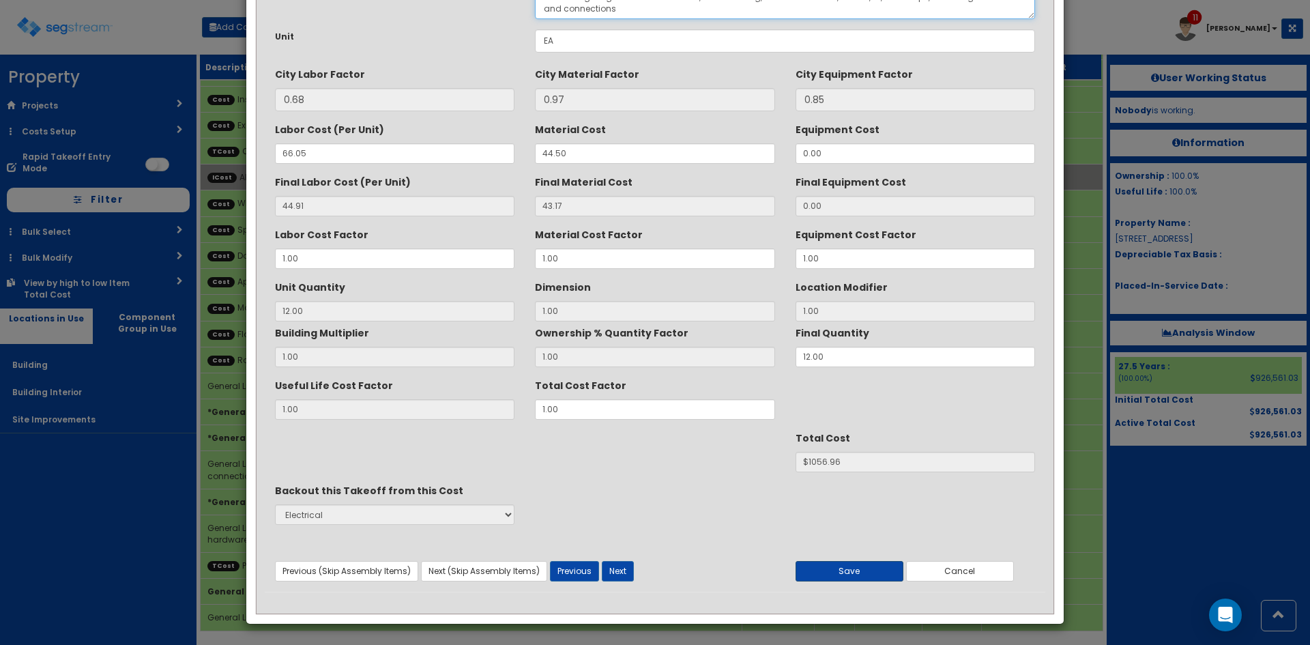
type textarea "General Lighting Incandescent fixture, interior ceiling, surface mounted, 1-60 …"
click at [868, 570] on button "Save" at bounding box center [849, 571] width 108 height 20
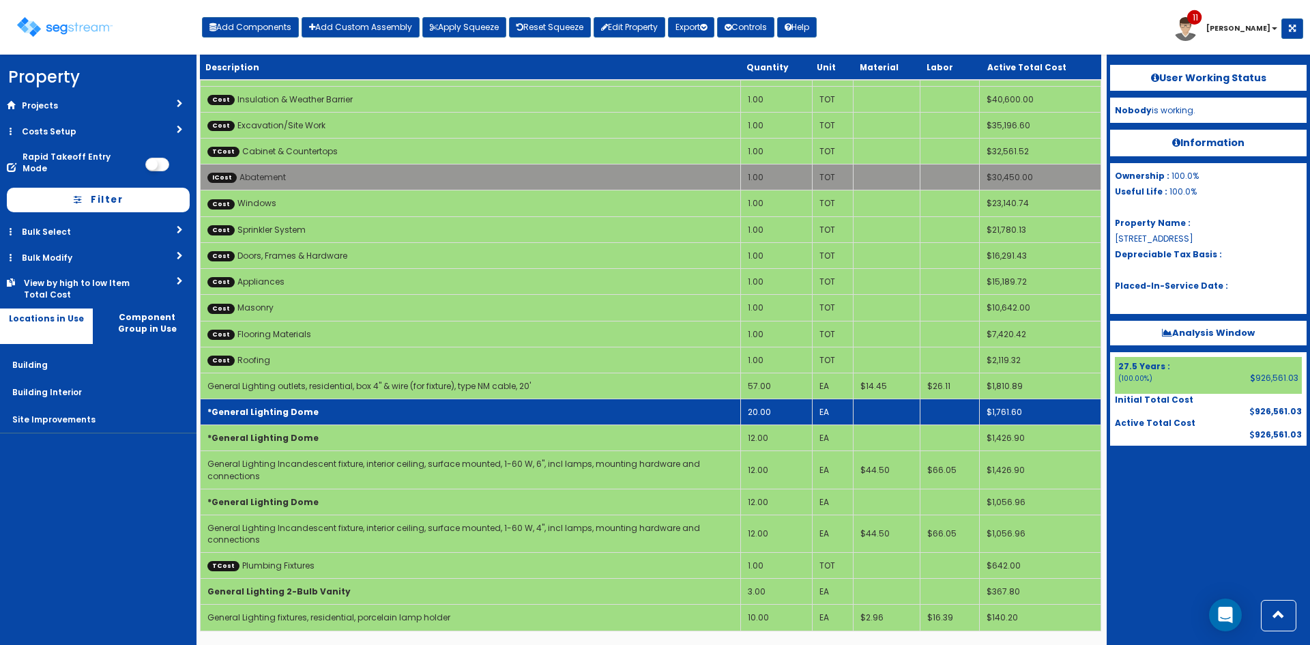
click at [379, 416] on td "*General Lighting Dome" at bounding box center [471, 412] width 540 height 26
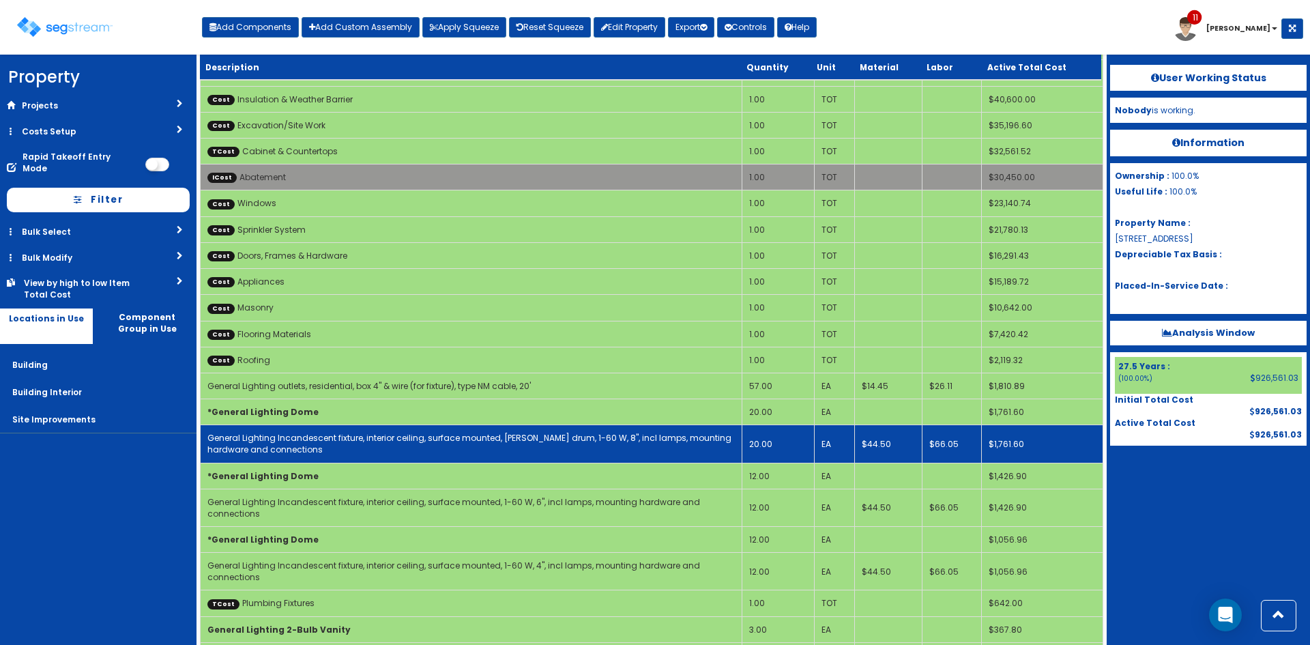
click at [391, 447] on td "General Lighting Incandescent fixture, interior ceiling, surface mounted, opal …" at bounding box center [472, 444] width 542 height 38
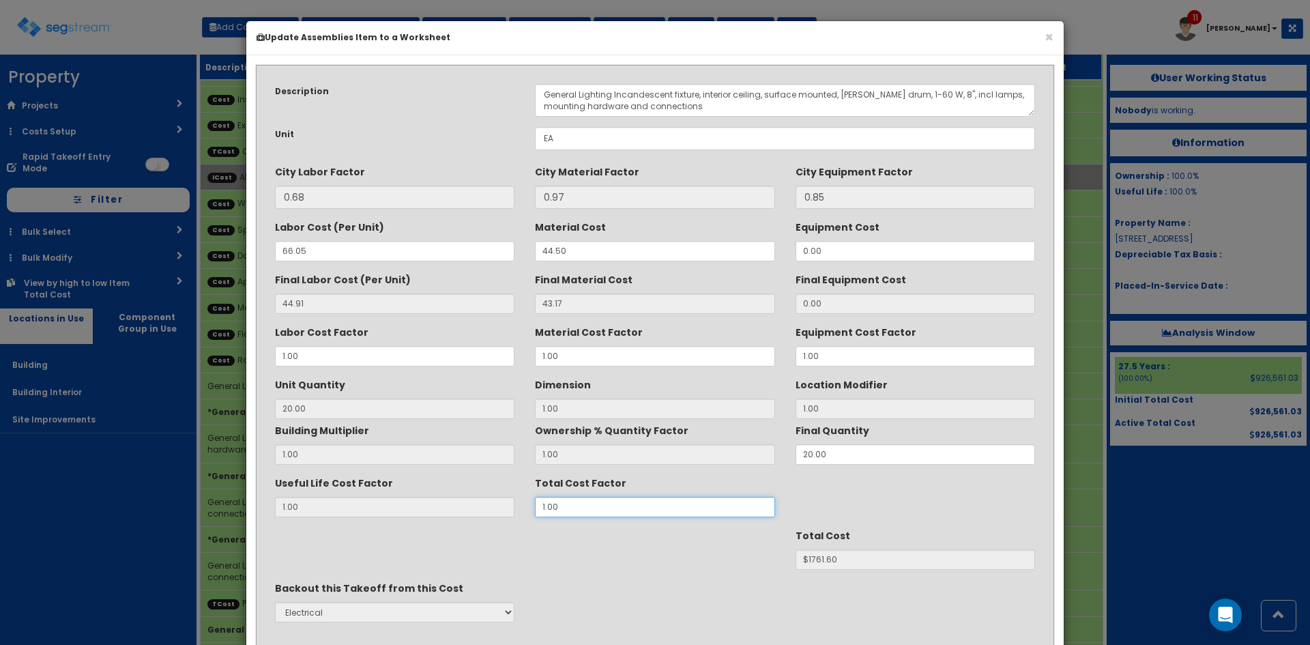
click at [497, 510] on div "Useful Life Cost Factor 1.00 Total Cost Factor 1.00" at bounding box center [655, 494] width 780 height 46
type input "1"
type input "43.16"
type input "20"
type input "$1761.40"
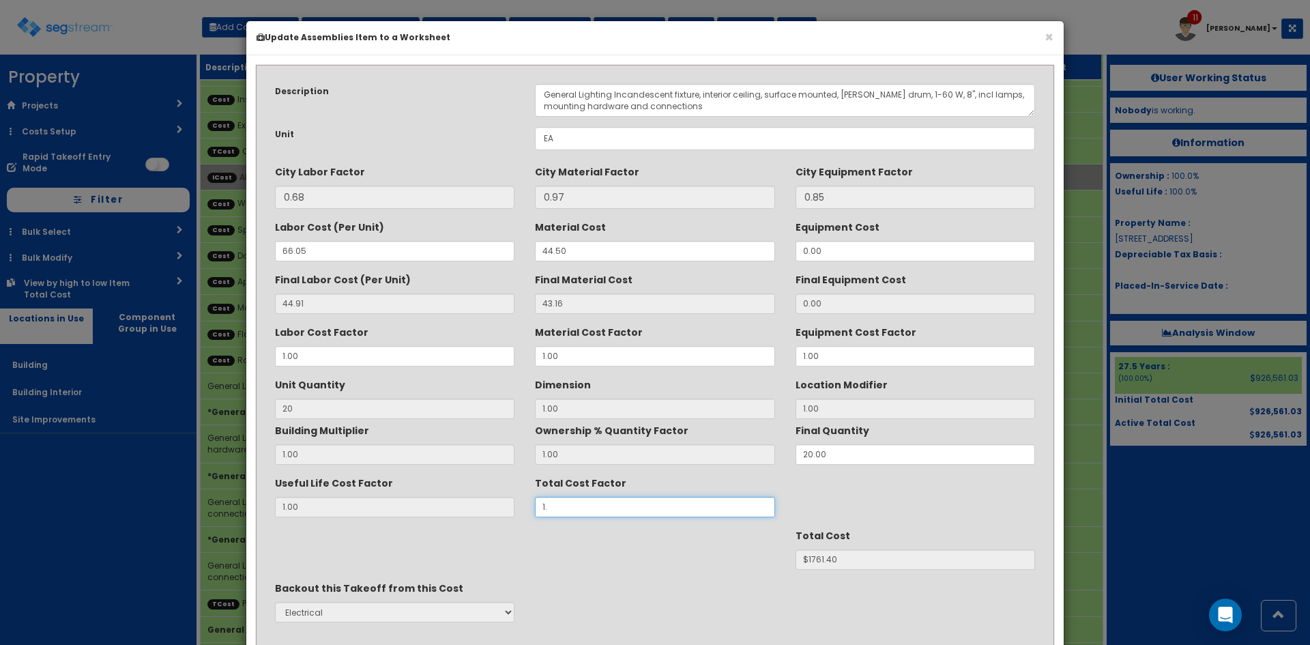
type input "1.7"
type input "$2994.38"
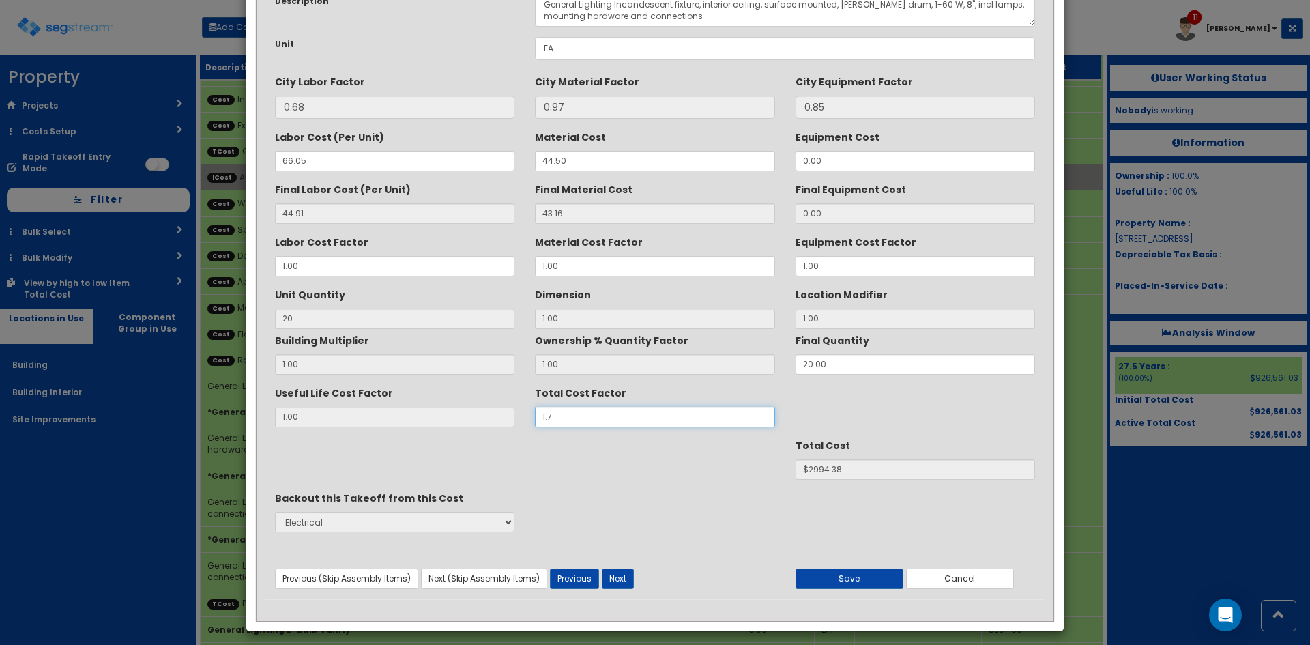
scroll to position [98, 0]
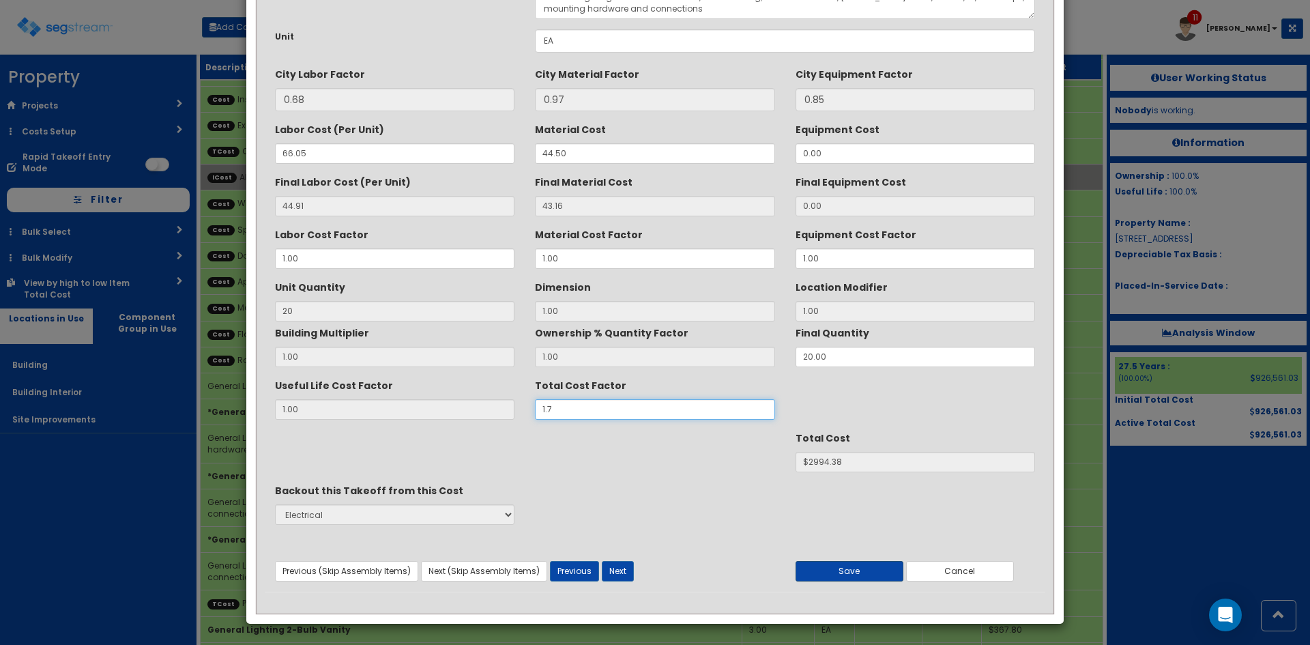
type input "1.7"
click at [842, 575] on button "Save" at bounding box center [849, 571] width 108 height 20
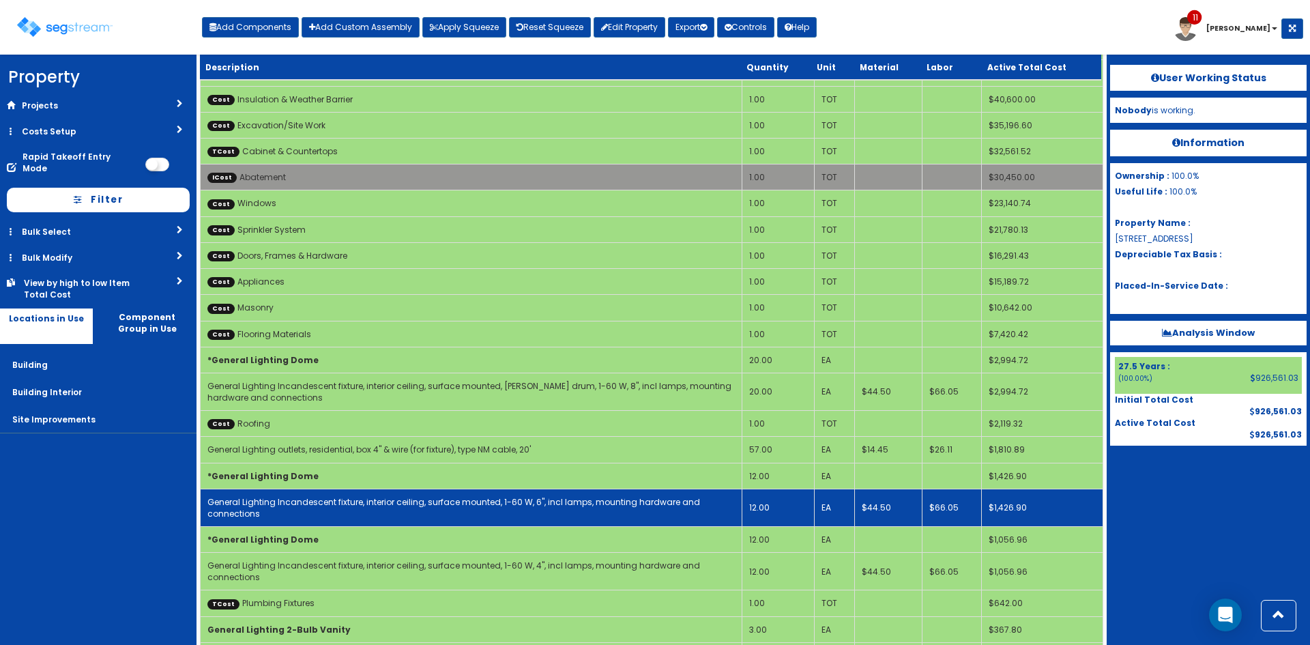
click at [426, 496] on link "General Lighting Incandescent fixture, interior ceiling, surface mounted, 1-60 …" at bounding box center [453, 507] width 492 height 23
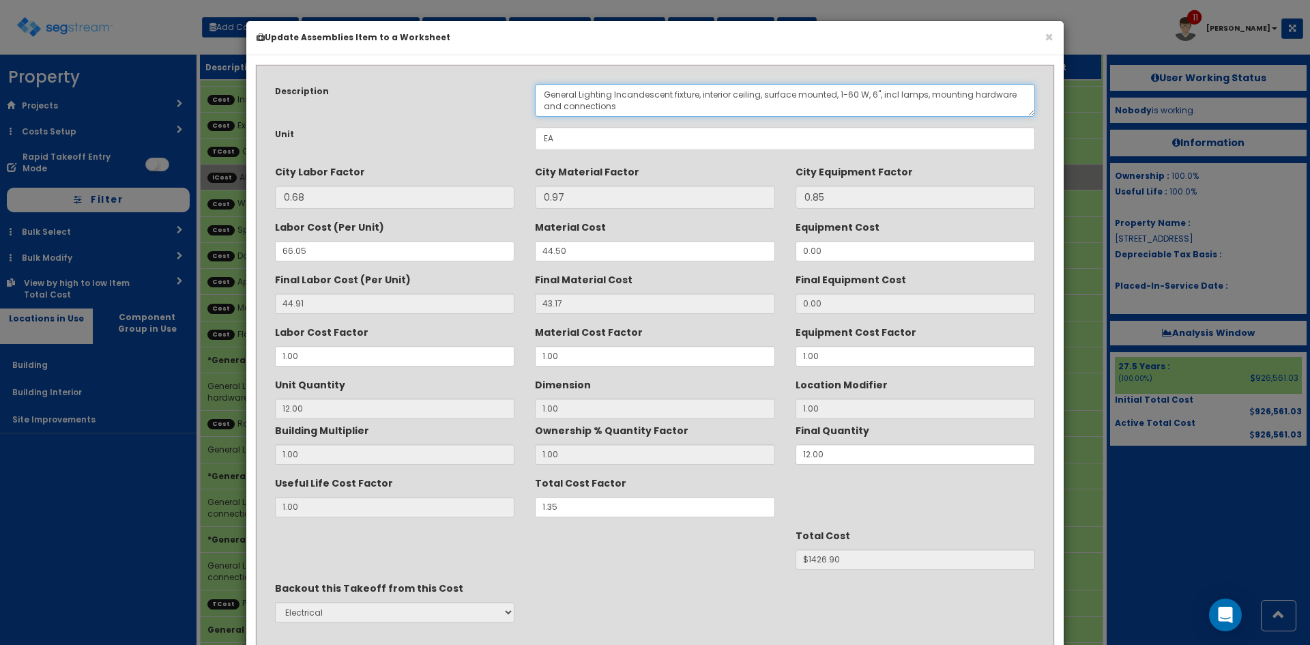
click at [868, 92] on textarea "General Lighting Incandescent fixture, interior ceiling, surface mounted, 1-60 …" at bounding box center [785, 100] width 500 height 33
click at [835, 97] on textarea "General Lighting Incandescent fixture, interior ceiling, surface mounted, 1-60 …" at bounding box center [785, 100] width 500 height 33
type textarea "General Lighting Incandescent fixture, interior ceiling, surface mounted, 1-60 …"
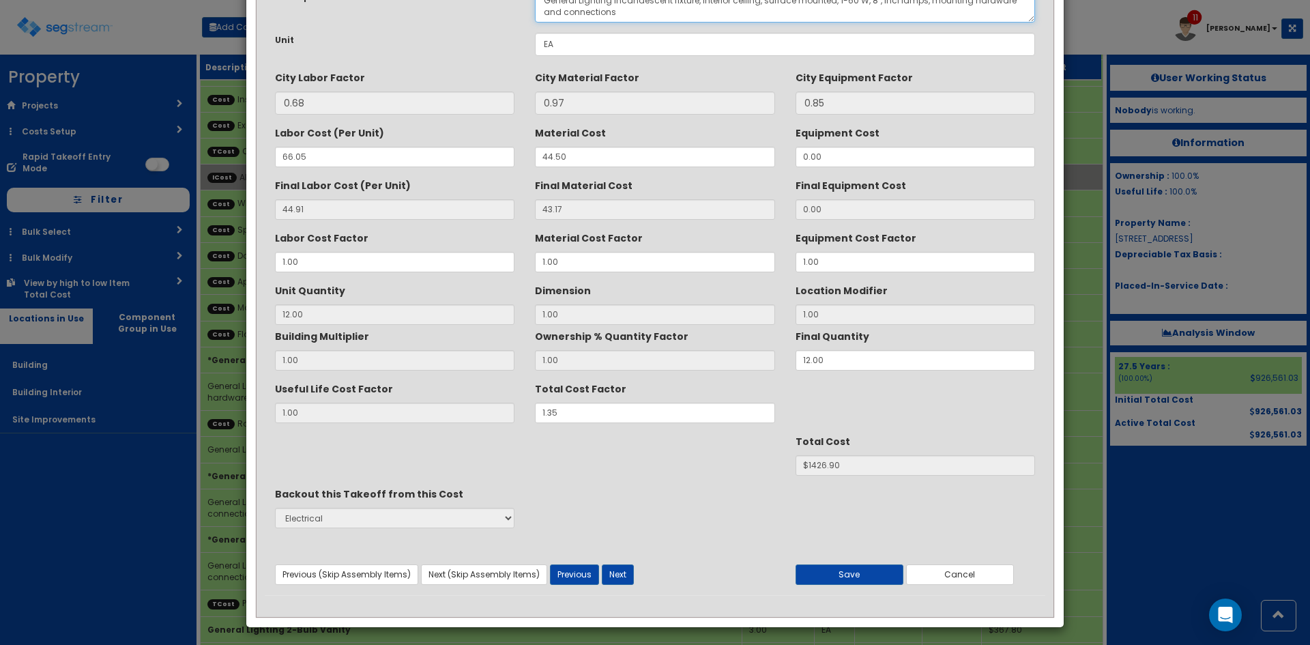
scroll to position [98, 0]
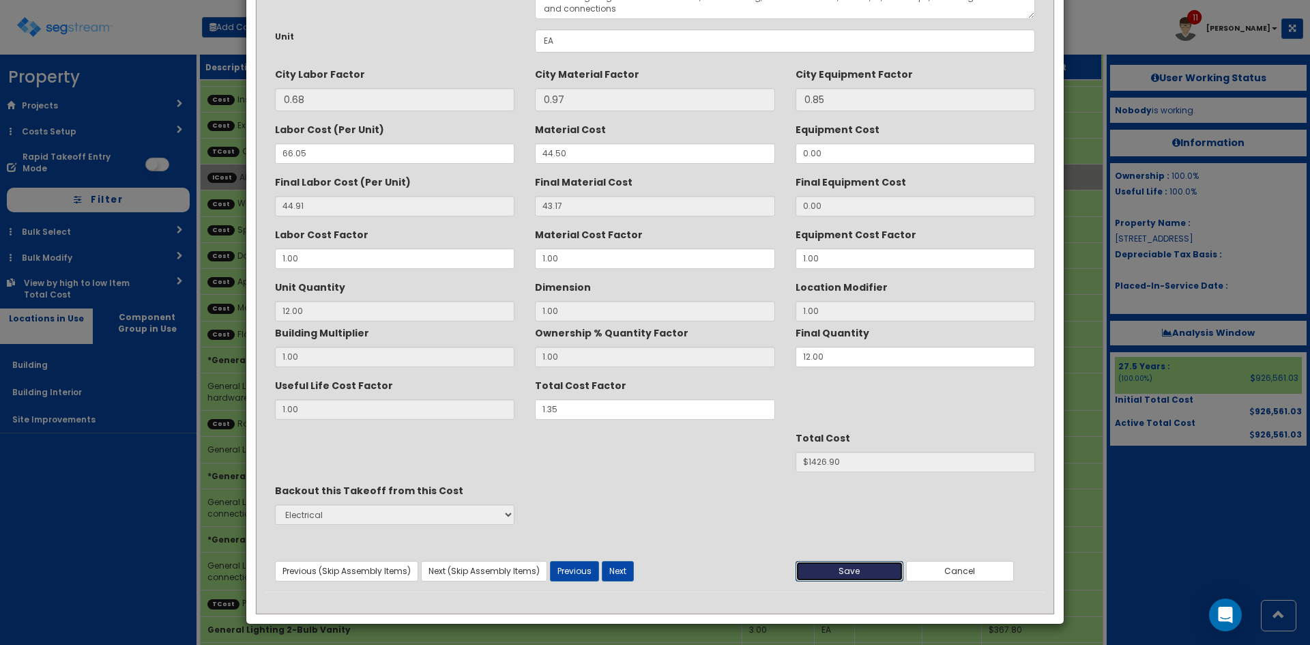
click at [858, 568] on button "Save" at bounding box center [849, 571] width 108 height 20
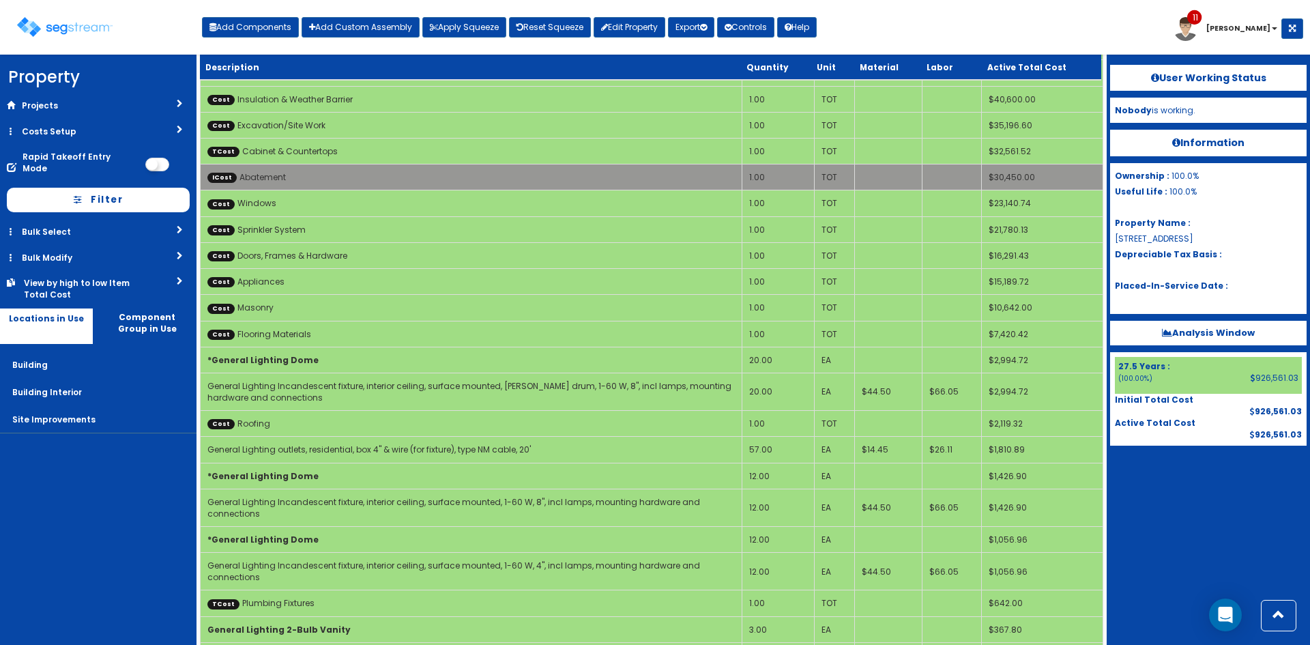
click at [949, 20] on div "Toggle navigation Add Components Add Custom Assembly Apply Squeeze Reset Squeez…" at bounding box center [655, 32] width 1296 height 44
click at [93, 30] on img at bounding box center [64, 27] width 95 height 20
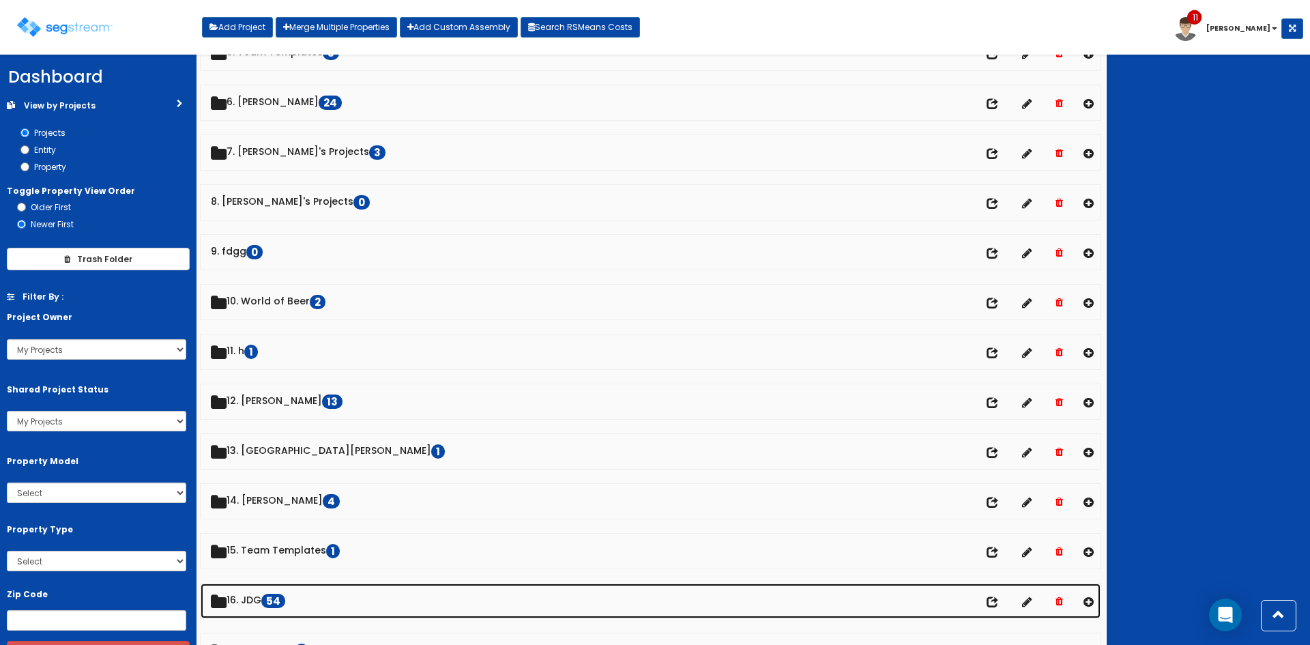
click at [250, 593] on link "16. JDG 54" at bounding box center [651, 600] width 900 height 35
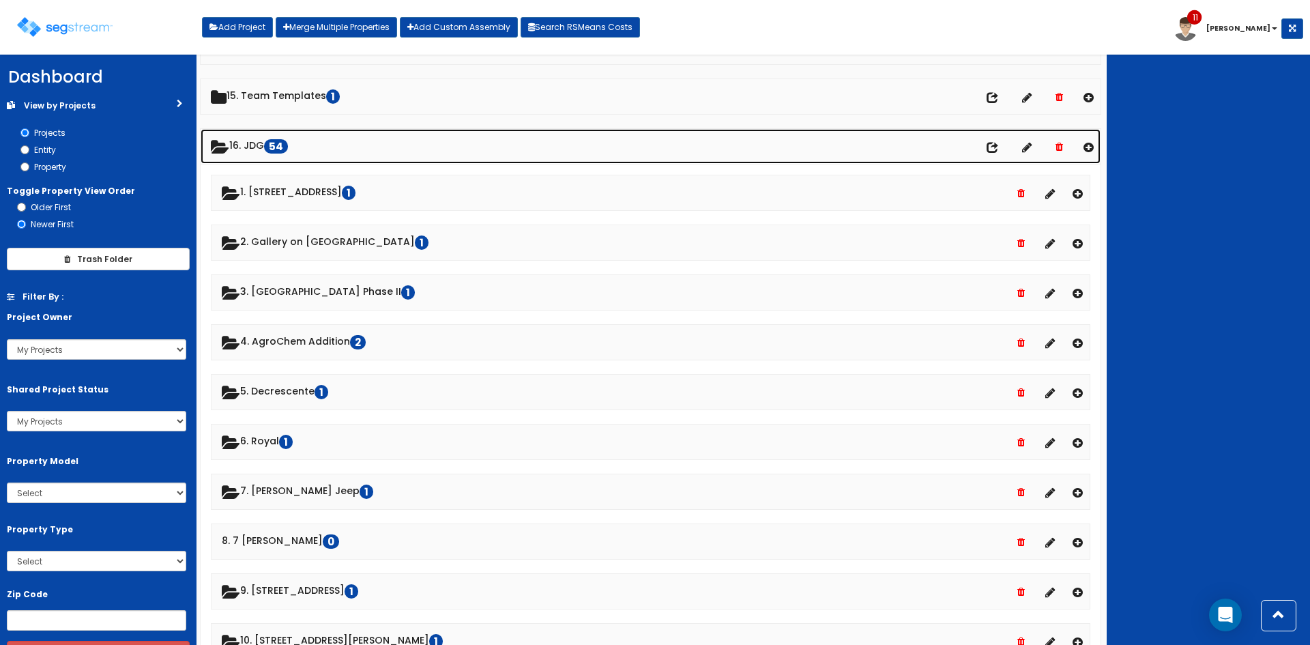
scroll to position [727, 0]
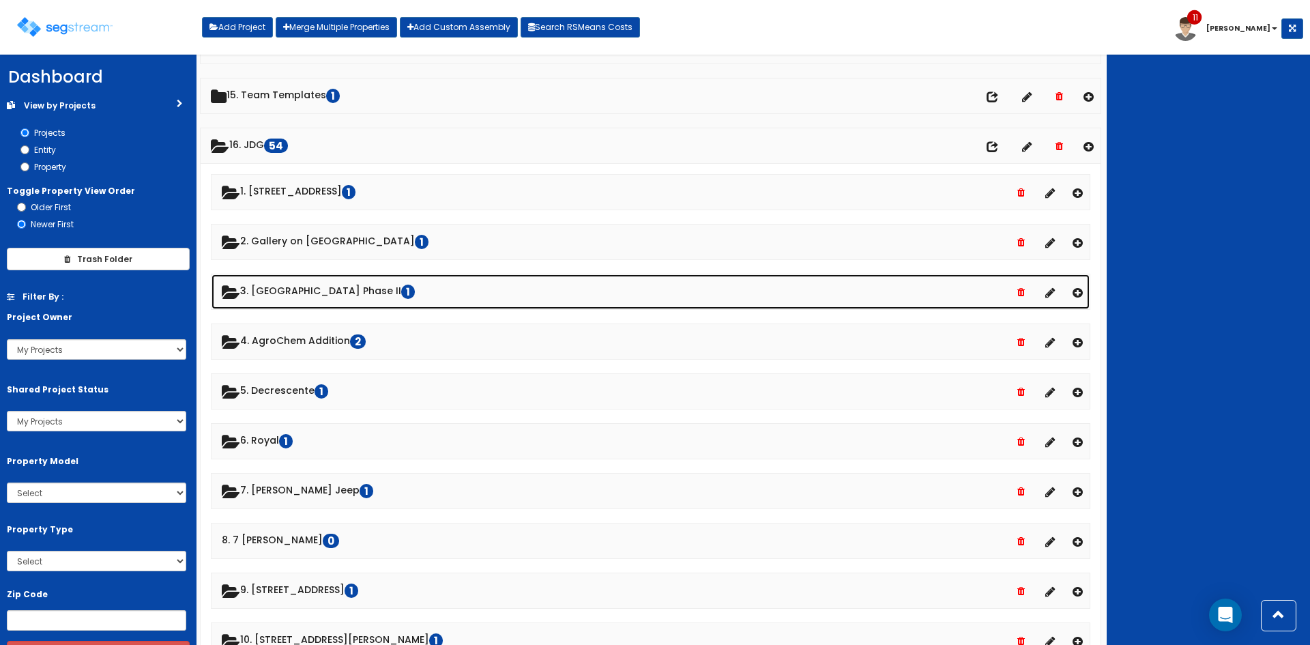
click at [319, 293] on link "3. [GEOGRAPHIC_DATA] Phase II 1" at bounding box center [650, 291] width 878 height 35
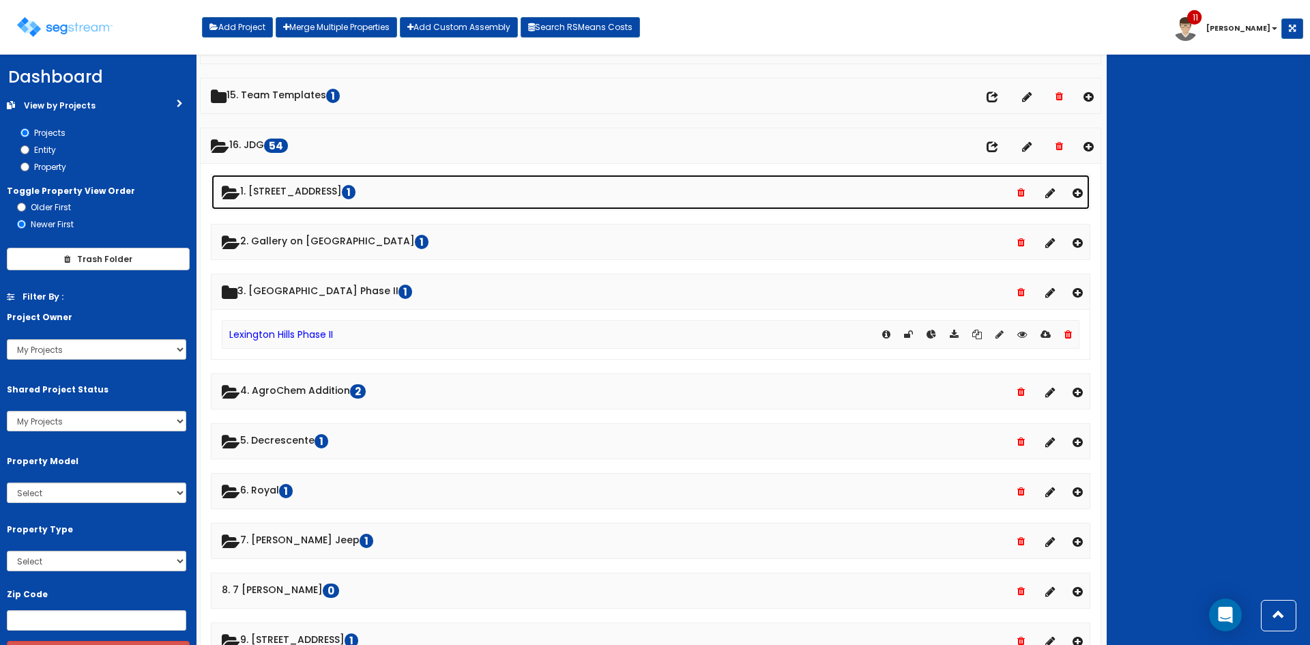
click at [321, 195] on link "1. [STREET_ADDRESS]" at bounding box center [650, 192] width 878 height 35
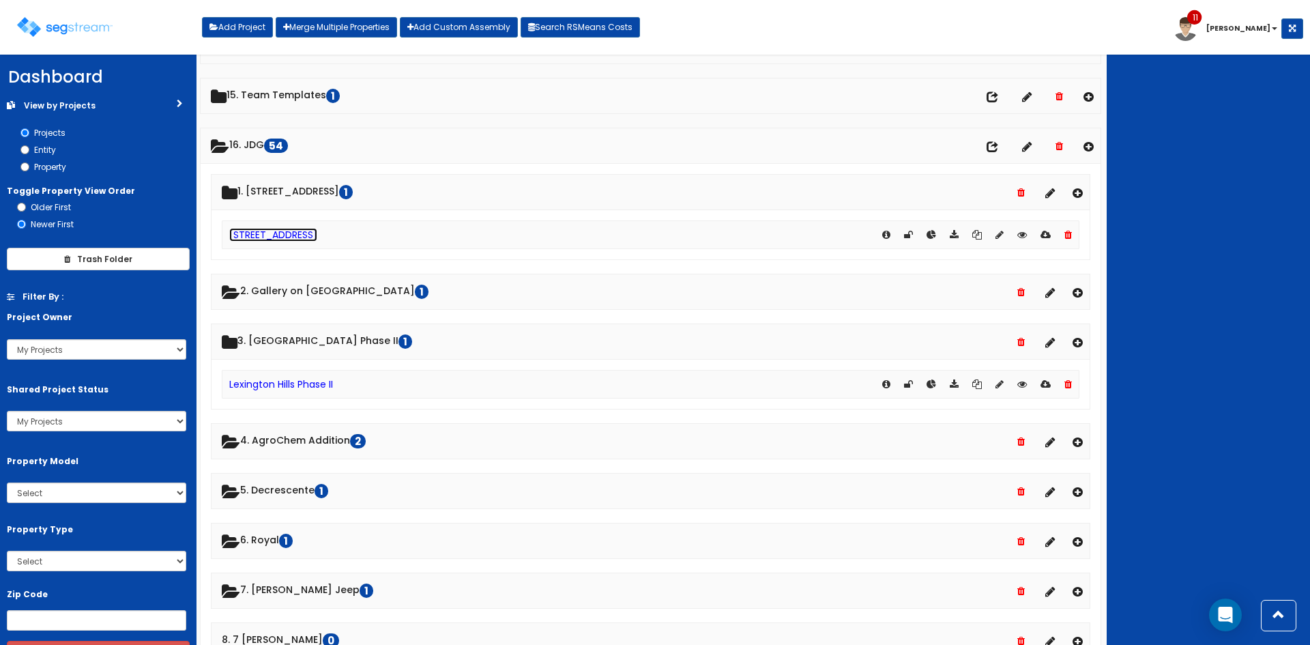
click at [295, 234] on link "[STREET_ADDRESS]" at bounding box center [273, 235] width 88 height 14
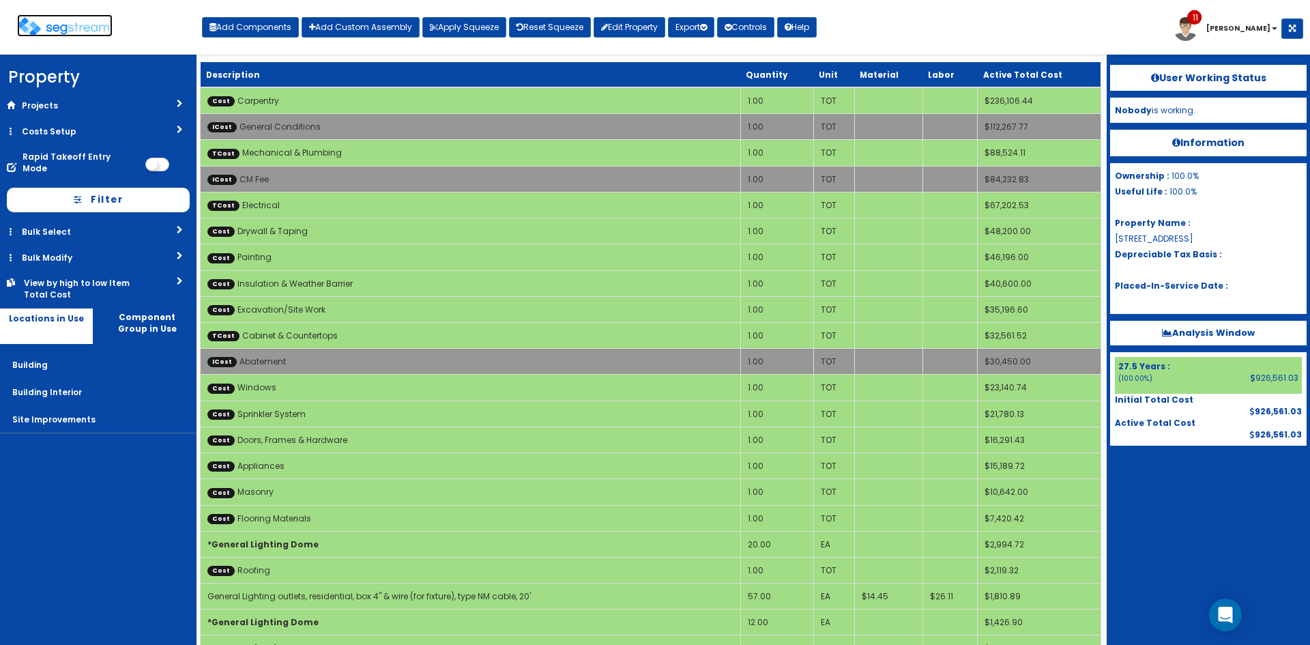
click at [100, 25] on img at bounding box center [64, 27] width 95 height 20
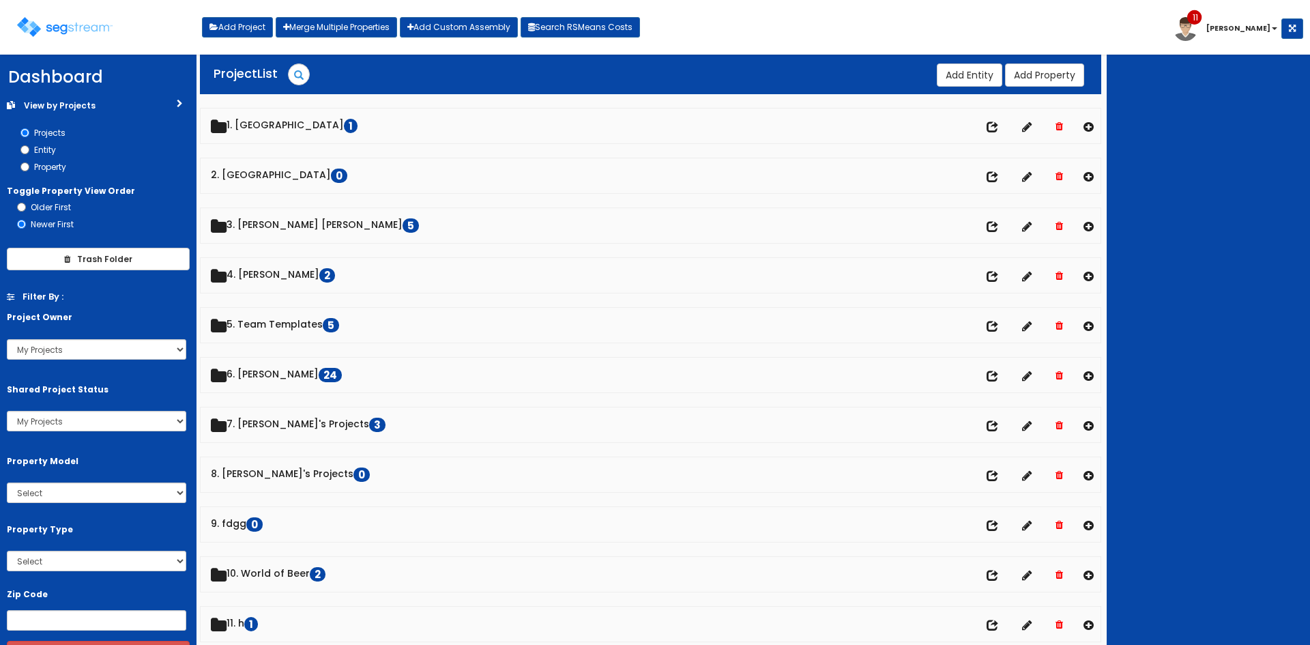
click at [1228, 303] on div at bounding box center [1207, 350] width 203 height 590
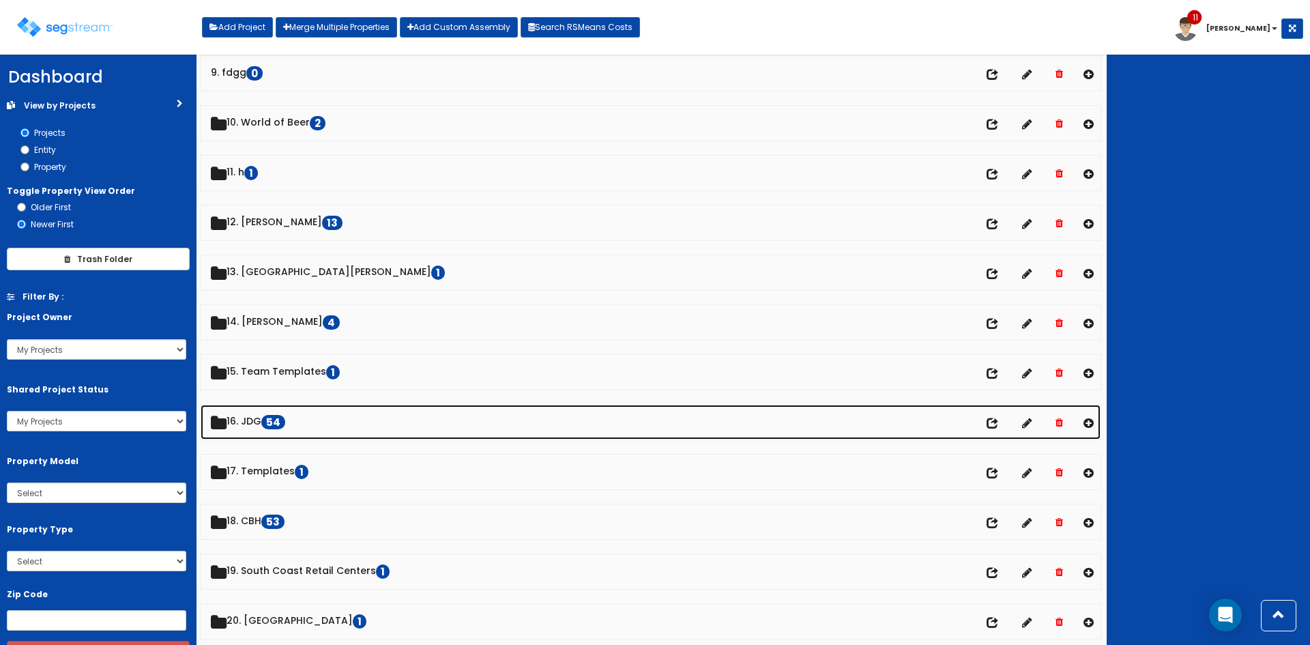
click at [274, 428] on link "16. JDG 54" at bounding box center [651, 421] width 900 height 35
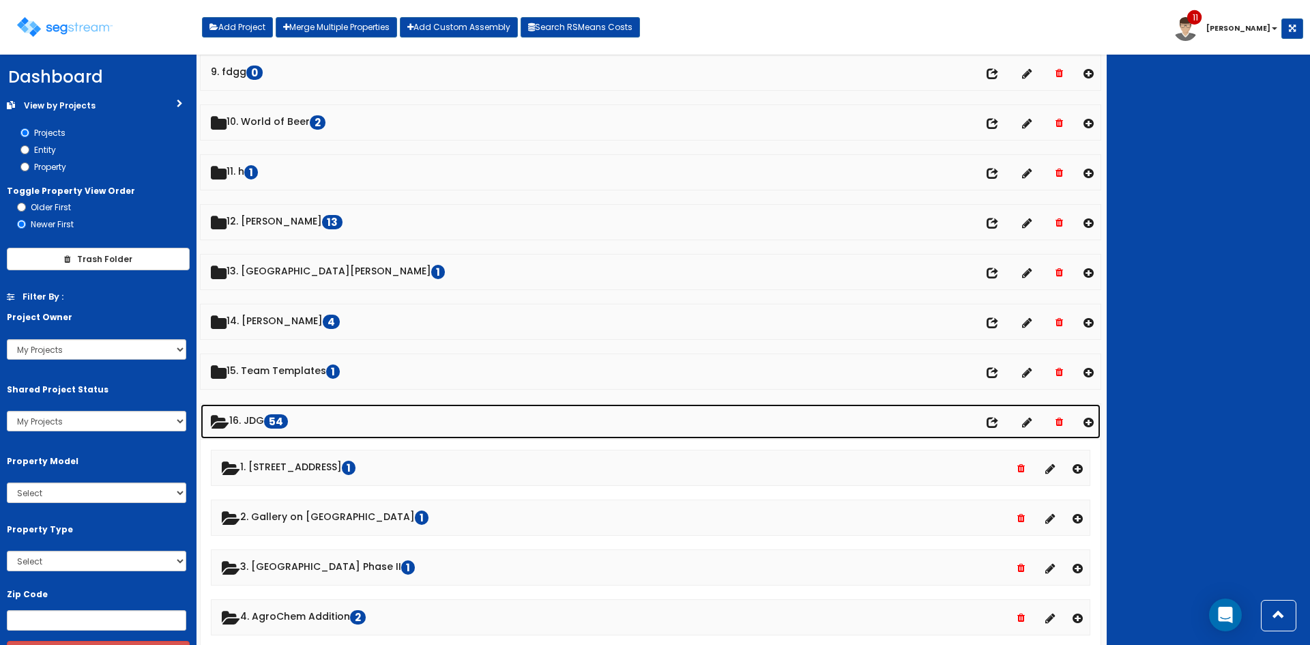
scroll to position [453, 0]
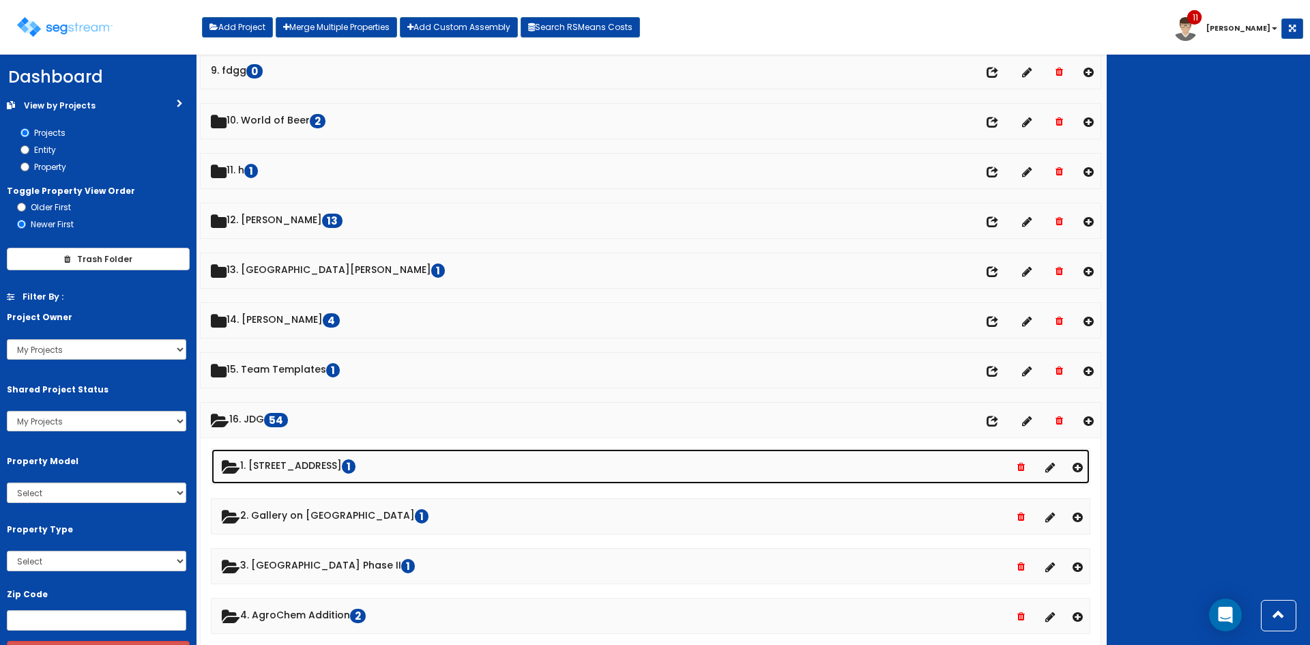
click at [322, 469] on link "1. [STREET_ADDRESS]" at bounding box center [650, 466] width 878 height 35
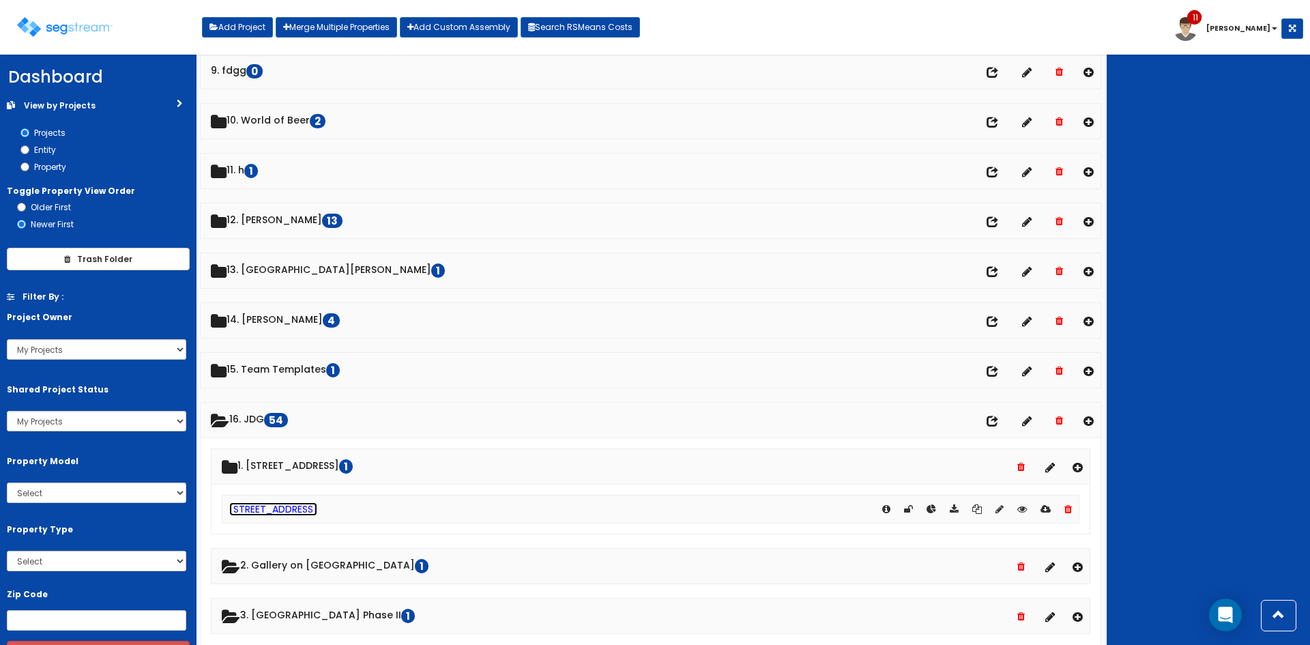
click at [291, 505] on link "[STREET_ADDRESS]" at bounding box center [273, 509] width 88 height 14
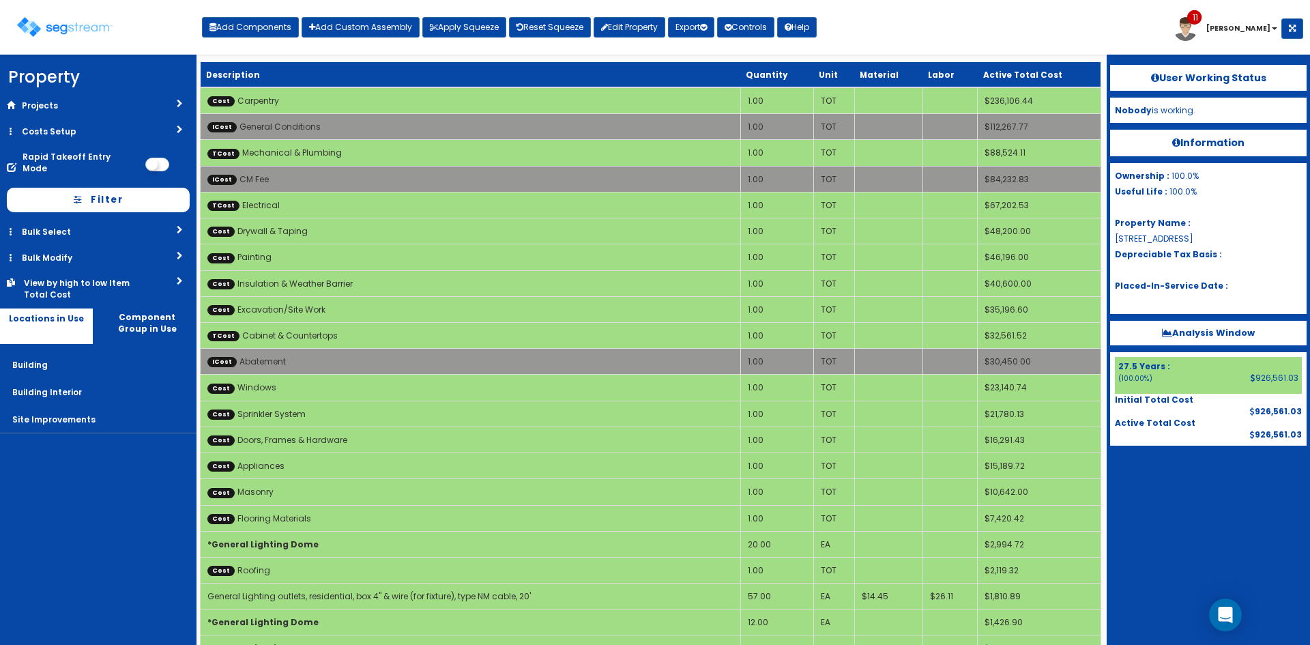
click at [1179, 486] on div at bounding box center [1208, 479] width 196 height 68
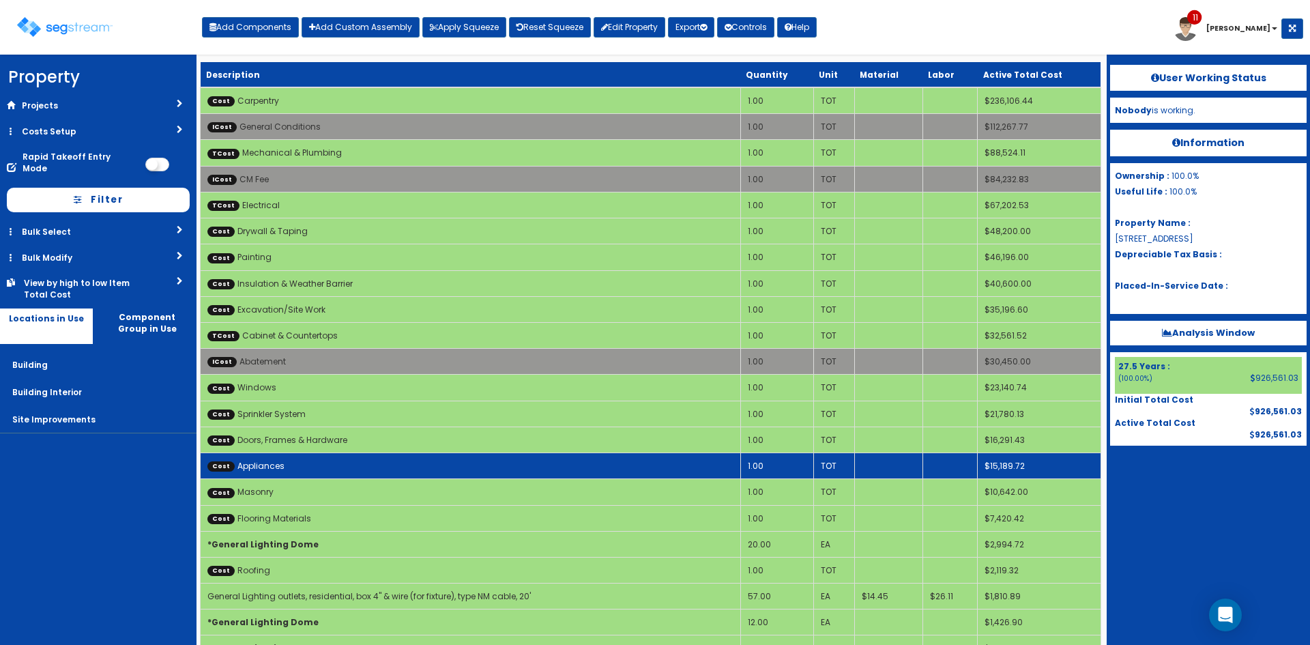
click at [351, 469] on td "Cost Appliances" at bounding box center [471, 466] width 540 height 26
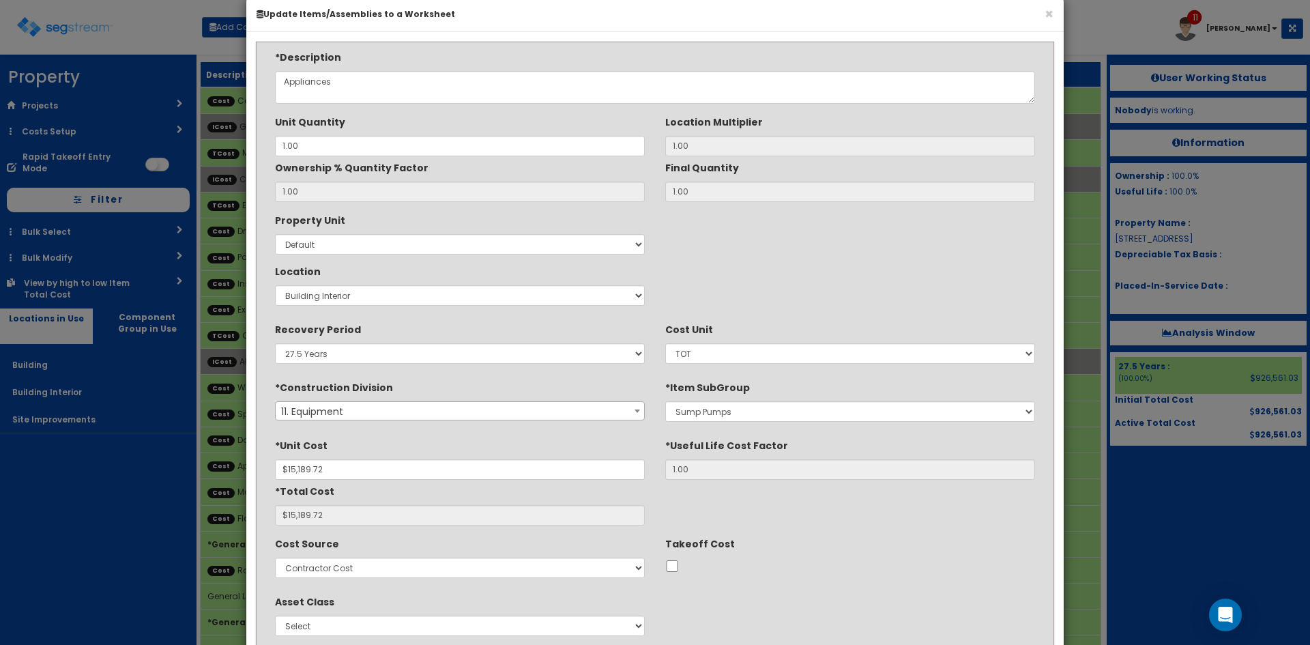
scroll to position [113, 0]
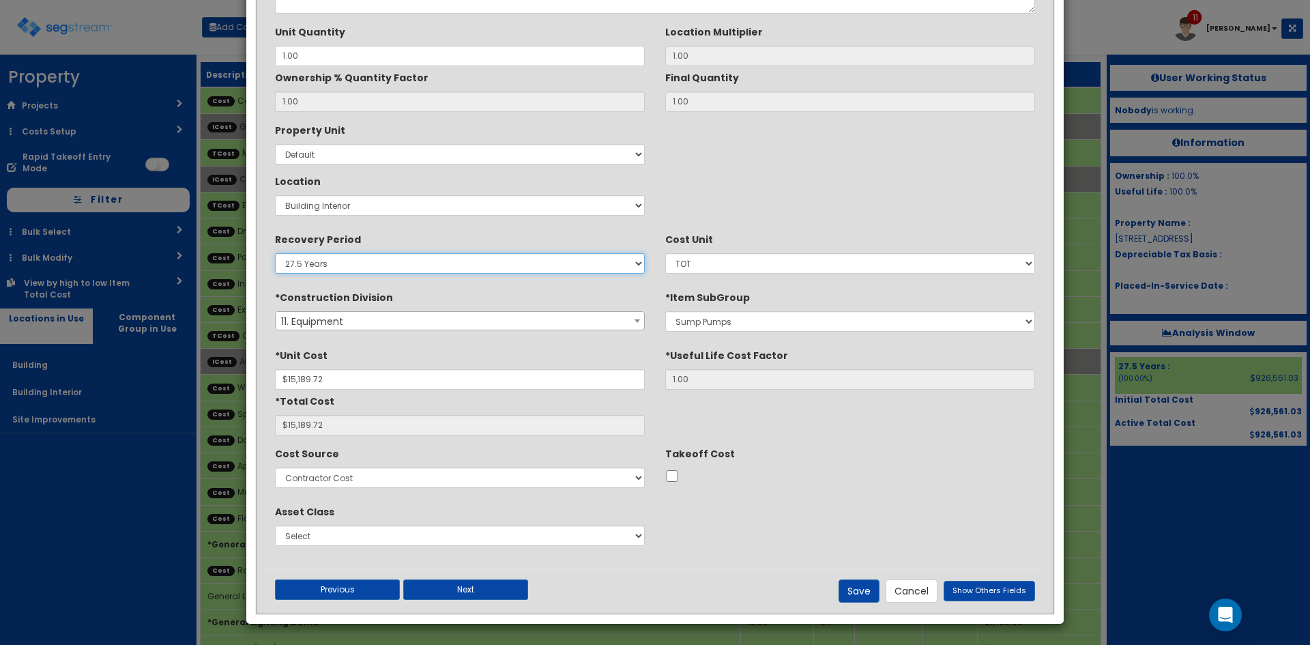
click at [364, 265] on select "5 Years 7 Years 9 Years 10 Years 15 Years 15 Year QLI 15 Year QRP 15 Year QIP 2…" at bounding box center [460, 263] width 370 height 20
select select "5Y"
click at [275, 253] on select "5 Years 7 Years 9 Years 10 Years 15 Years 15 Year QLI 15 Year QRP 15 Year QIP 2…" at bounding box center [460, 263] width 370 height 20
click at [868, 592] on button "Save" at bounding box center [858, 590] width 41 height 23
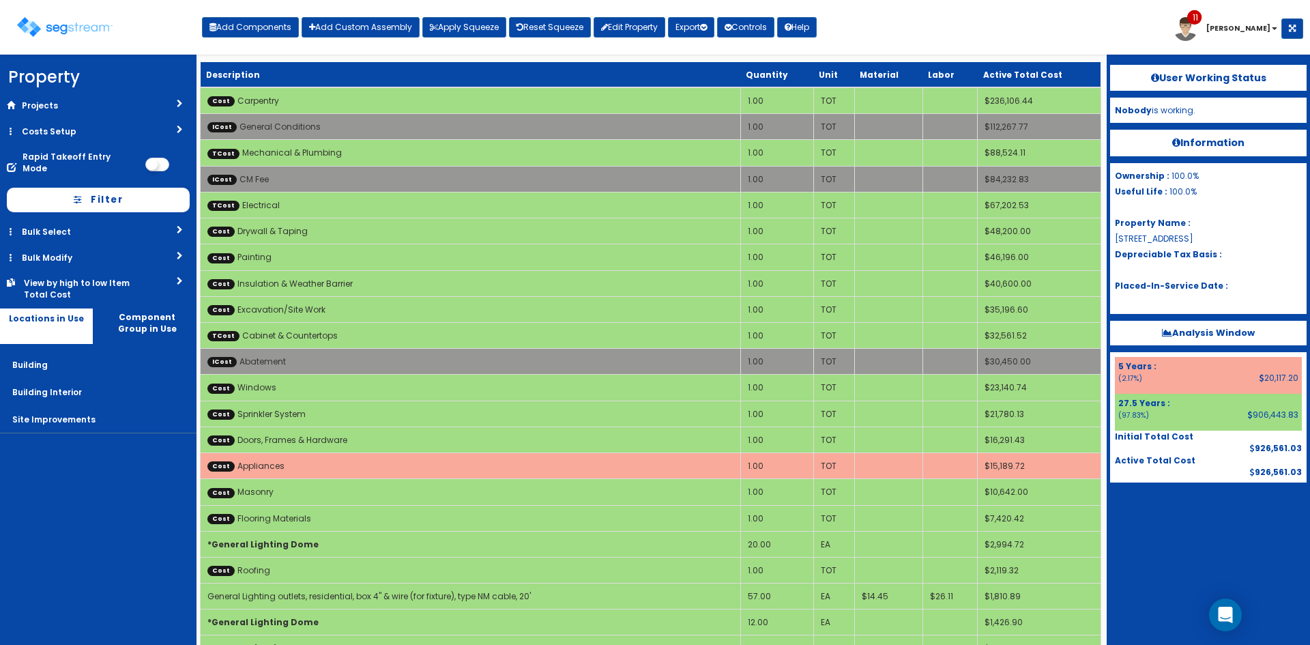
click at [1214, 548] on div at bounding box center [1208, 516] width 196 height 68
click at [72, 477] on nav "Property DB Projects Recent Properties Lexington Hills Phase II Gallery on Holl…" at bounding box center [98, 350] width 196 height 590
click at [1044, 23] on div "Toggle navigation Add Components Add Custom Assembly Apply Squeeze Reset Squeez…" at bounding box center [655, 32] width 1296 height 44
click at [1024, 29] on div "Toggle navigation Add Components Add Custom Assembly Apply Squeeze Reset Squeez…" at bounding box center [655, 32] width 1296 height 44
